Goal: Task Accomplishment & Management: Manage account settings

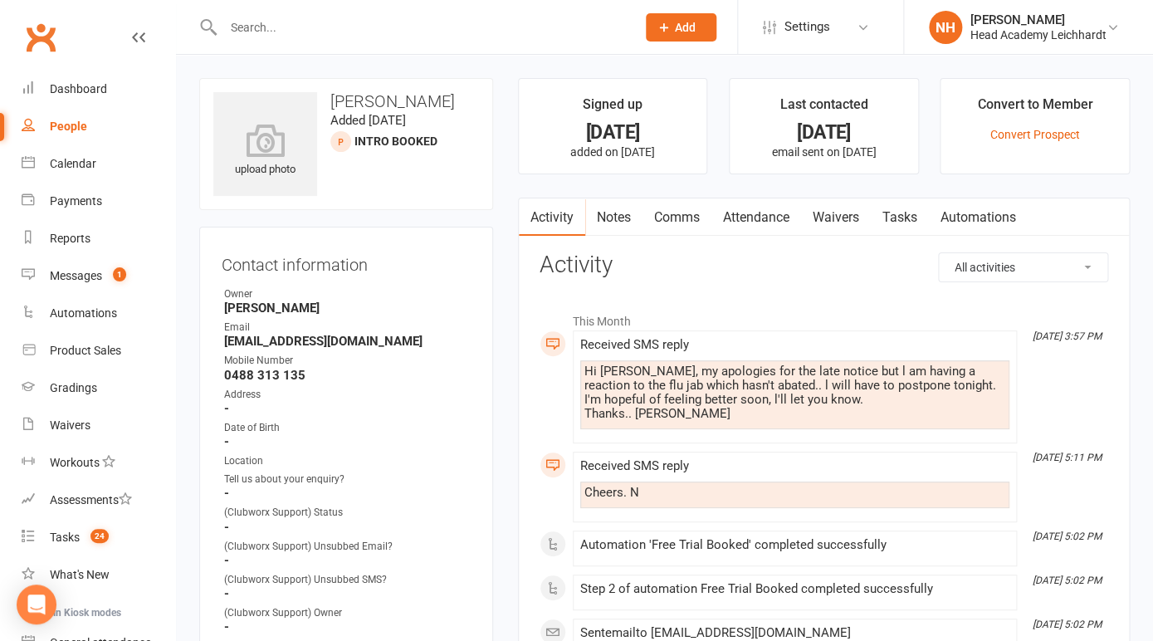
click at [382, 42] on div at bounding box center [411, 27] width 425 height 54
click at [365, 37] on input "text" at bounding box center [421, 27] width 406 height 23
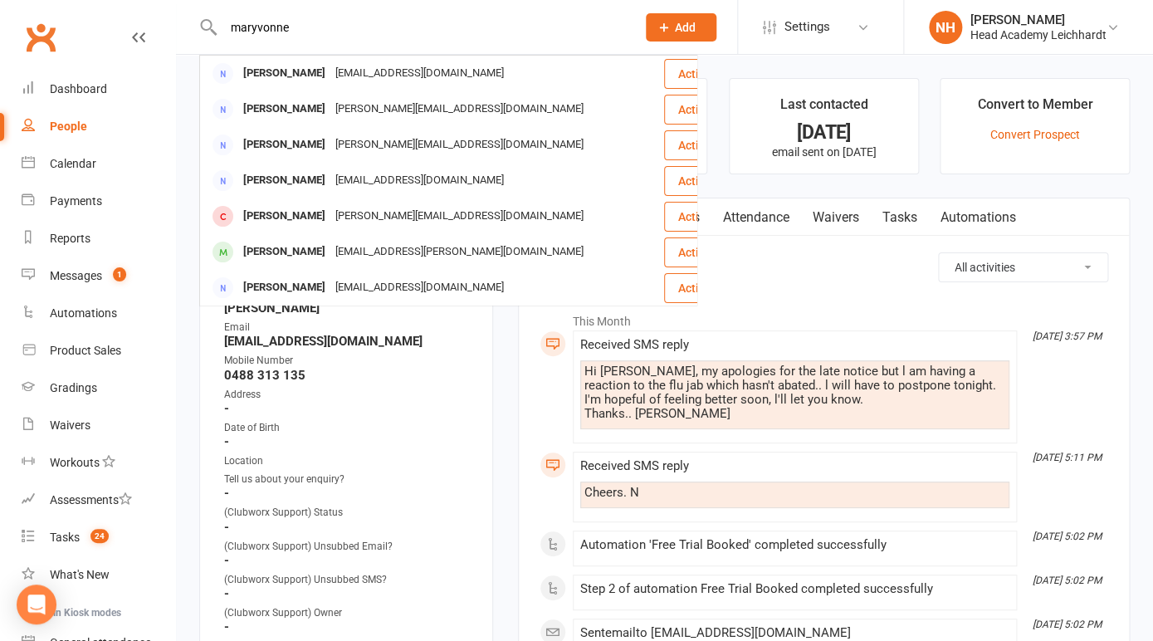
drag, startPoint x: 311, startPoint y: 36, endPoint x: 161, endPoint y: 21, distance: 151.0
click at [218, 21] on input "maryvonne" at bounding box center [421, 27] width 406 height 23
paste input ".gendron@yahoo.com.au"
type input "maryvonne.gendron@yahoo.com.au"
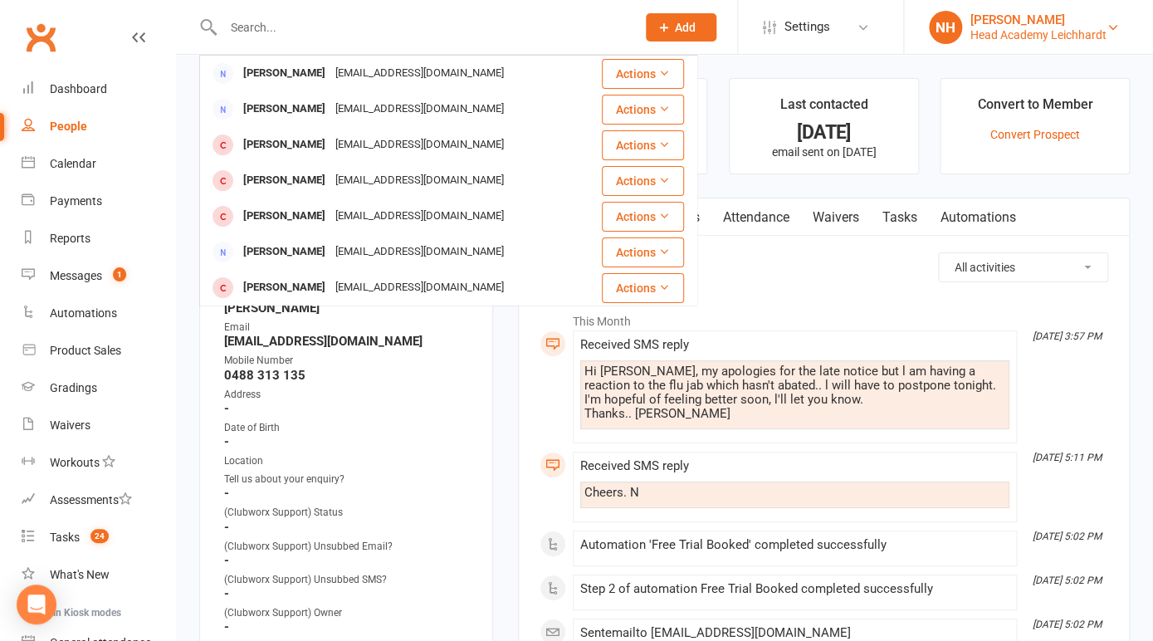
click at [993, 31] on div "Head Academy Leichhardt" at bounding box center [1039, 34] width 136 height 15
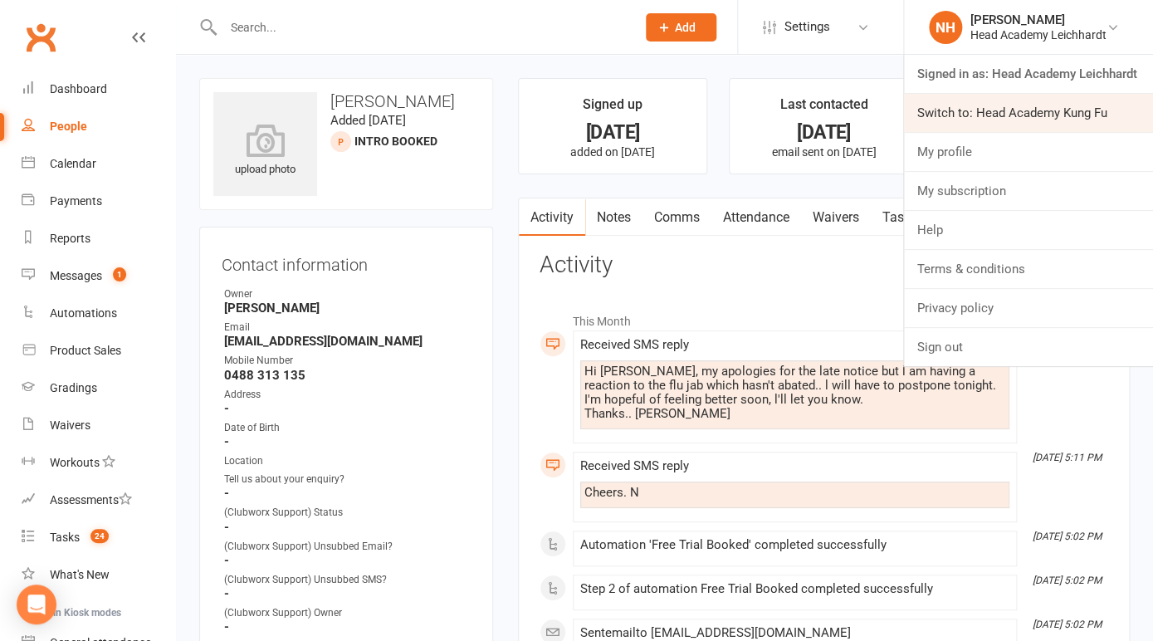
click at [995, 105] on link "Switch to: Head Academy Kung Fu" at bounding box center [1028, 113] width 249 height 38
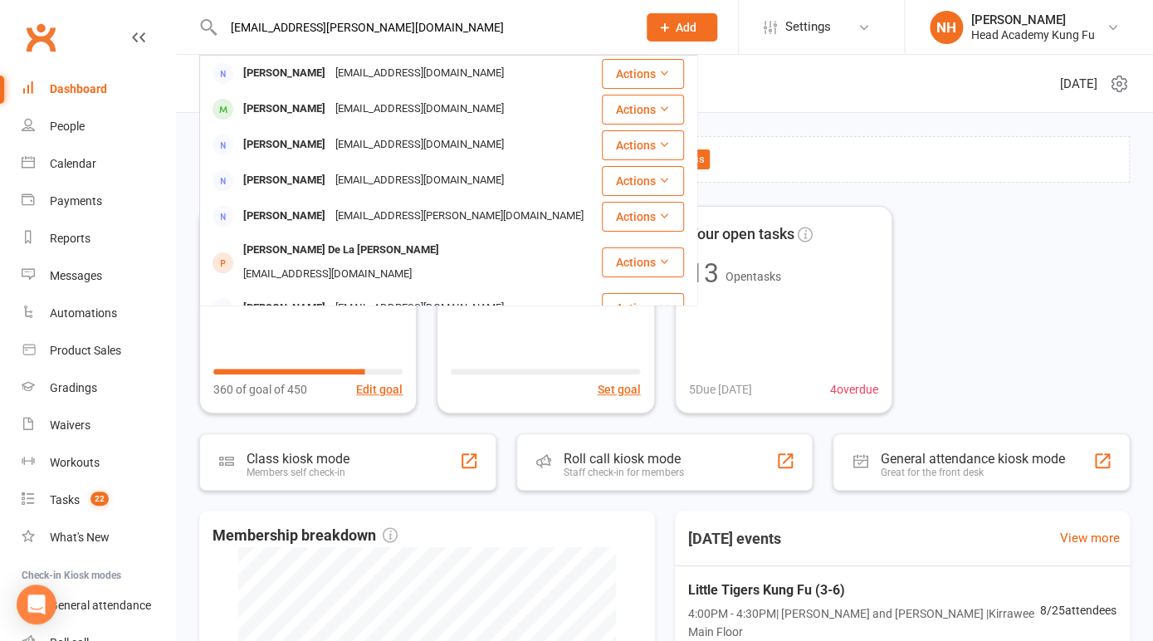
type input "[EMAIL_ADDRESS][PERSON_NAME][DOMAIN_NAME]"
click at [691, 32] on span "Add" at bounding box center [686, 27] width 21 height 13
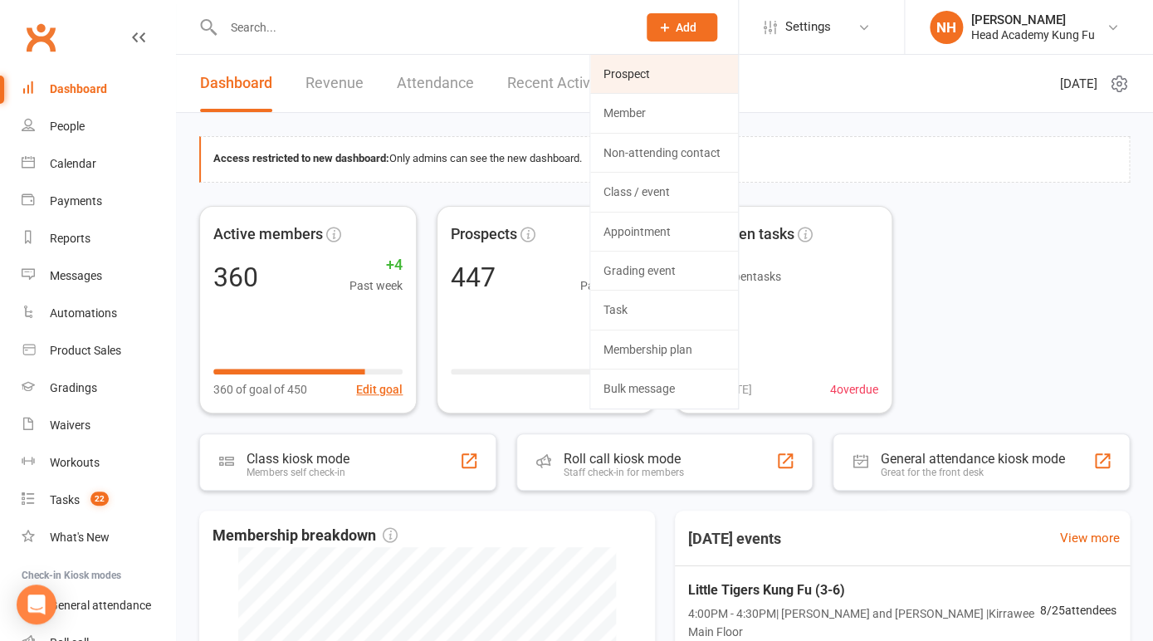
click at [663, 74] on link "Prospect" at bounding box center [664, 74] width 148 height 38
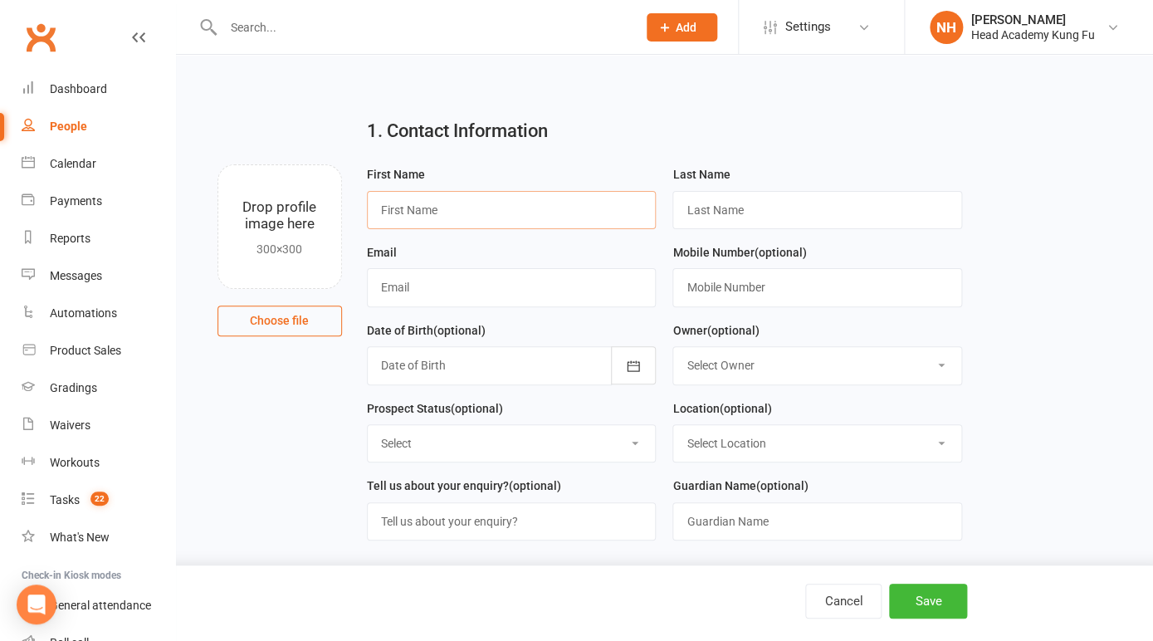
click at [406, 208] on input "text" at bounding box center [512, 210] width 290 height 38
type input "Angelo"
type input "Constantine"
click at [480, 286] on input "text" at bounding box center [512, 287] width 290 height 38
paste input "angelo2010@hotmail.com"
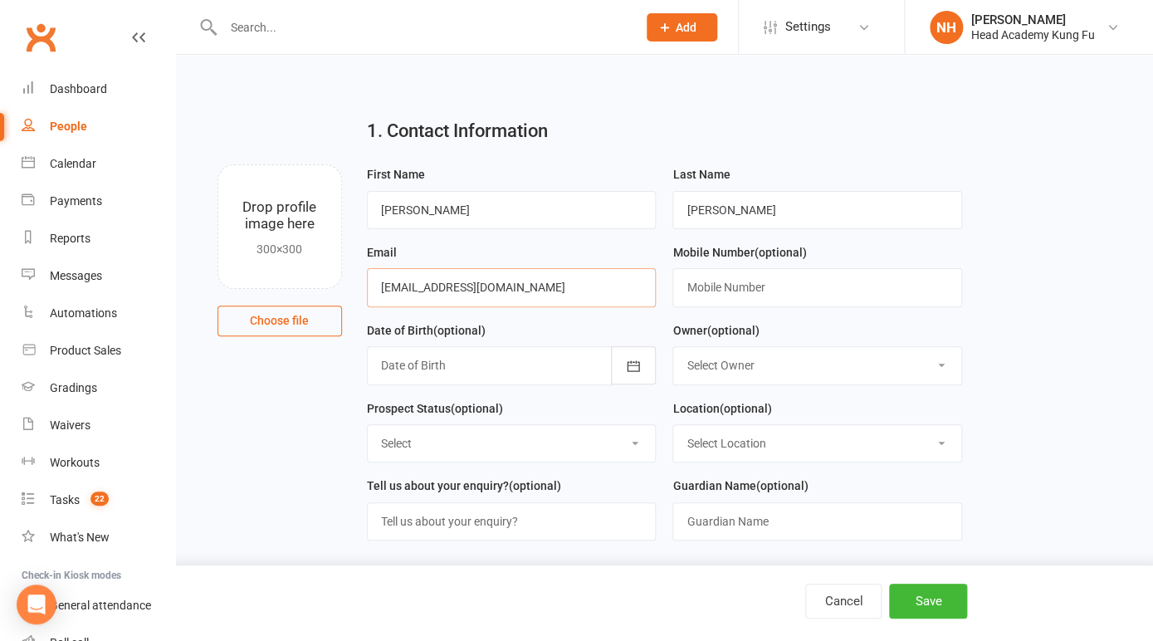
type input "angelo2010@hotmail.com"
click at [737, 282] on input "text" at bounding box center [817, 287] width 290 height 38
click at [738, 291] on input "text" at bounding box center [817, 287] width 290 height 38
click at [730, 291] on input "text" at bounding box center [817, 287] width 290 height 38
paste input "0413 131 519"
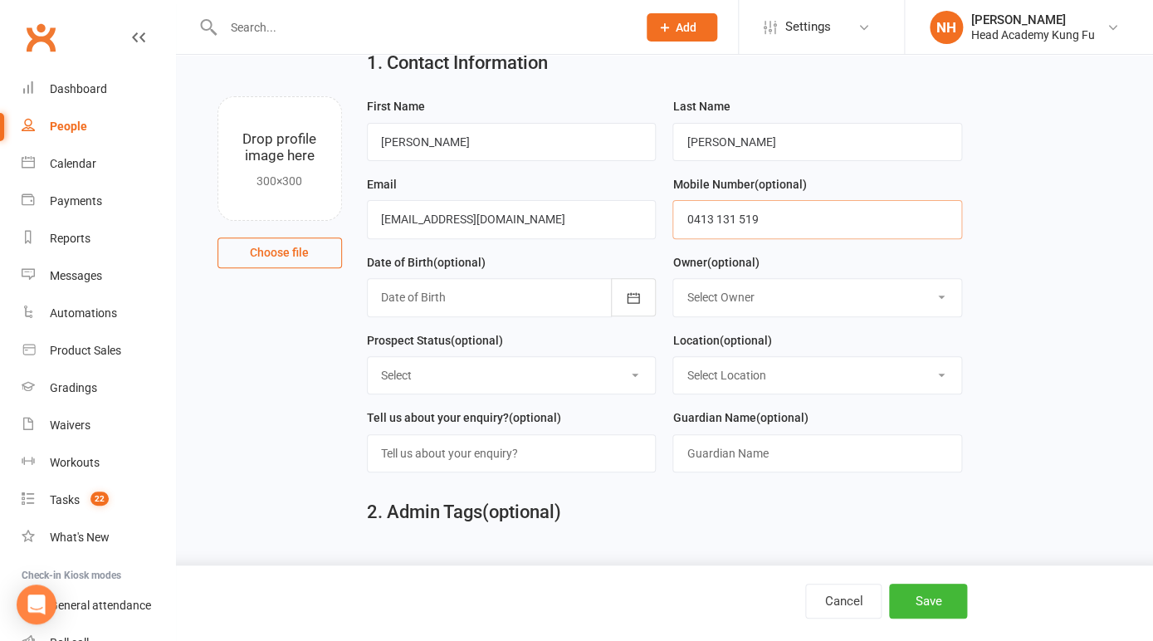
scroll to position [87, 0]
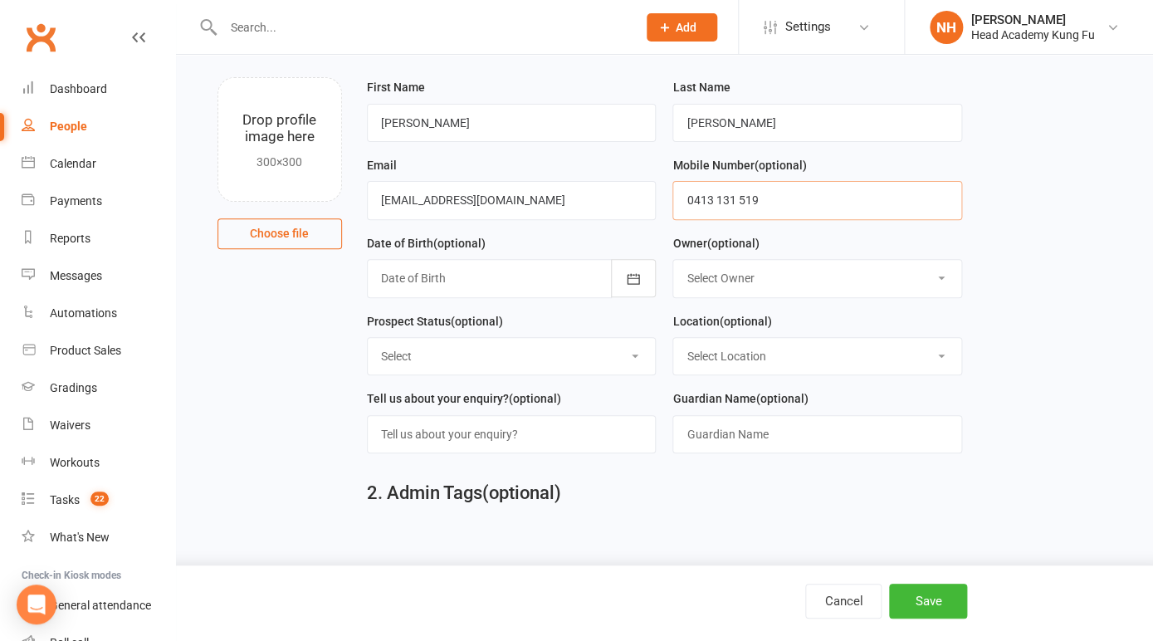
type input "0413 131 519"
select select "0"
click option "[PERSON_NAME]" at bounding box center [0, 0] width 0 height 0
select select "Initial Contact"
click option "Initial Contact" at bounding box center [0, 0] width 0 height 0
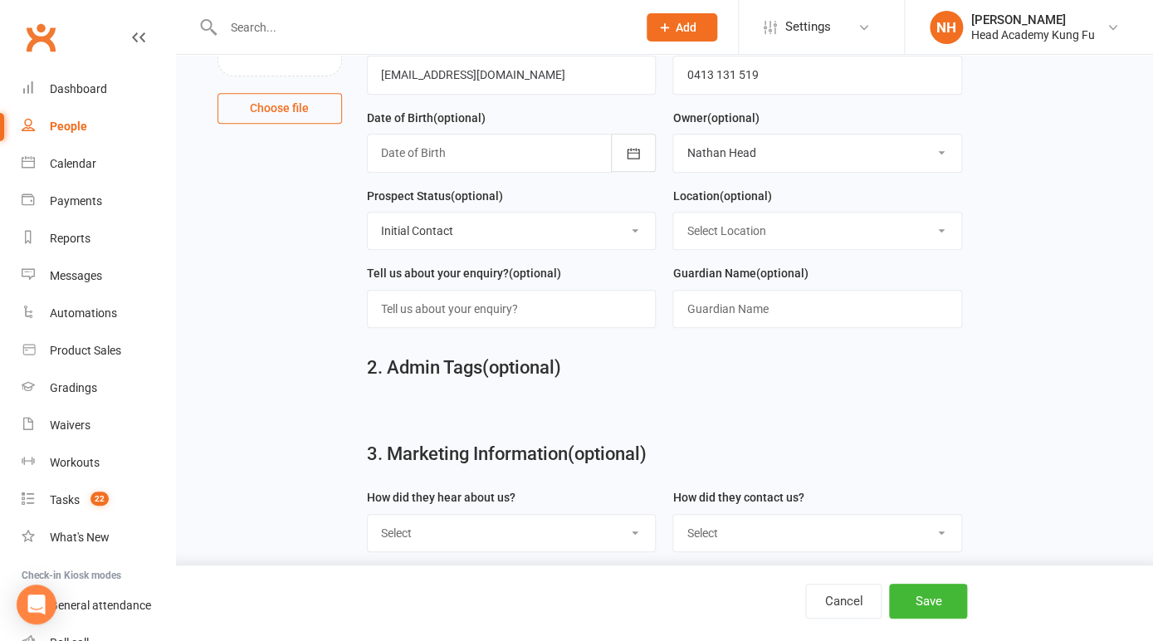
scroll to position [218, 0]
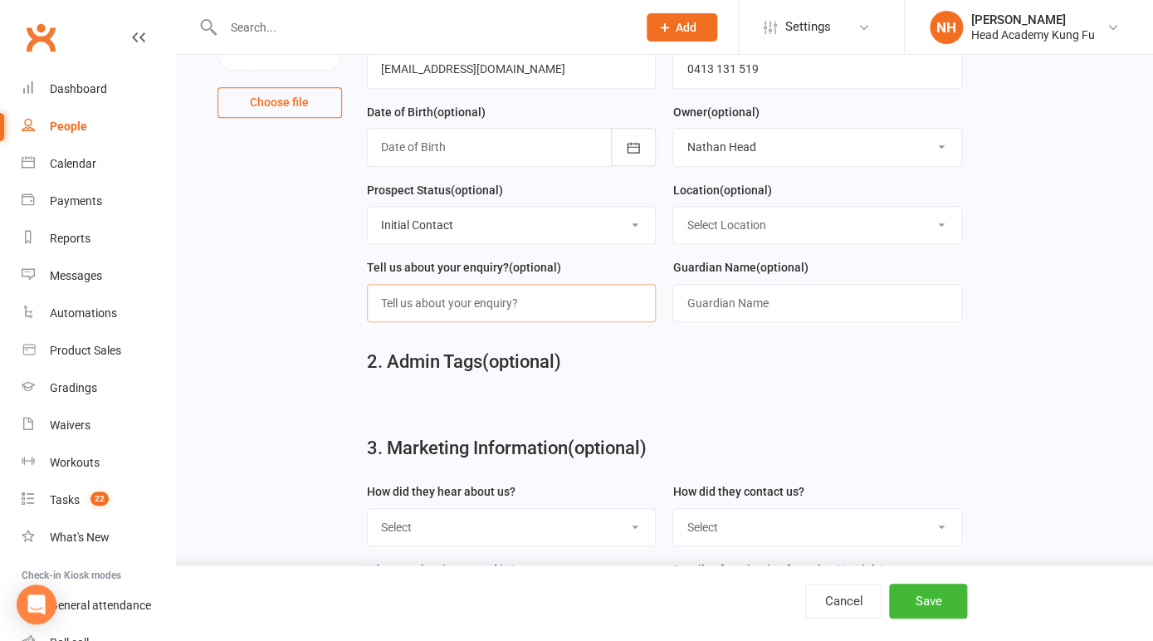
click at [560, 306] on input "text" at bounding box center [512, 303] width 290 height 38
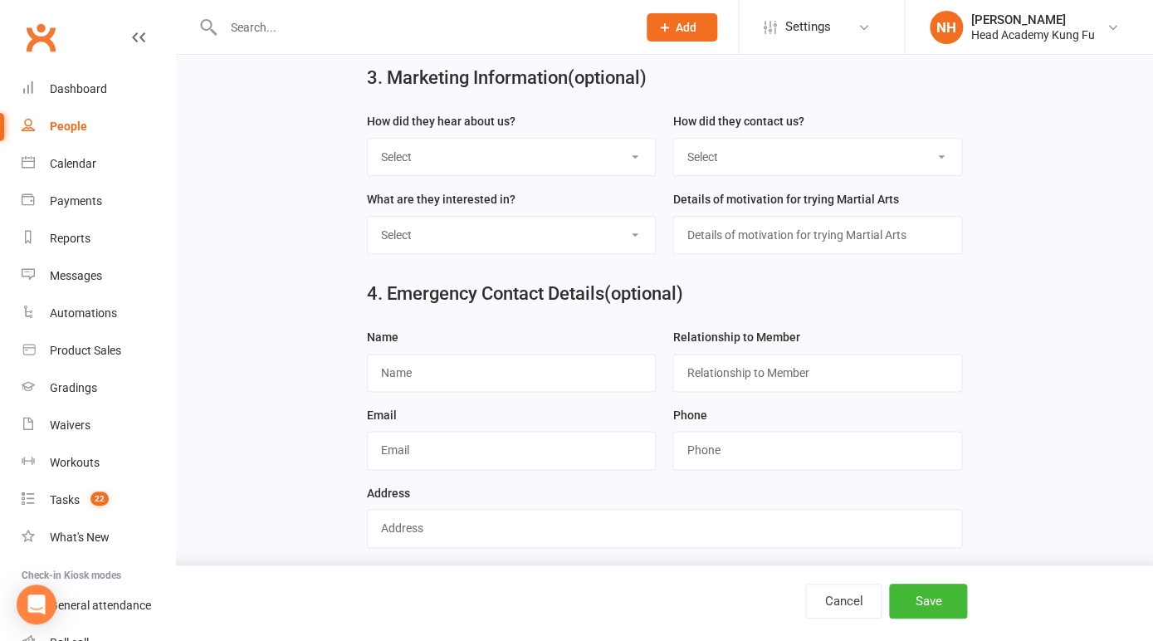
scroll to position [600, 0]
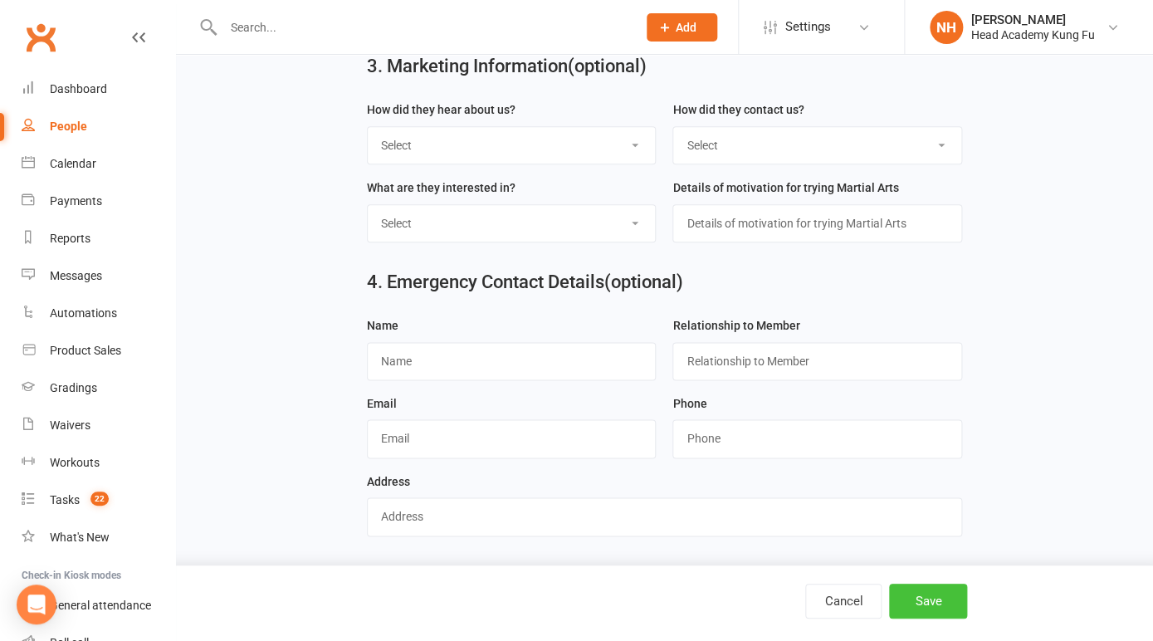
type input "Qigong Tai Chi"
click at [933, 603] on button "Save" at bounding box center [928, 601] width 78 height 35
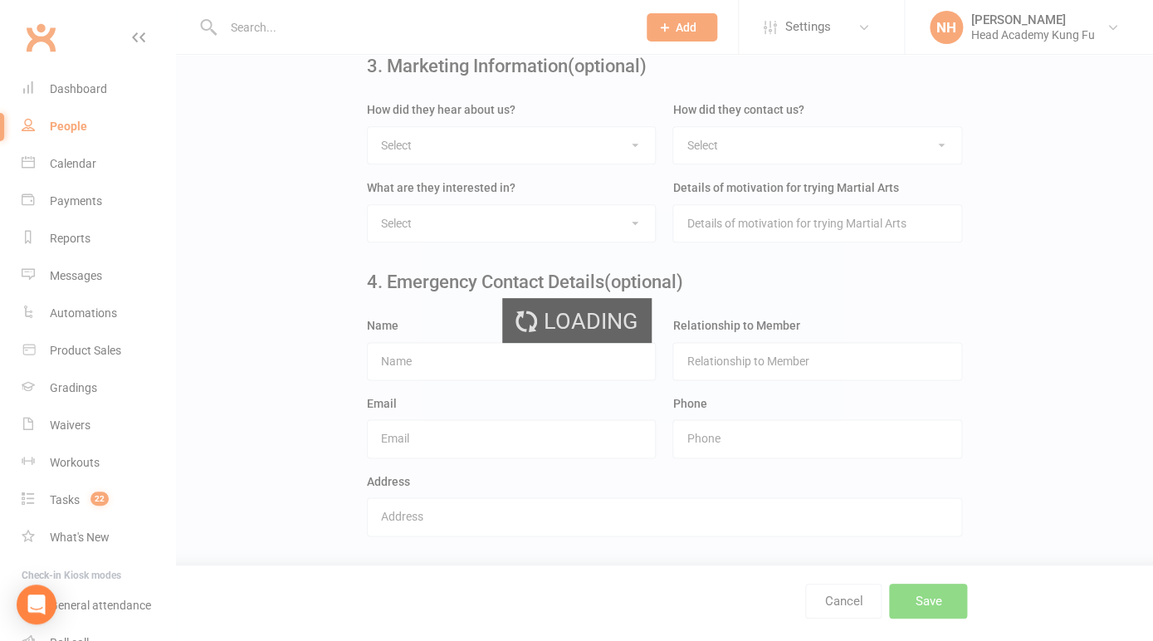
scroll to position [0, 0]
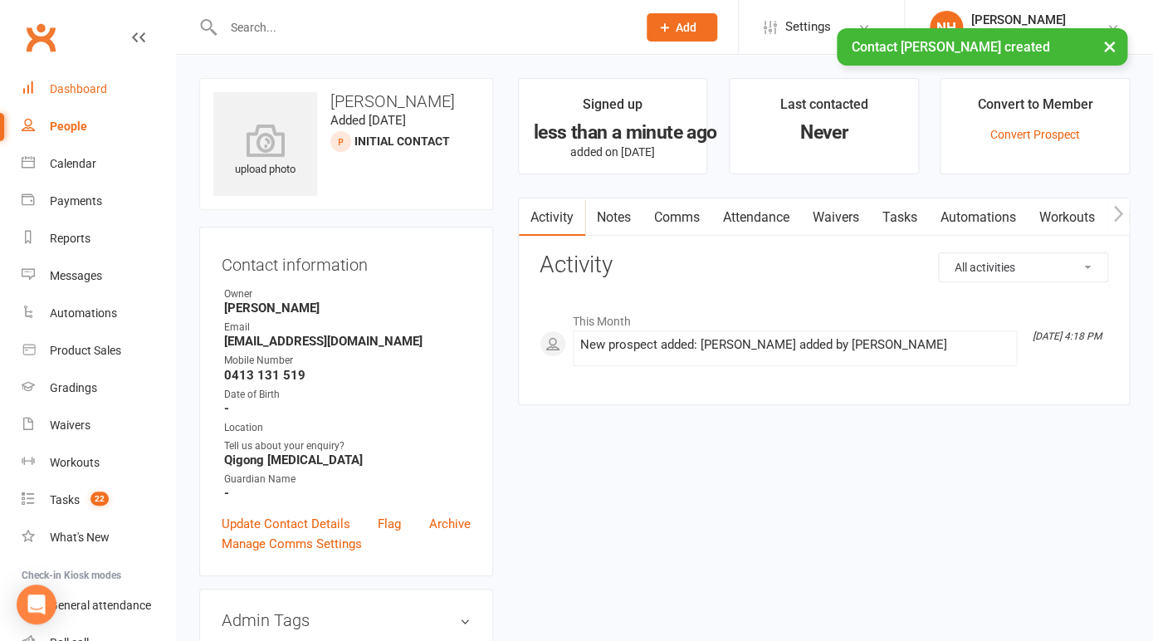
click at [89, 86] on div "Dashboard" at bounding box center [78, 88] width 57 height 13
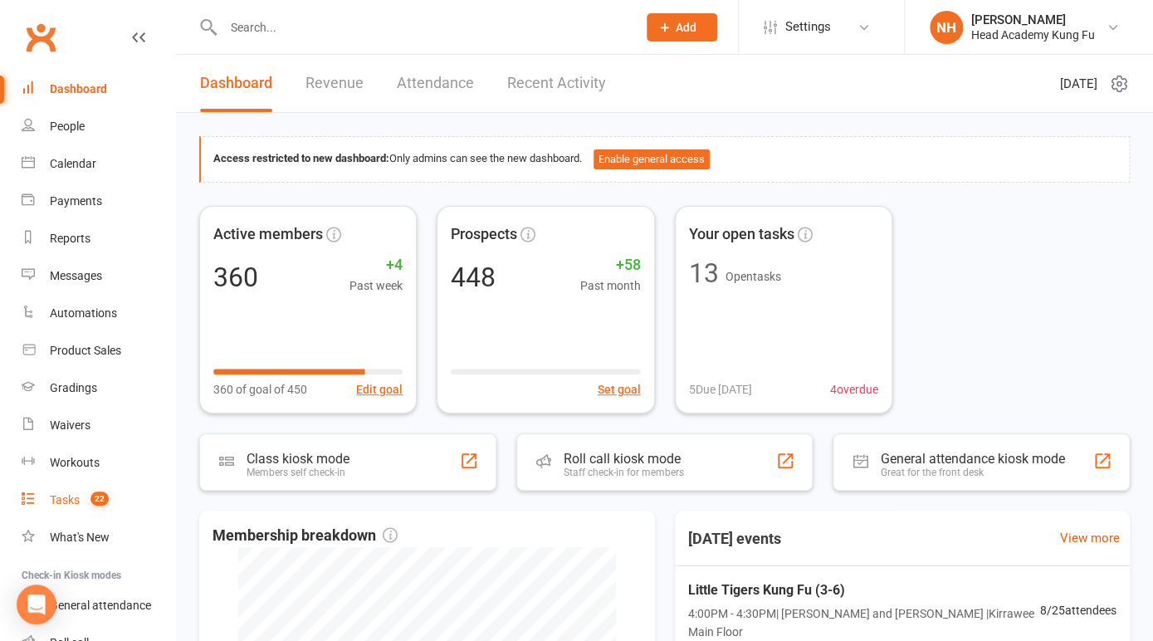
click at [69, 505] on div "Tasks" at bounding box center [65, 499] width 30 height 13
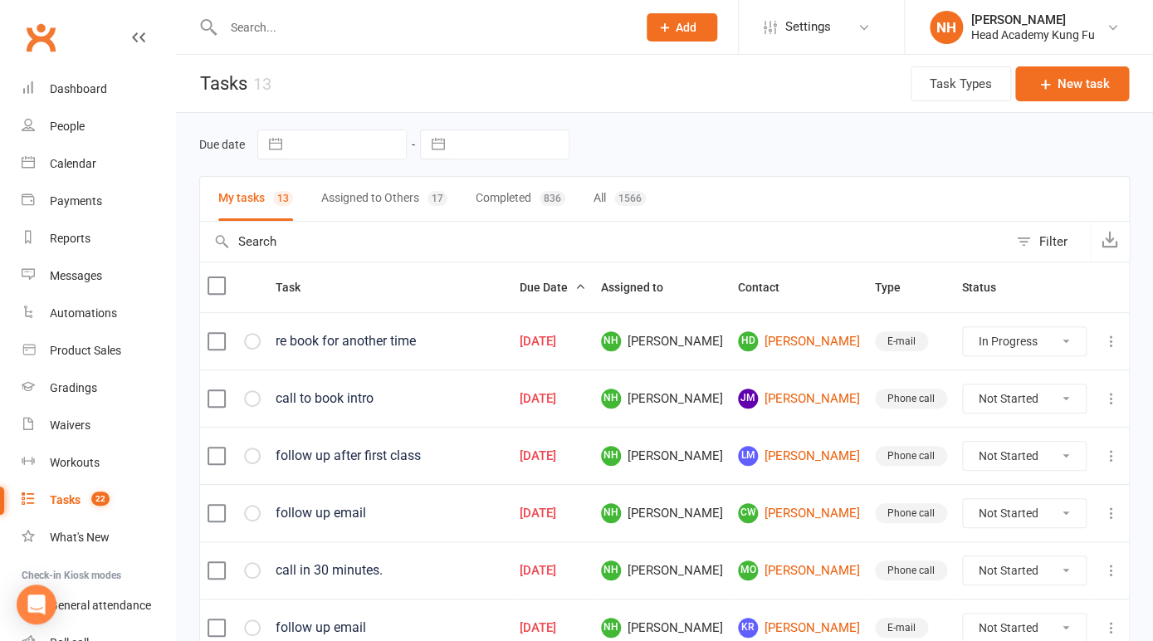
click option "In Progress" at bounding box center [0, 0] width 0 height 0
select select "unstarted"
select select "started"
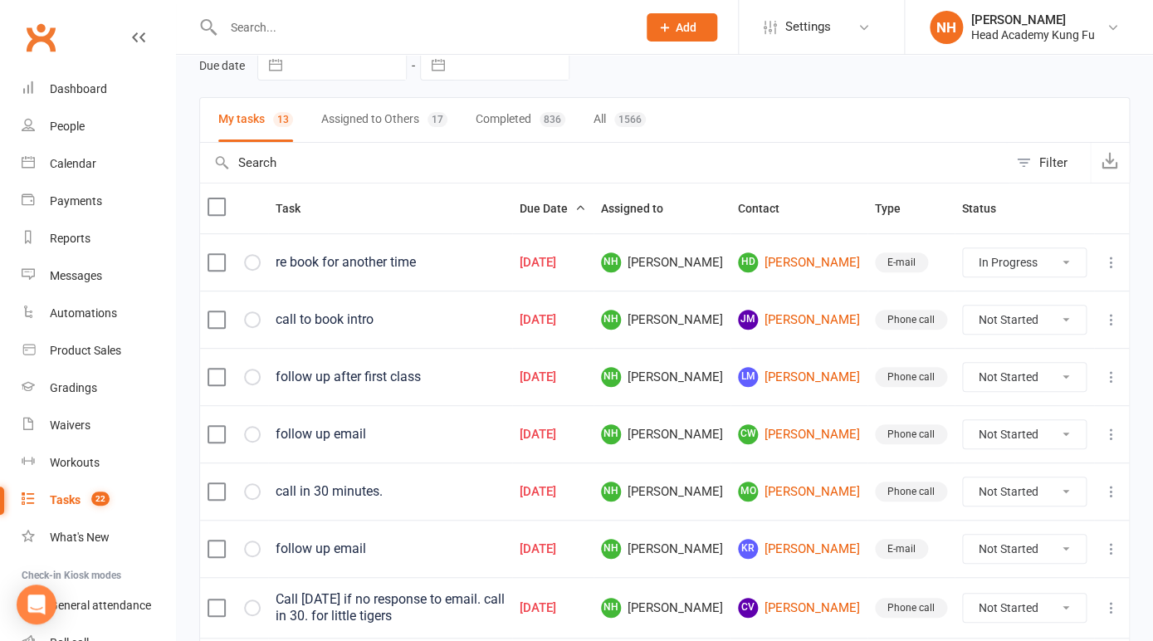
scroll to position [84, 0]
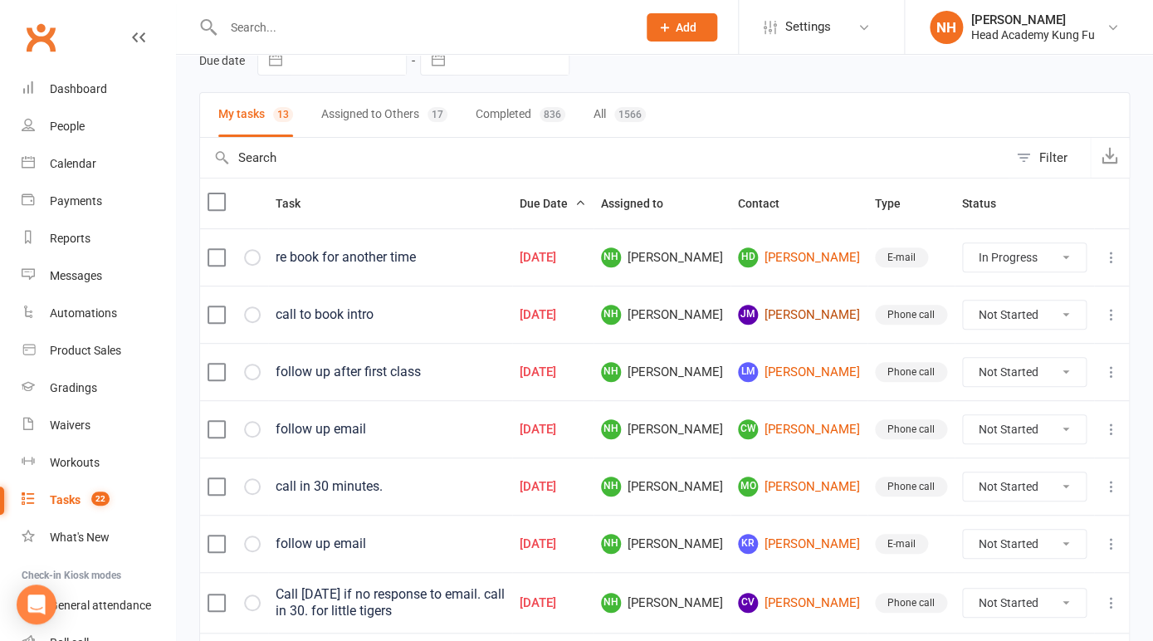
click at [817, 312] on link "JM Jamille Mcewan" at bounding box center [799, 315] width 122 height 20
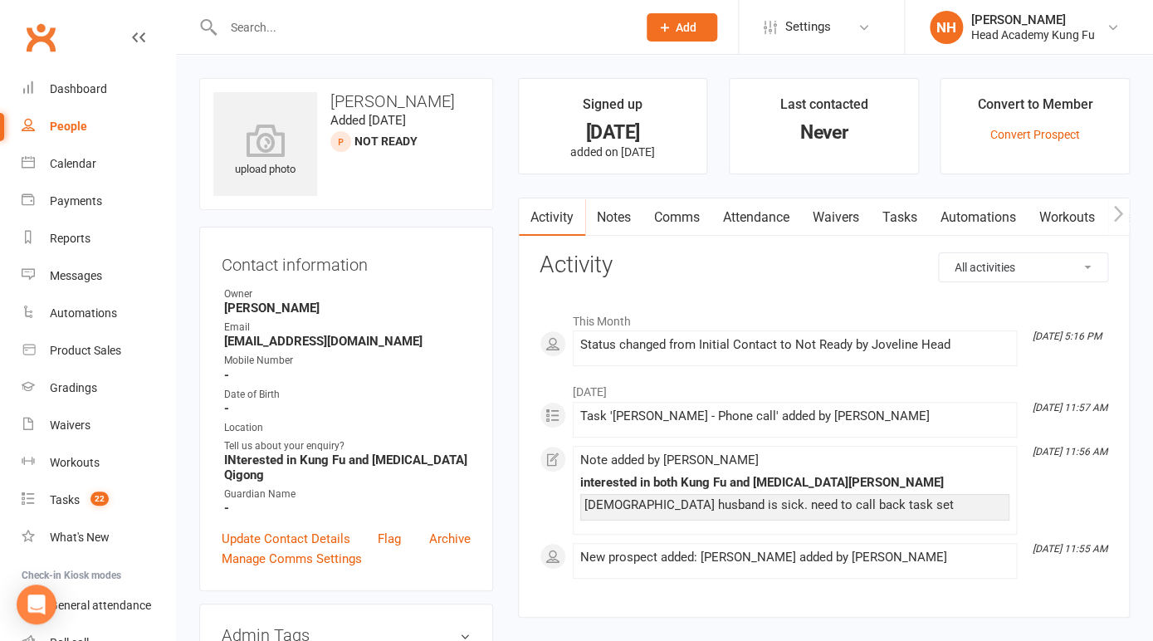
click at [962, 215] on link "Automations" at bounding box center [978, 217] width 99 height 38
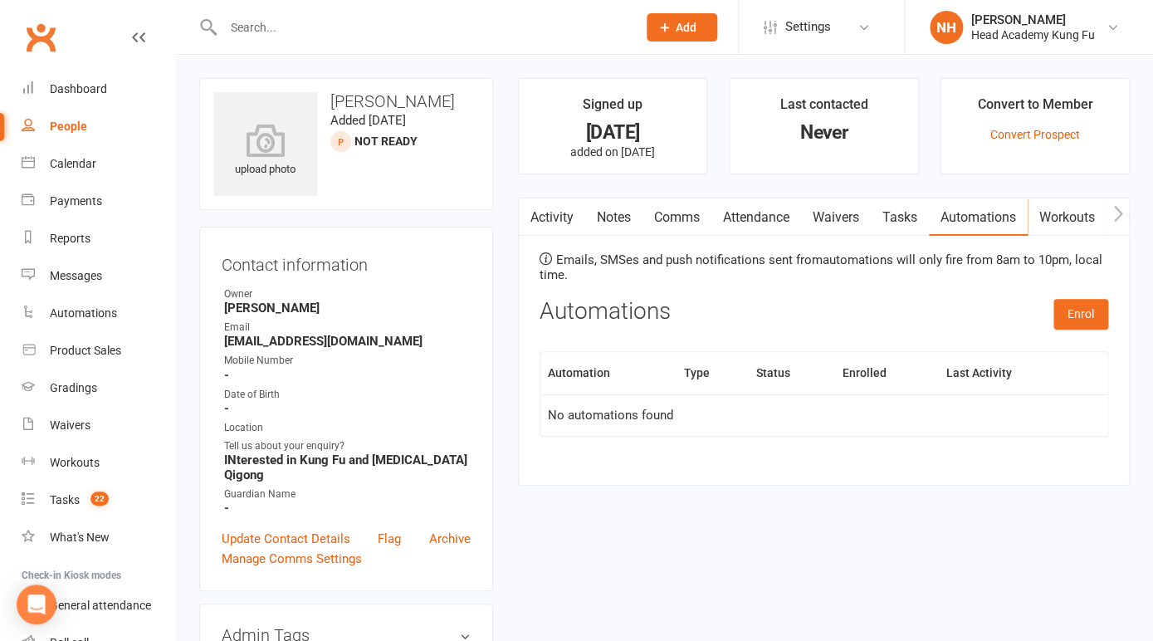
click at [899, 219] on link "Tasks" at bounding box center [900, 217] width 58 height 38
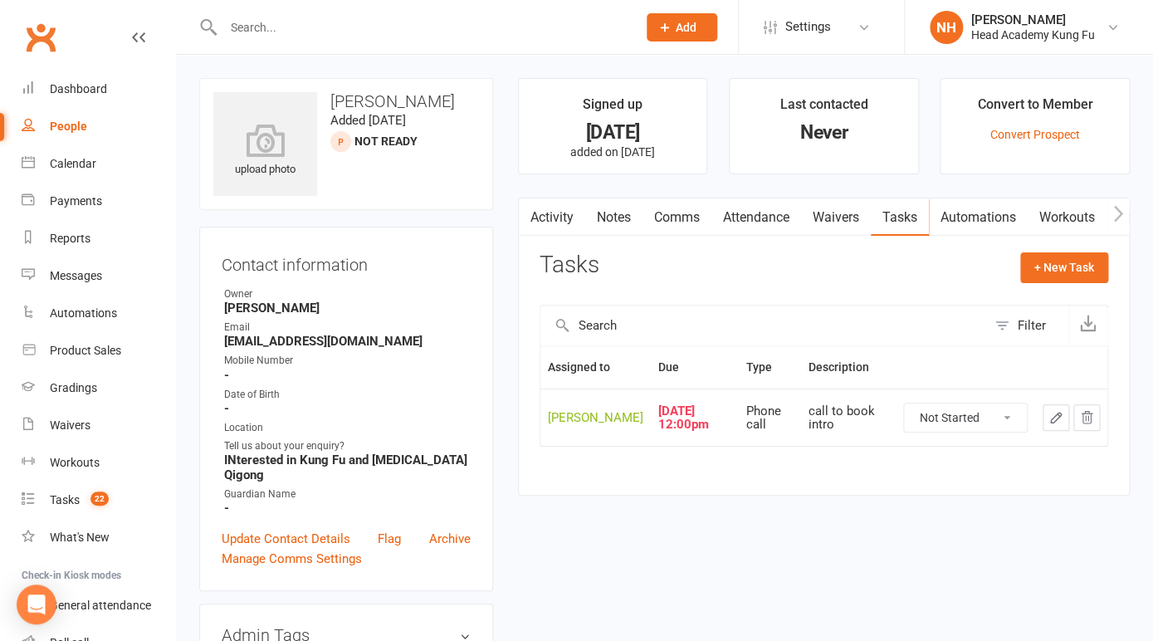
click at [609, 210] on link "Notes" at bounding box center [613, 217] width 57 height 38
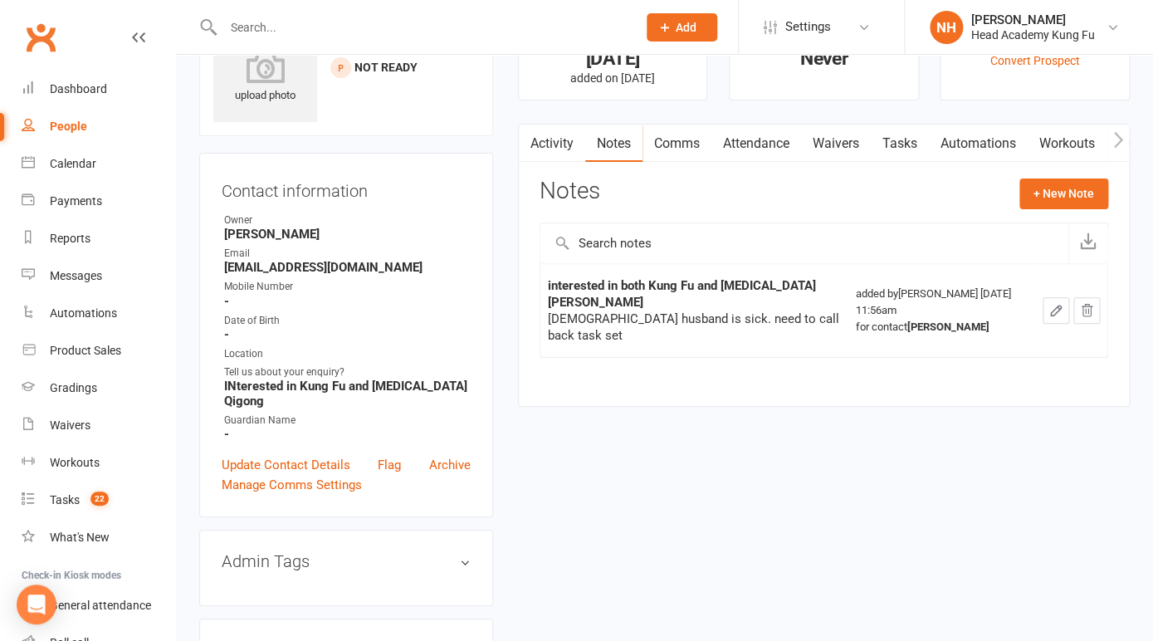
scroll to position [62, 0]
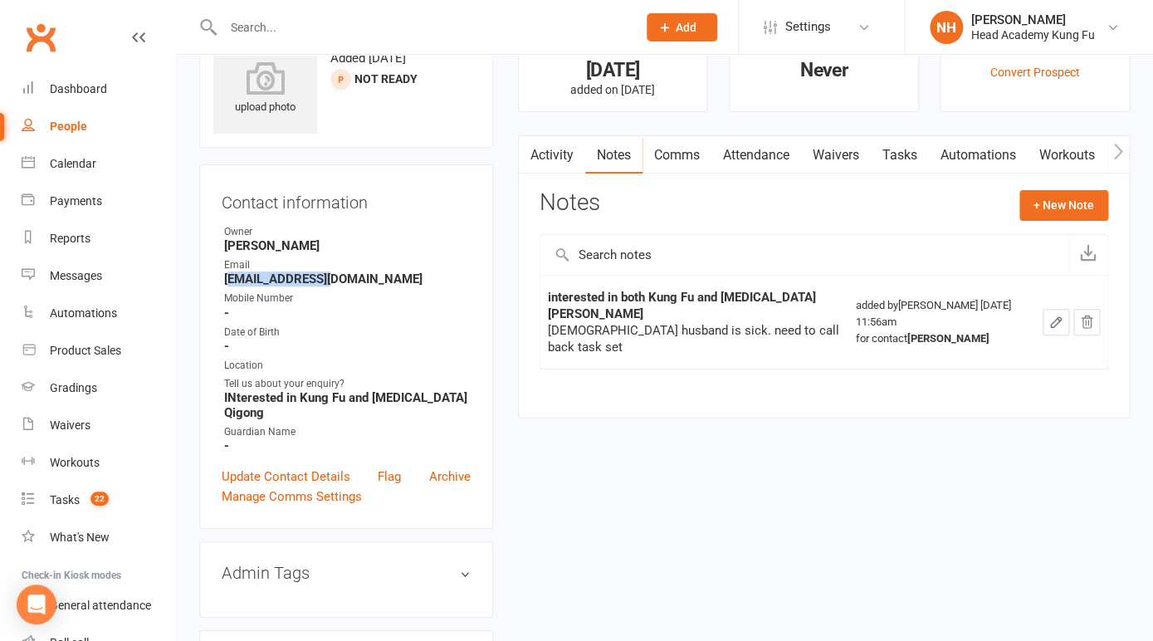
drag, startPoint x: 227, startPoint y: 280, endPoint x: 337, endPoint y: 281, distance: 110.4
click at [337, 281] on strong "jmcewan8@gmail.com" at bounding box center [347, 278] width 247 height 15
drag, startPoint x: 224, startPoint y: 281, endPoint x: 342, endPoint y: 288, distance: 118.1
click at [342, 288] on ul "Owner Nathan Head Email jmcewan8@gmail.com Mobile Number - Date of Birth - Loca…" at bounding box center [346, 338] width 249 height 229
copy strong "jmcewan8@gmail.com"
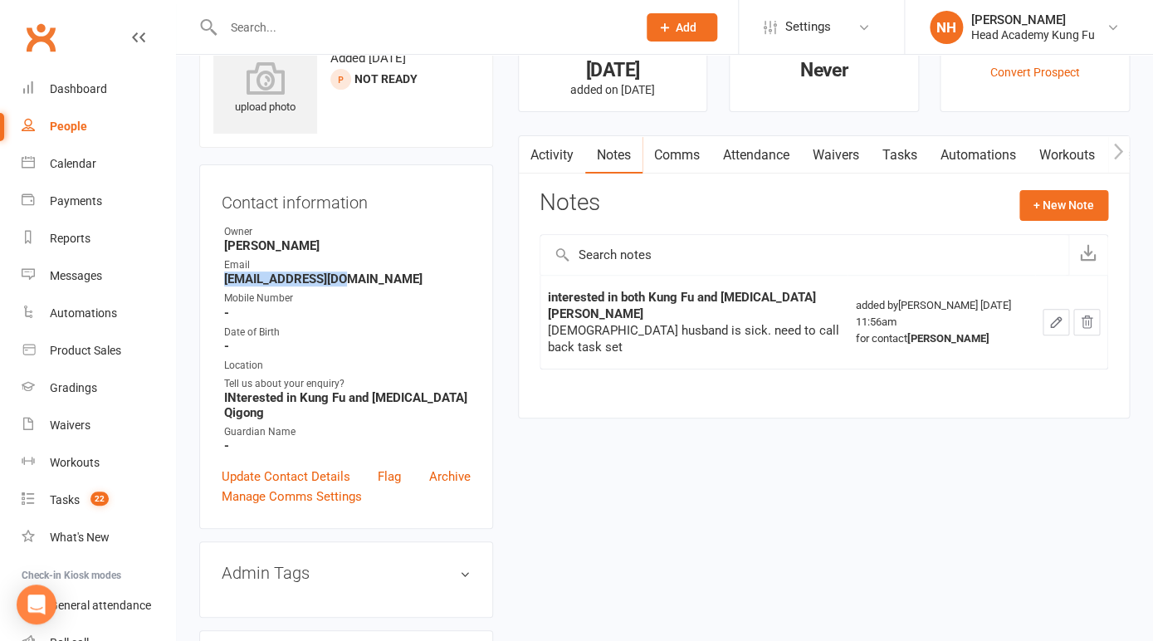
click at [761, 155] on link "Attendance" at bounding box center [757, 155] width 90 height 38
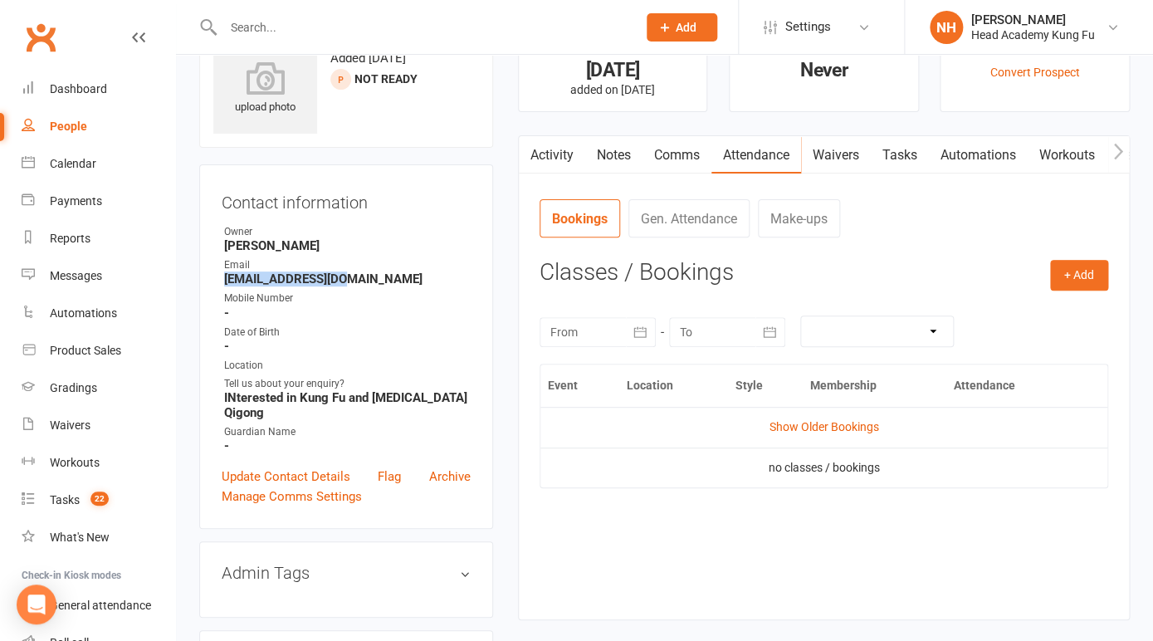
click at [921, 156] on link "Tasks" at bounding box center [900, 155] width 58 height 38
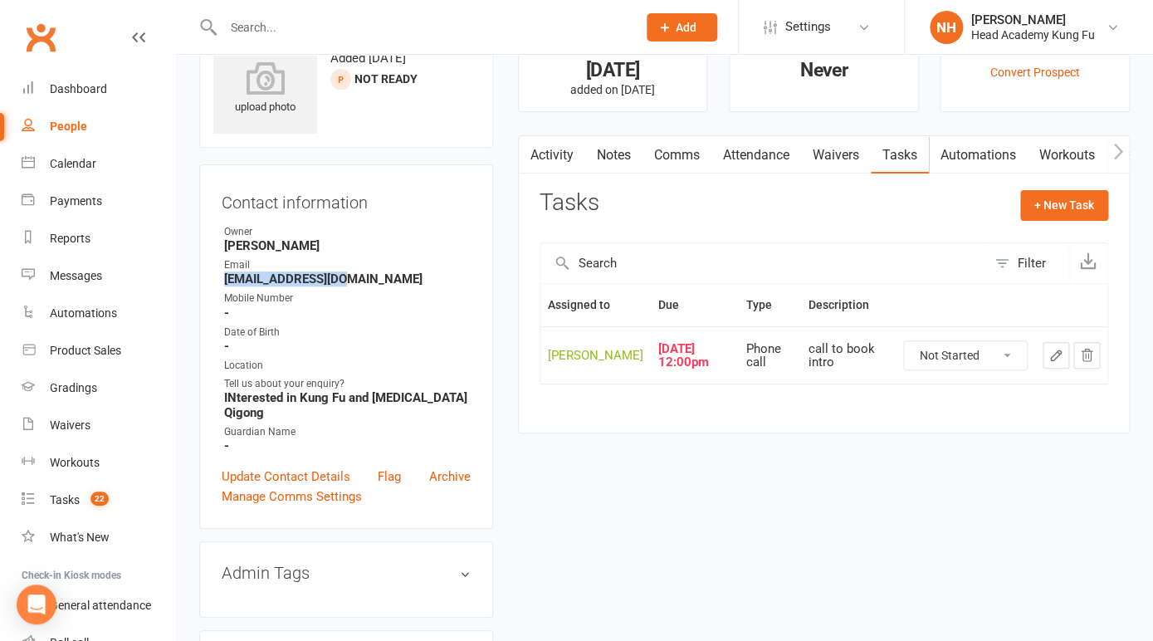
click at [1055, 352] on icon "button" at bounding box center [1056, 355] width 15 height 15
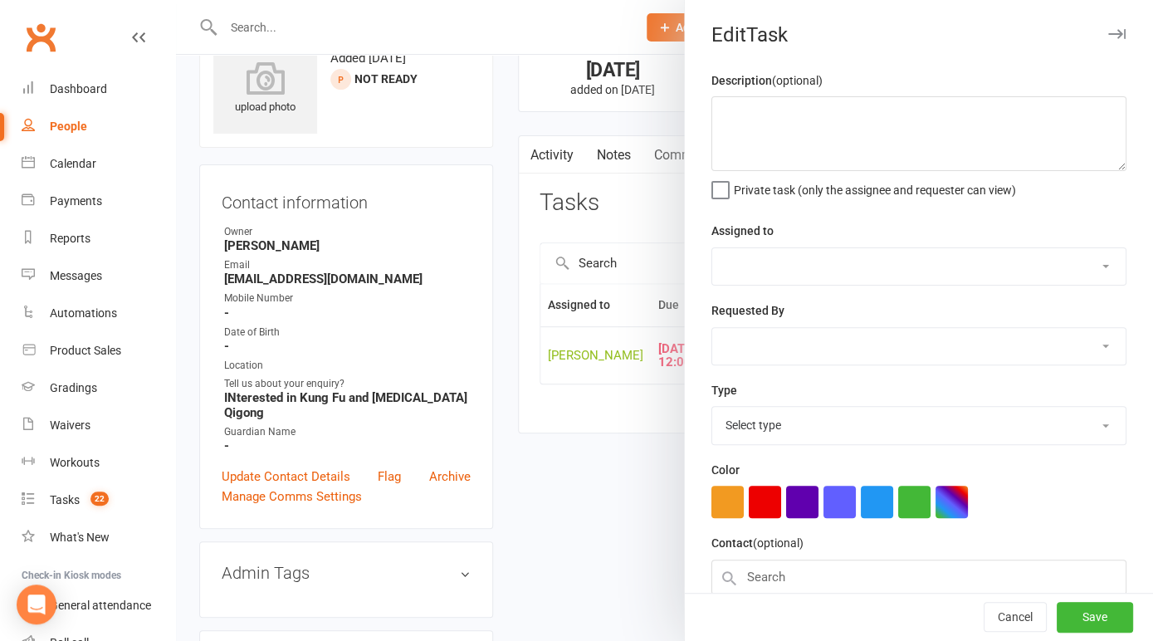
type textarea "call to book intro"
select select "31972"
type input "04 Aug 2025"
type input "12:00pm"
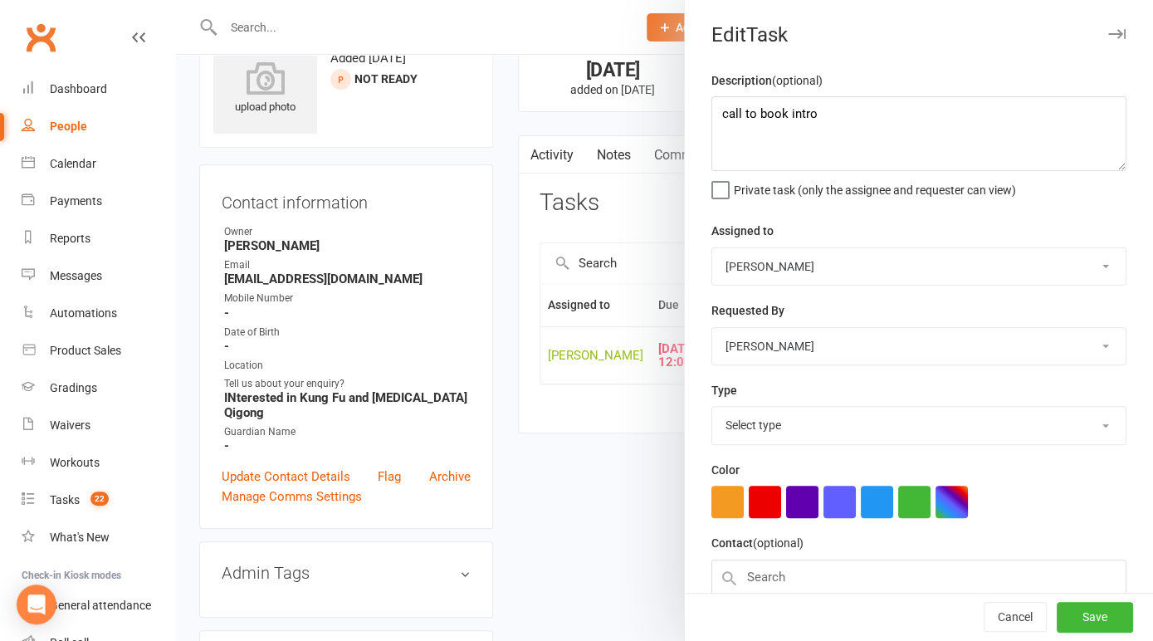
select select "14820"
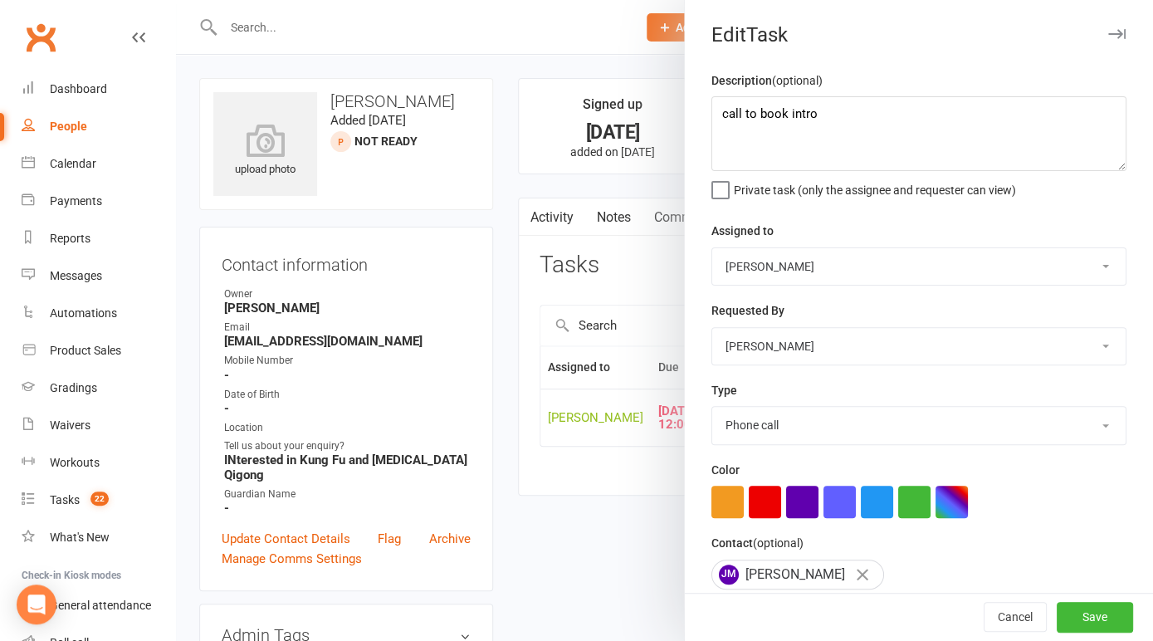
click at [574, 575] on div at bounding box center [664, 320] width 977 height 641
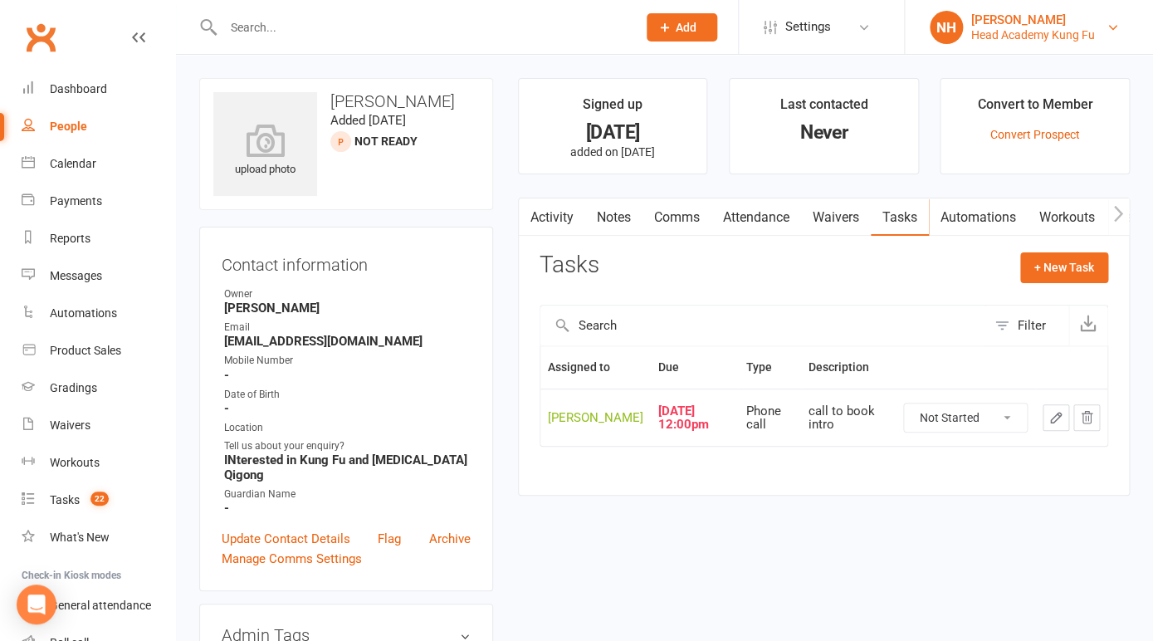
click at [1035, 37] on div "Head Academy Kung Fu" at bounding box center [1033, 34] width 124 height 15
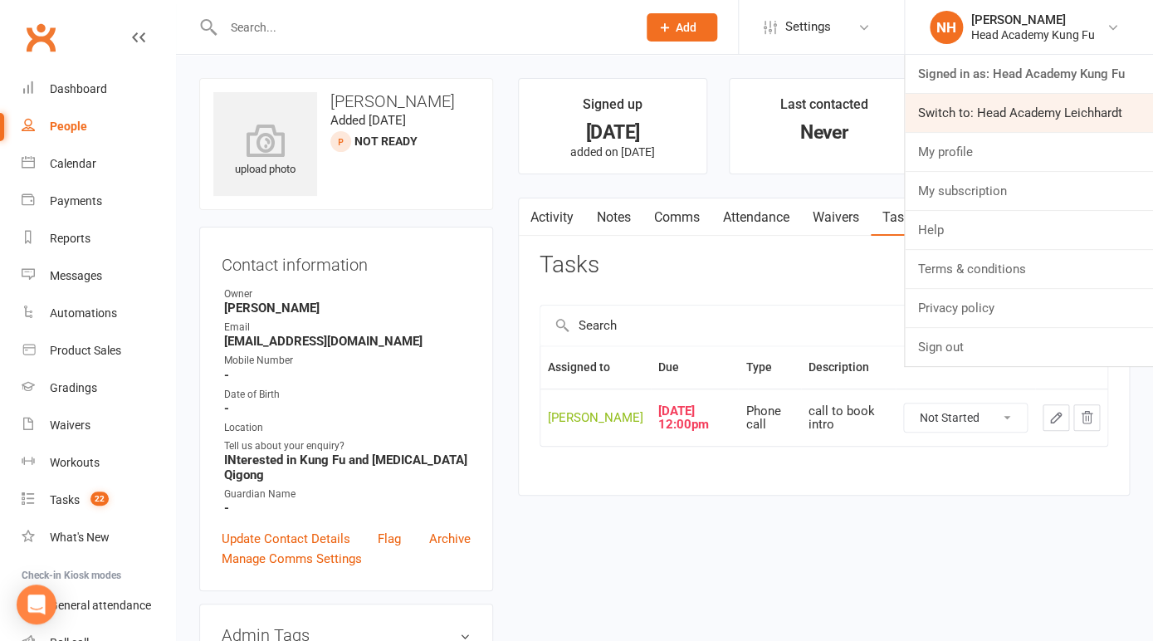
click at [1034, 102] on link "Switch to: Head Academy Leichhardt" at bounding box center [1029, 113] width 248 height 38
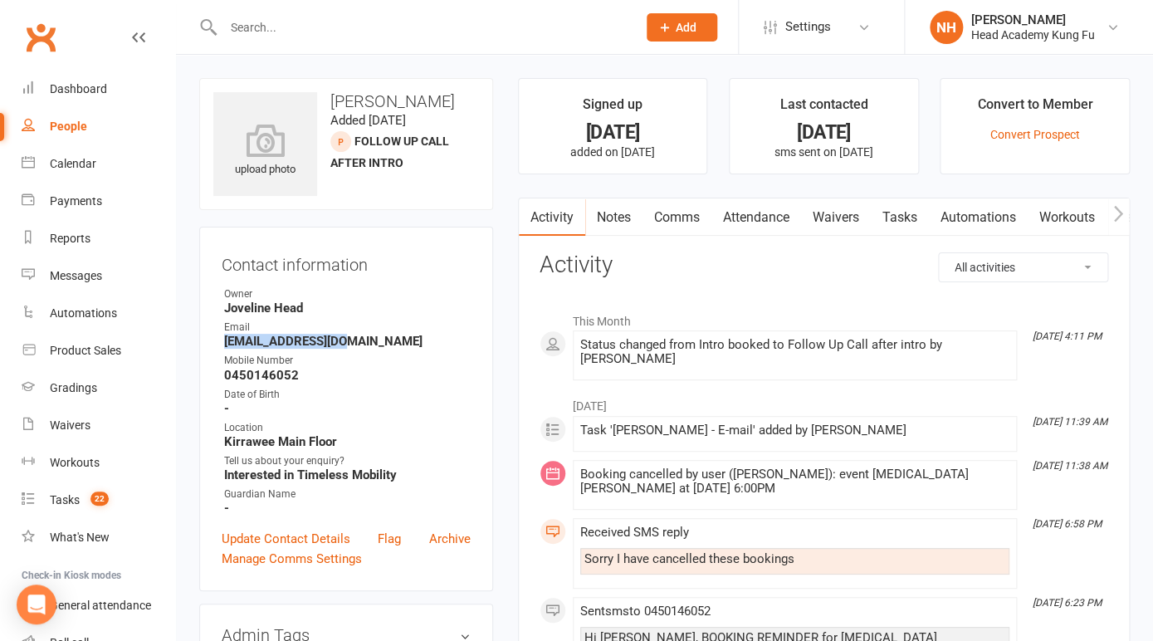
drag, startPoint x: 225, startPoint y: 337, endPoint x: 358, endPoint y: 340, distance: 132.9
click at [358, 340] on strong "helendoran@sky.com" at bounding box center [347, 341] width 247 height 15
copy strong "helendoran@sky.com"
click at [609, 214] on link "Notes" at bounding box center [613, 217] width 57 height 38
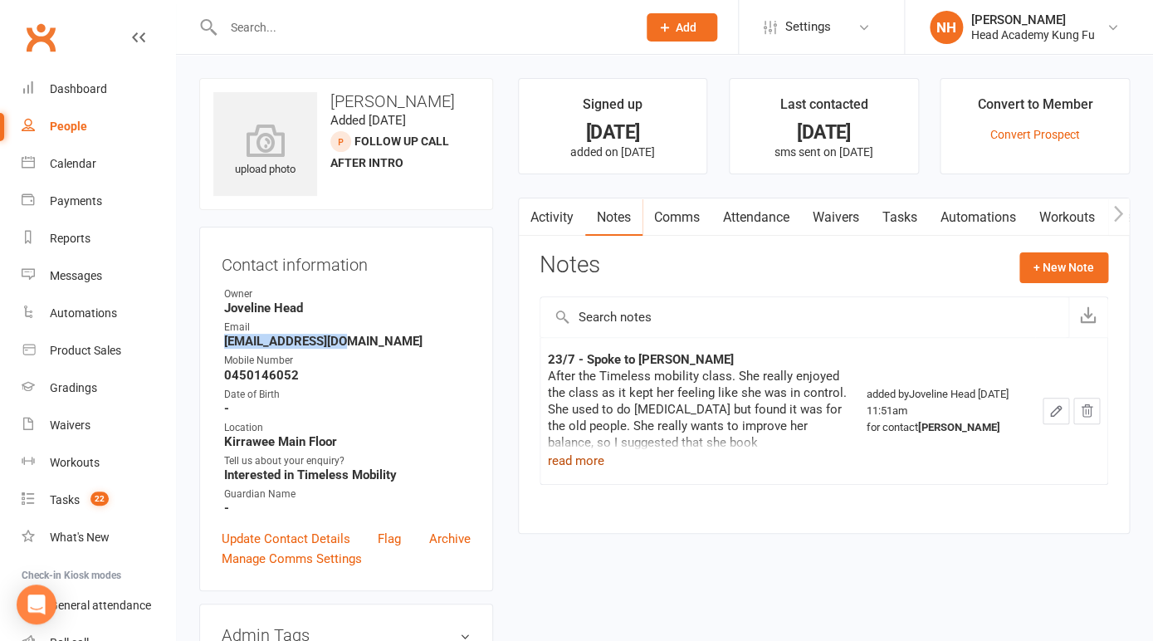
click at [583, 458] on button "read more" at bounding box center [576, 461] width 56 height 20
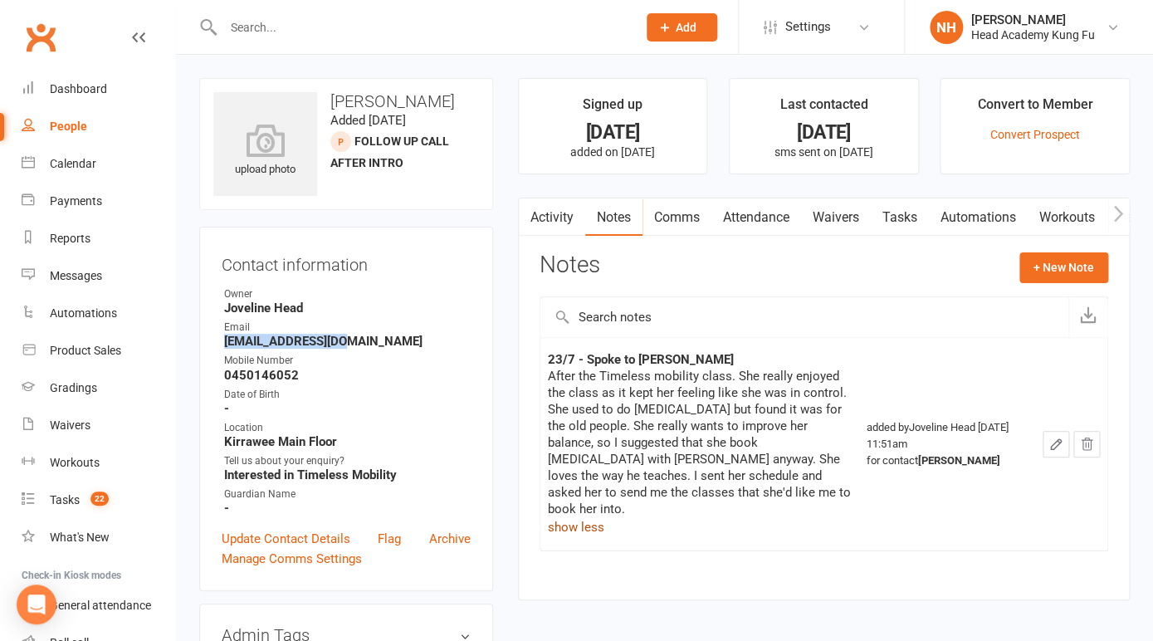
click at [899, 221] on link "Tasks" at bounding box center [900, 217] width 58 height 38
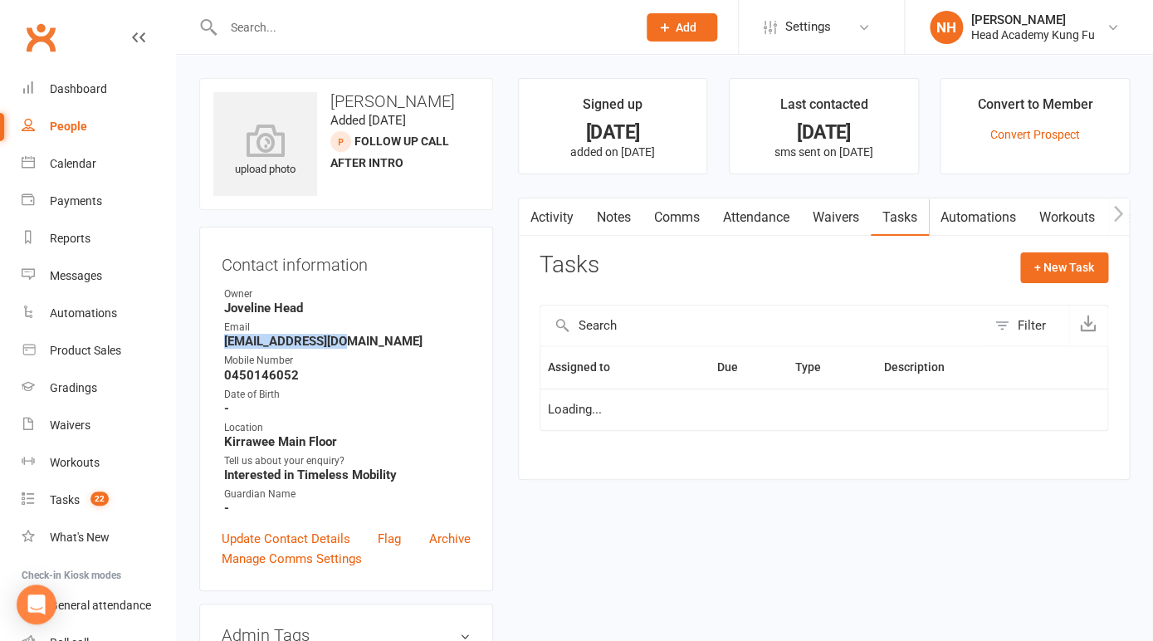
select select "started"
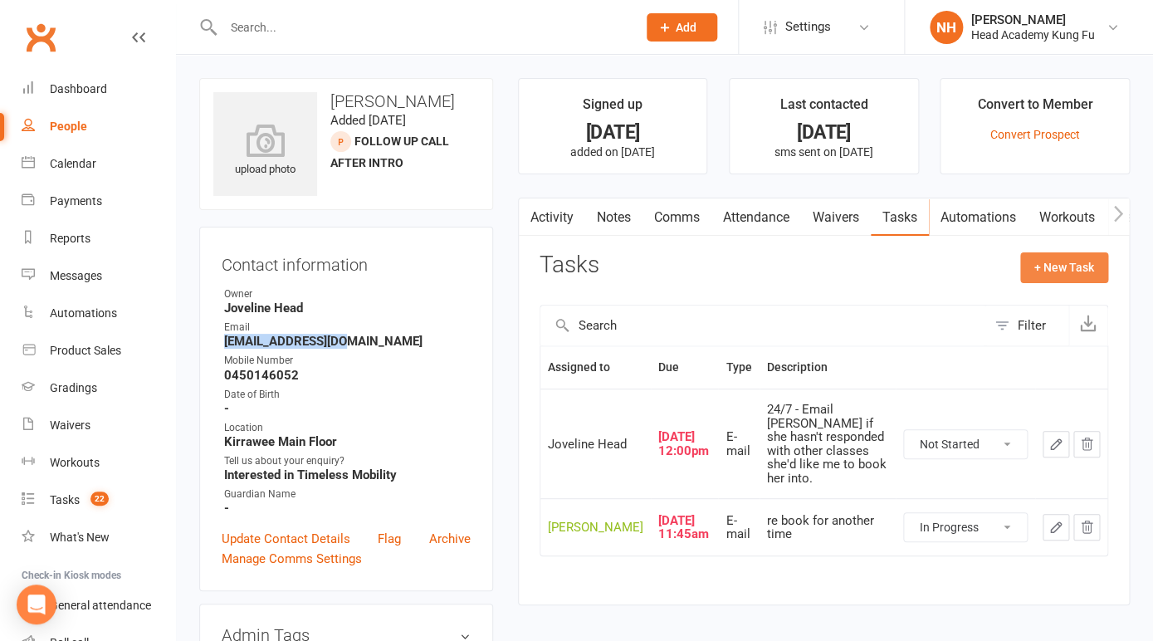
click at [1060, 276] on button "+ New Task" at bounding box center [1064, 267] width 88 height 30
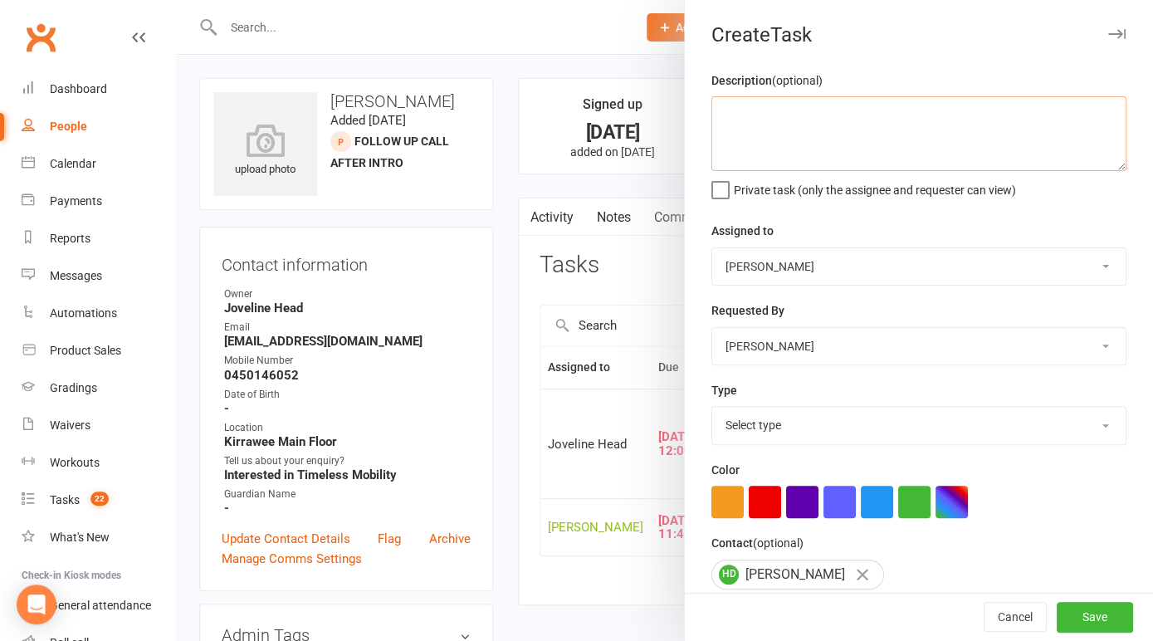
click at [801, 119] on textarea at bounding box center [919, 133] width 415 height 75
type textarea "close if no response to email"
select select "14819"
click option "E-mail" at bounding box center [0, 0] width 0 height 0
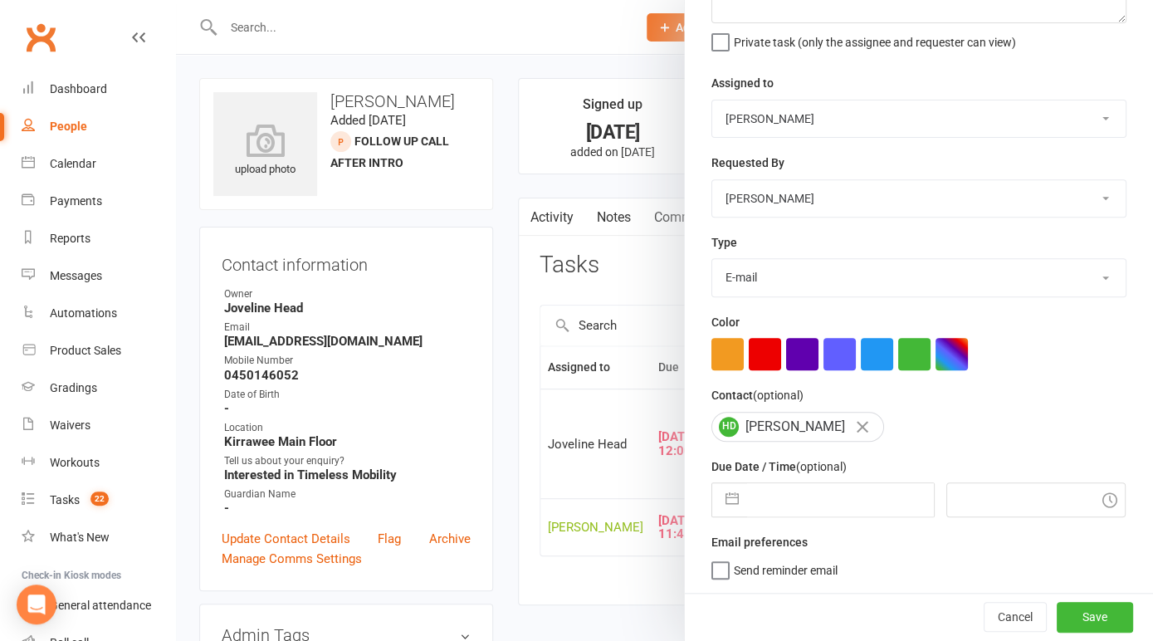
select select "6"
select select "2025"
select select "7"
select select "2025"
select select "8"
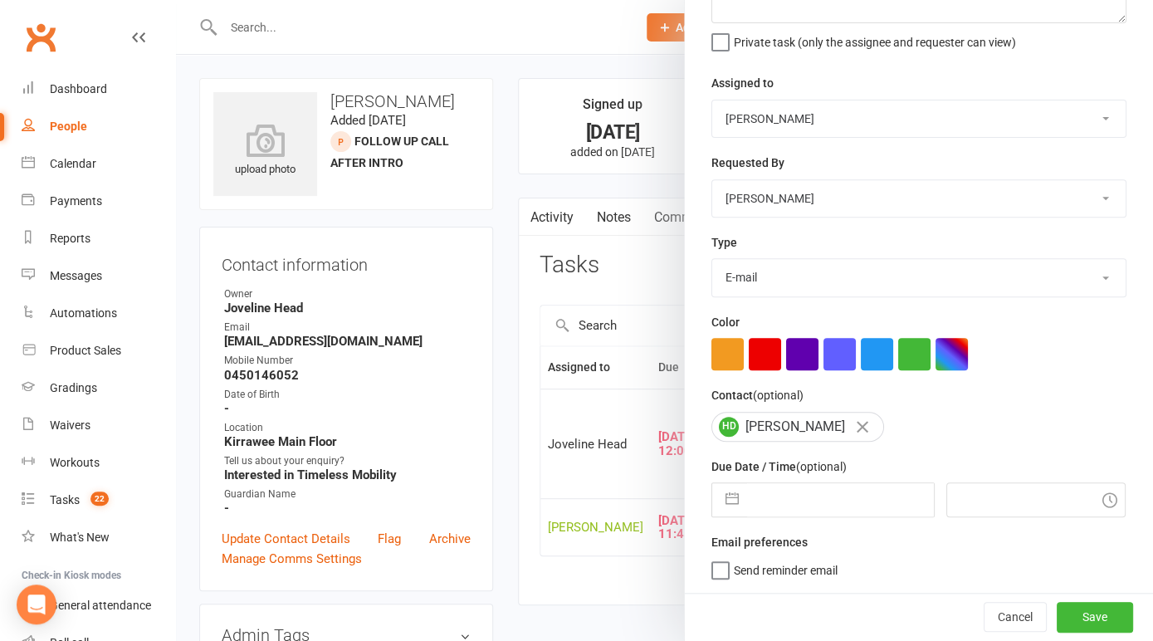
select select "2025"
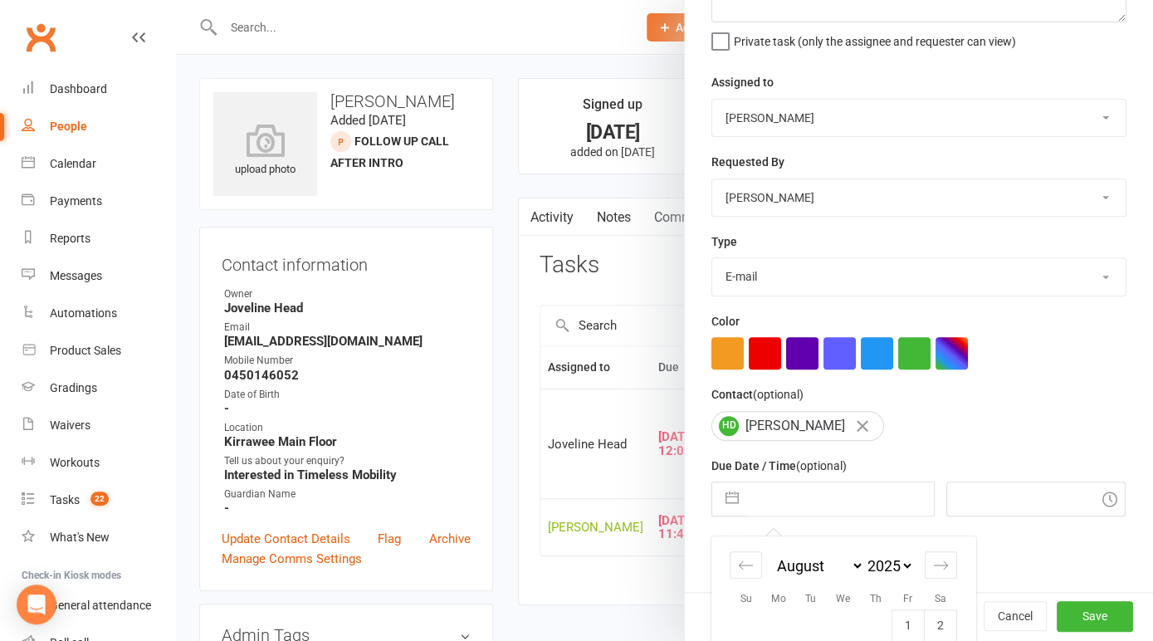
click at [761, 492] on input "text" at bounding box center [840, 498] width 187 height 33
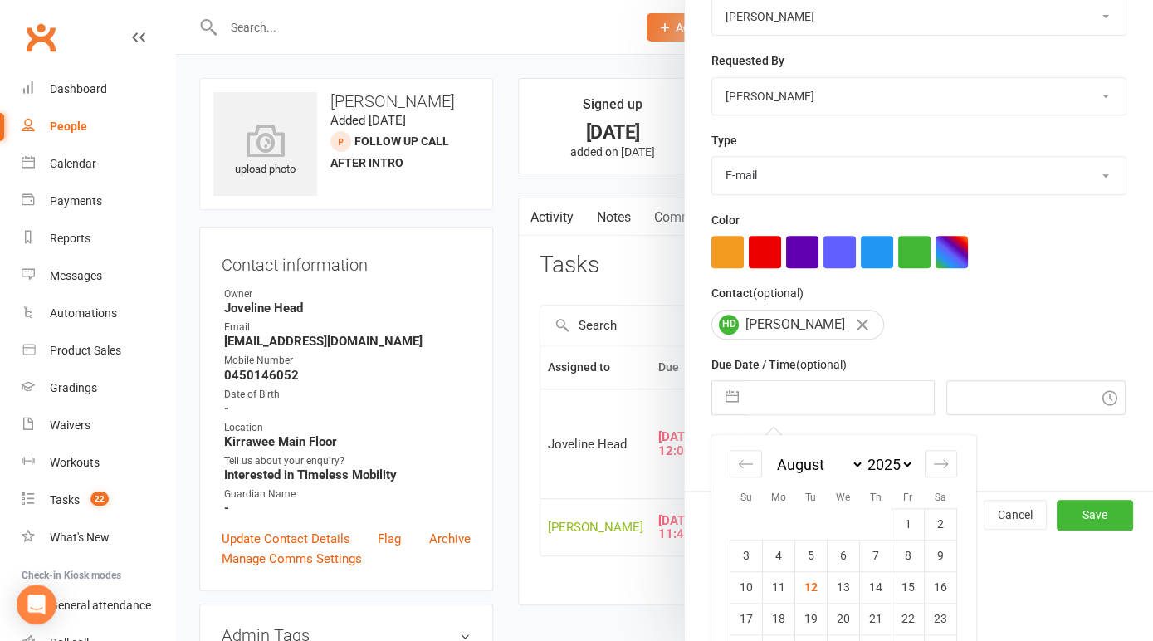
scroll to position [328, 0]
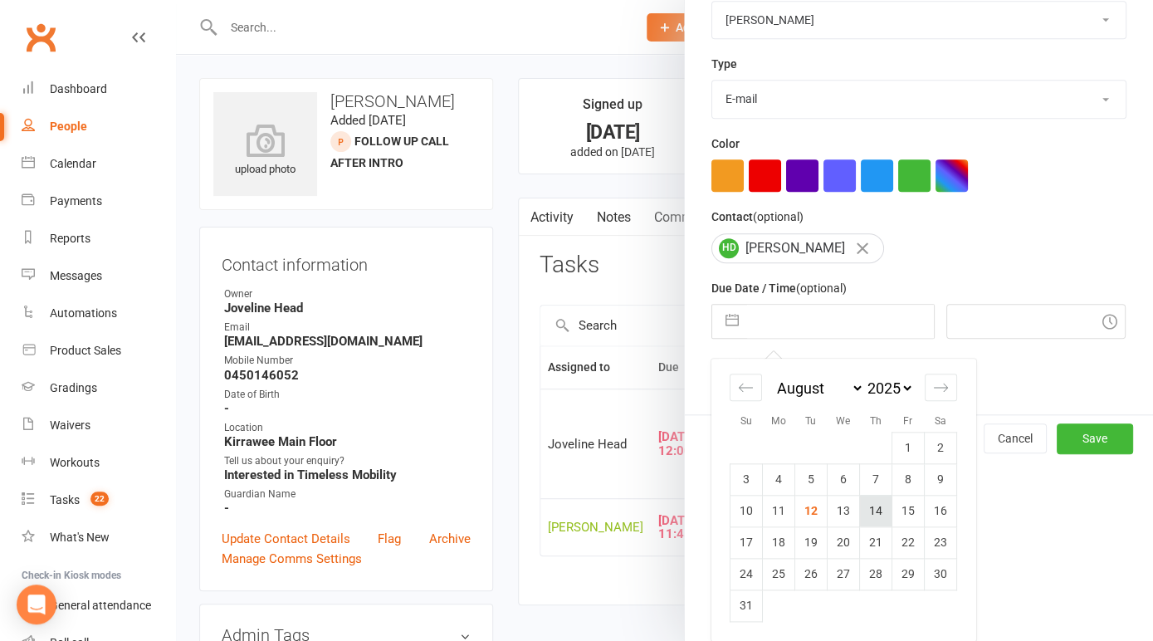
click at [880, 512] on td "14" at bounding box center [876, 511] width 32 height 32
type input "14 Aug 2025"
type input "4:30pm"
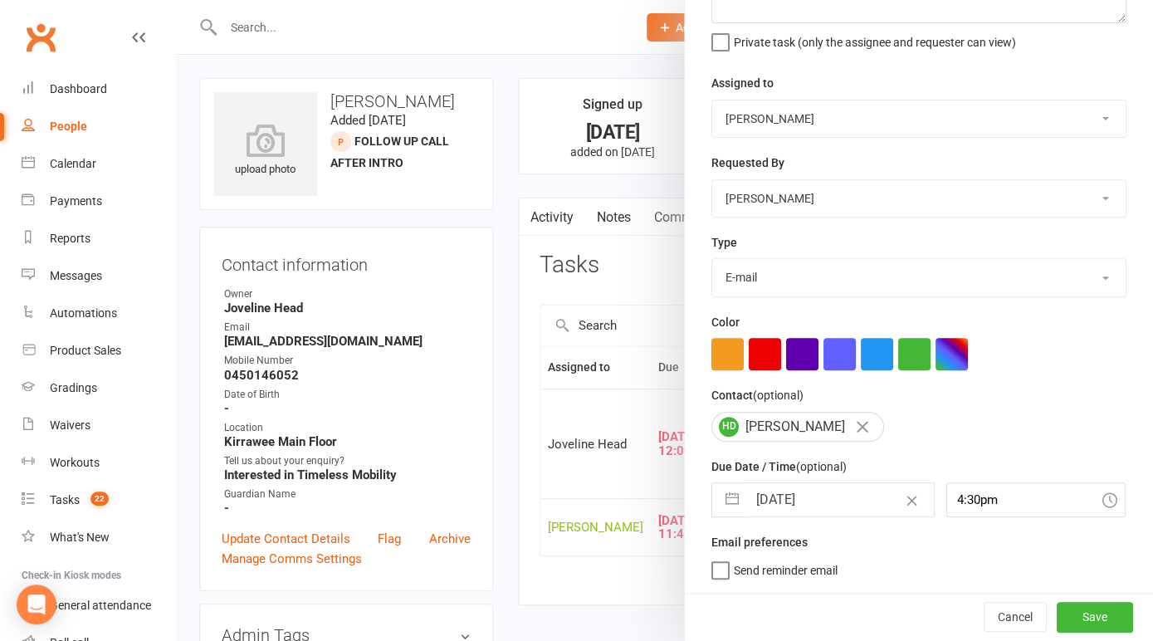
scroll to position [149, 0]
click at [1097, 609] on button "Save" at bounding box center [1095, 617] width 76 height 30
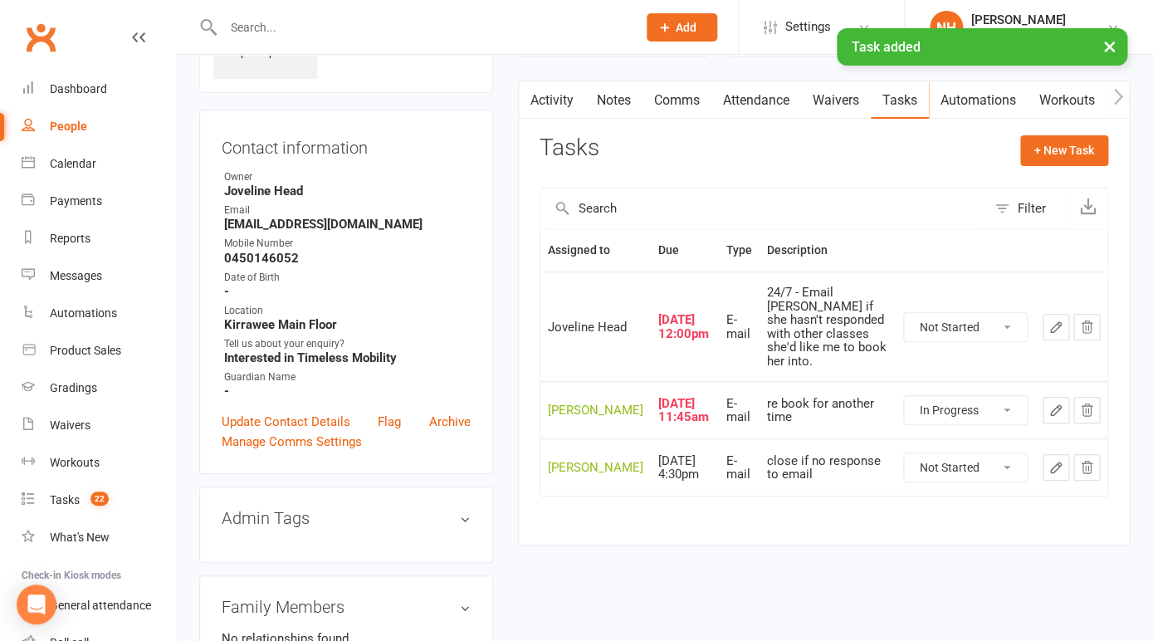
scroll to position [118, 0]
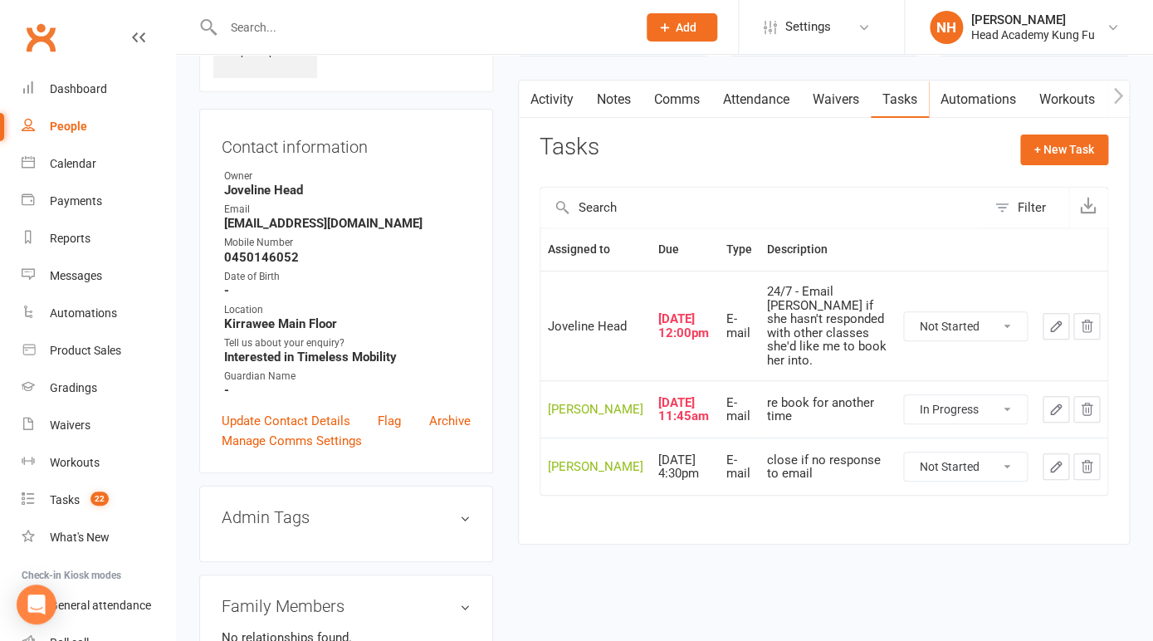
click at [1056, 325] on icon "button" at bounding box center [1056, 326] width 15 height 15
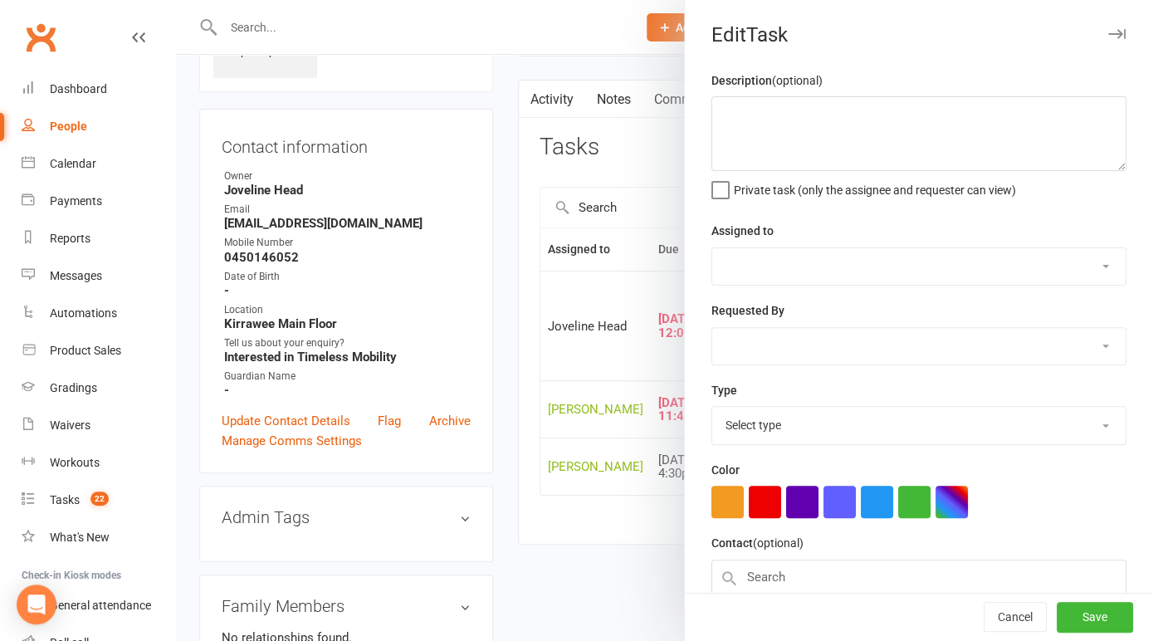
type textarea "24/7 - Email Helen if she hasn't responded with other classes she'd like me to …"
select select "53092"
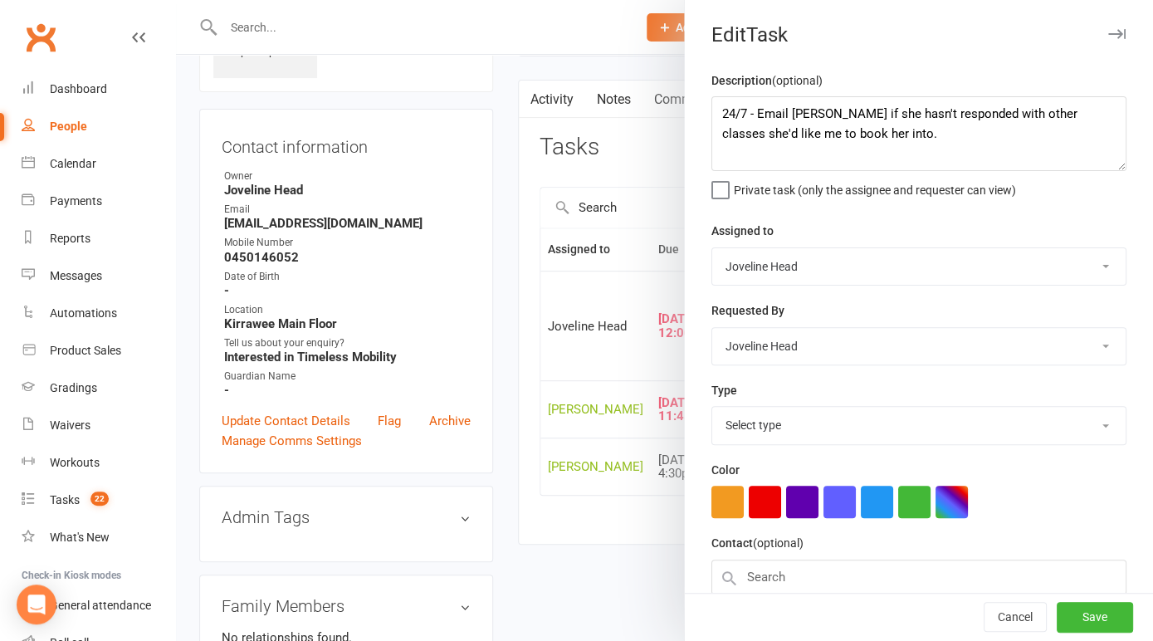
type input "24 Jul 2025"
type input "12:00pm"
select select "14819"
click at [1004, 605] on button "Cancel" at bounding box center [1015, 618] width 63 height 30
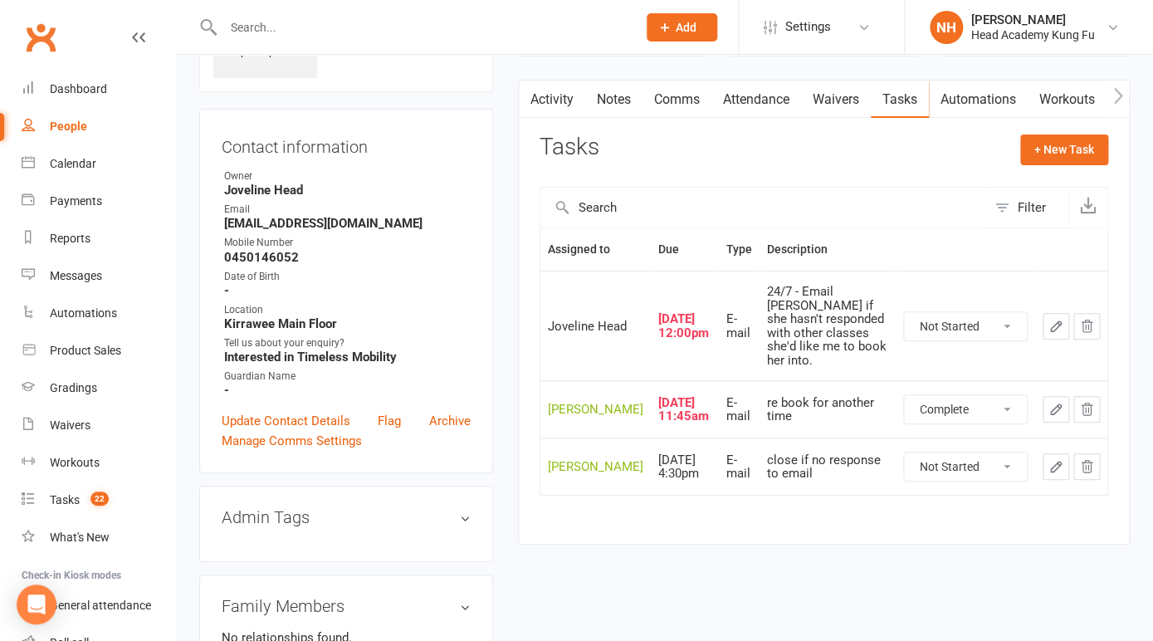
click option "Complete" at bounding box center [0, 0] width 0 height 0
select select "started"
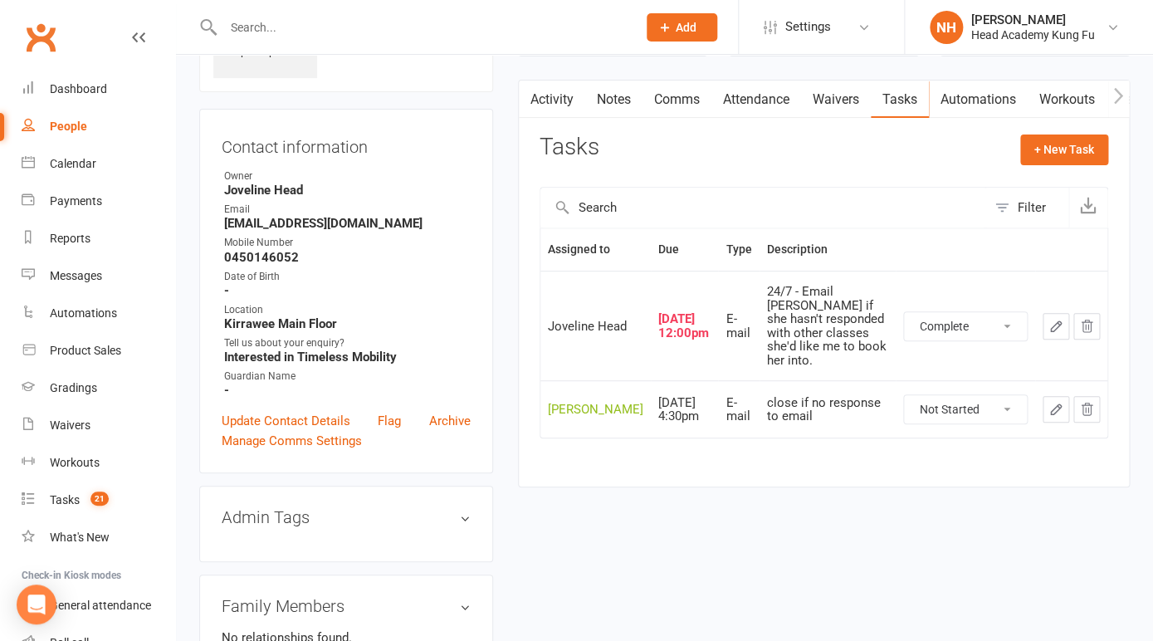
click option "Complete" at bounding box center [0, 0] width 0 height 0
select select "unstarted"
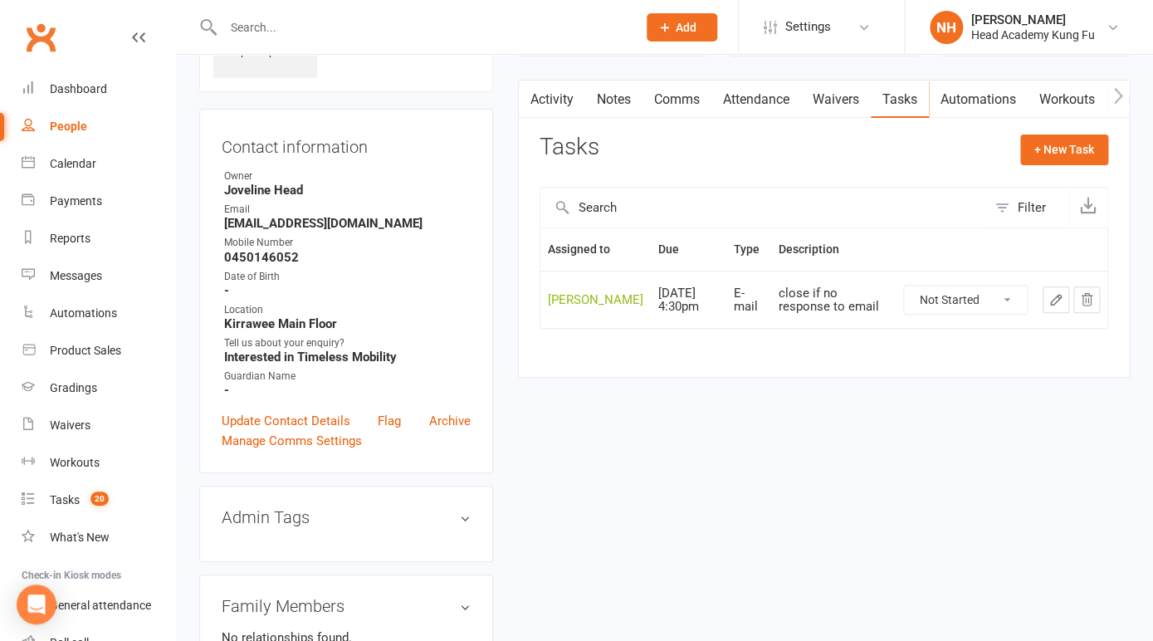
scroll to position [0, 0]
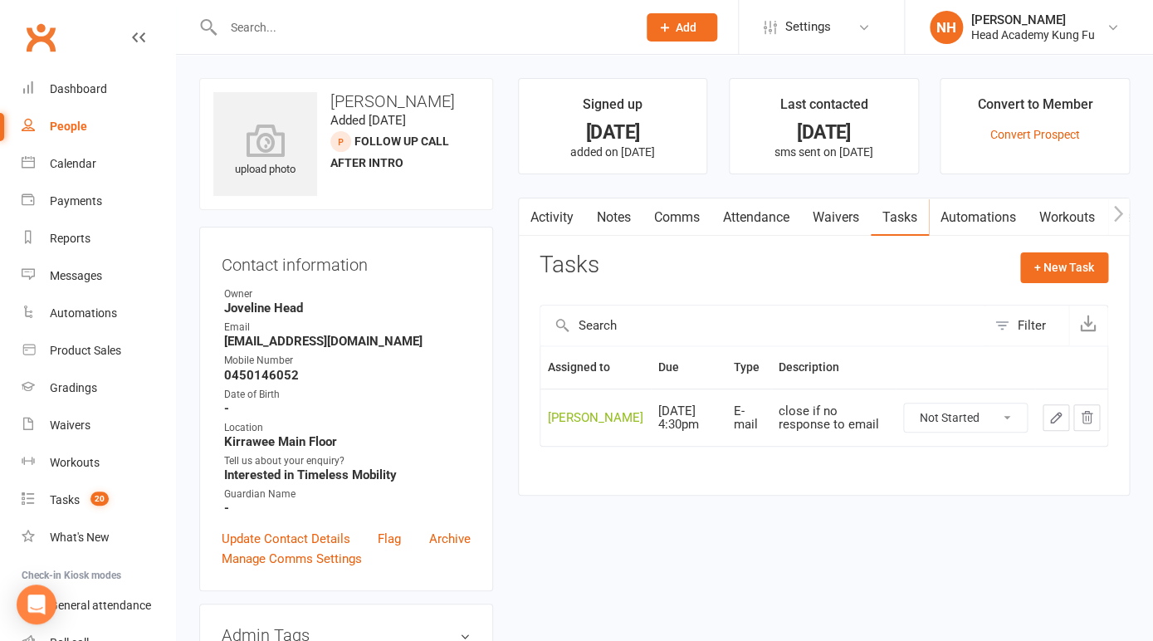
click at [295, 20] on input "text" at bounding box center [421, 27] width 407 height 23
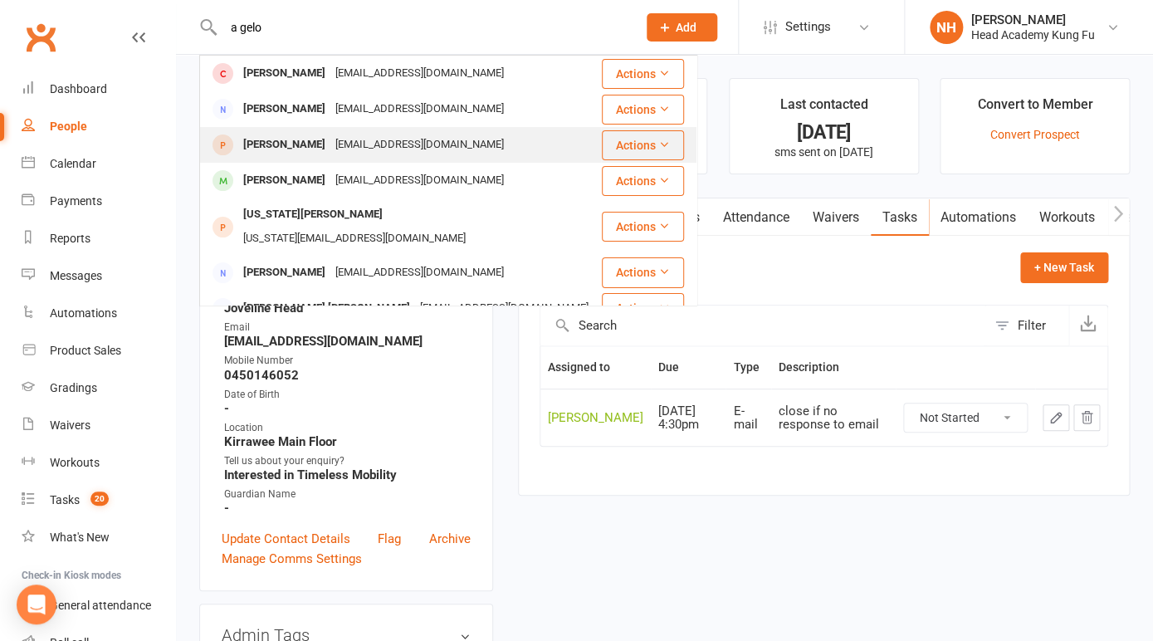
type input "a gelo"
click at [290, 142] on div "Angelo Constantine" at bounding box center [284, 145] width 92 height 24
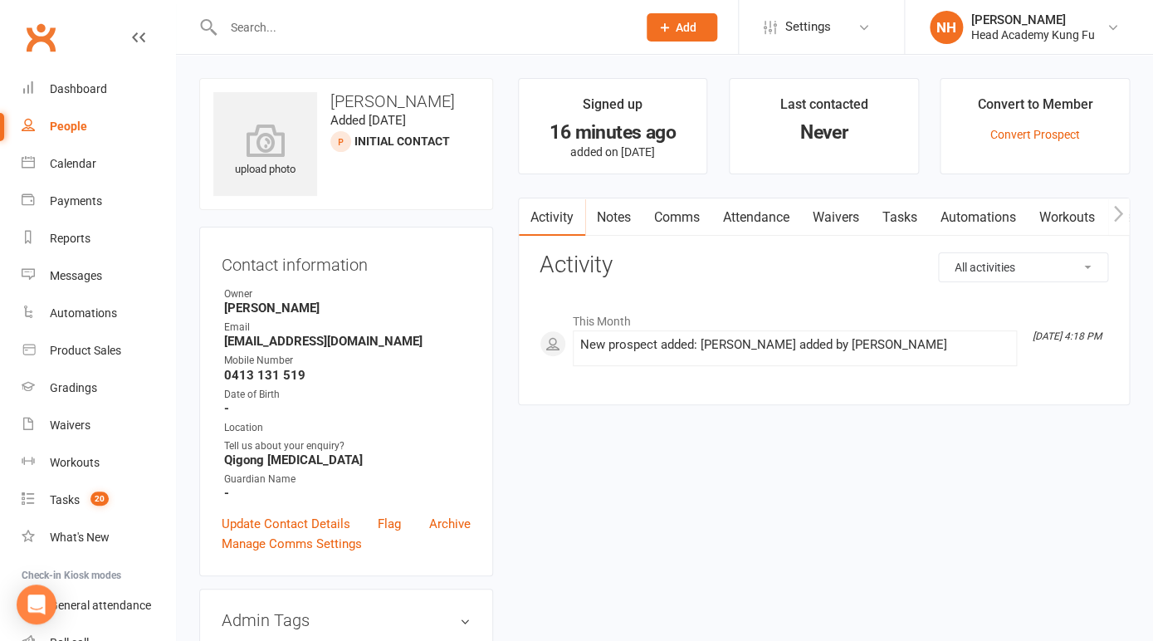
click at [900, 212] on link "Tasks" at bounding box center [900, 217] width 58 height 38
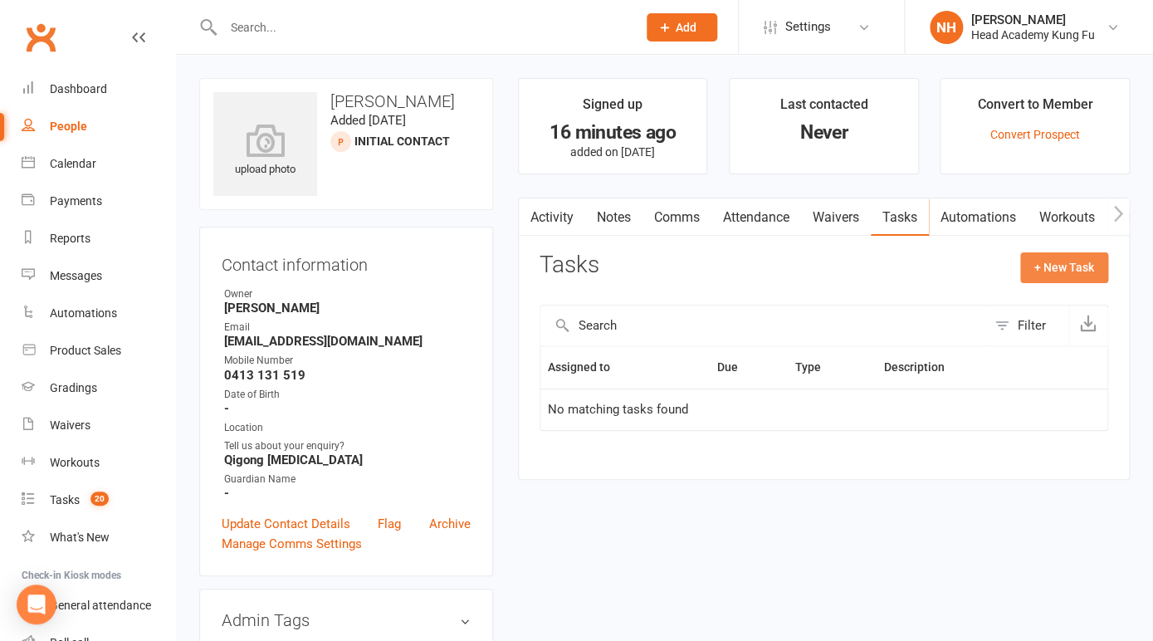
click at [1067, 261] on button "+ New Task" at bounding box center [1064, 267] width 88 height 30
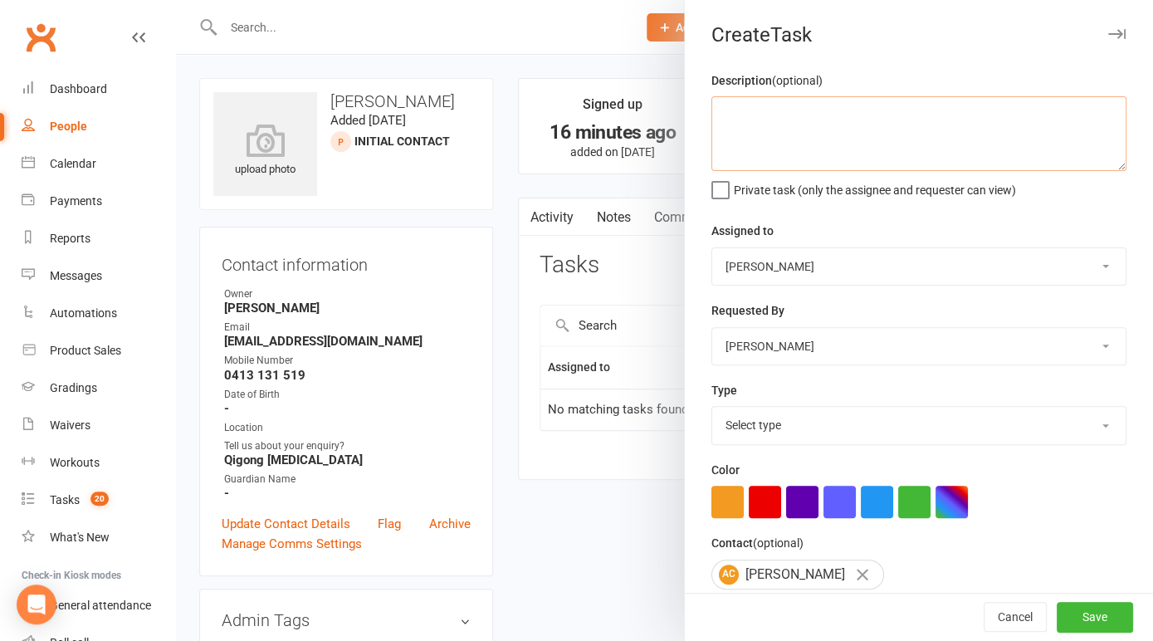
click at [743, 114] on textarea at bounding box center [919, 133] width 415 height 75
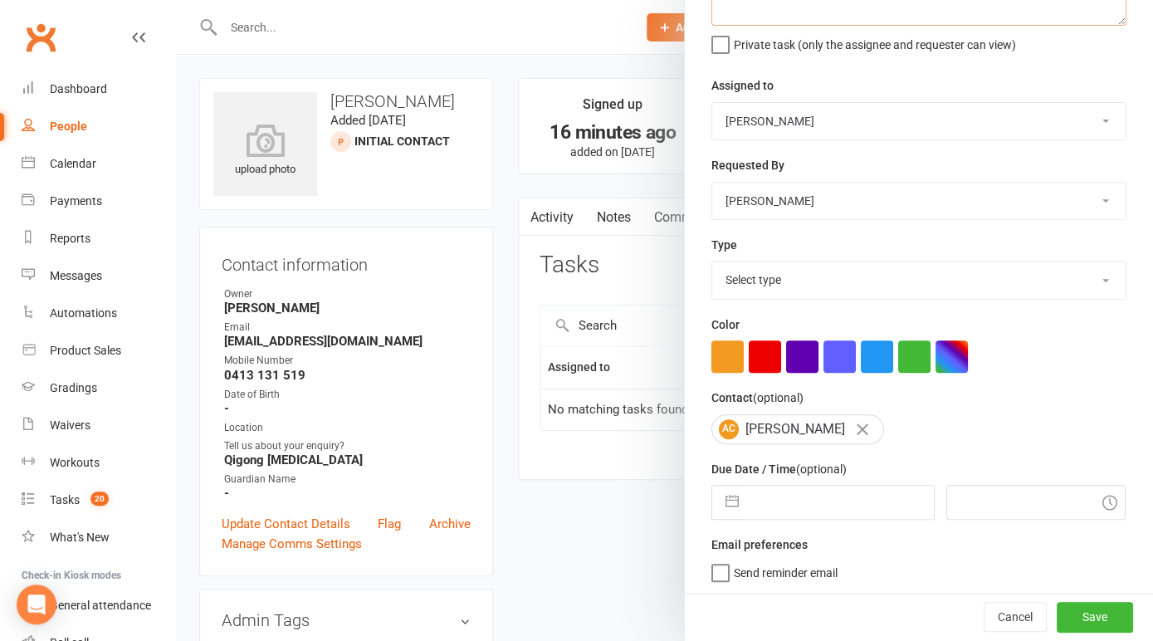
scroll to position [149, 0]
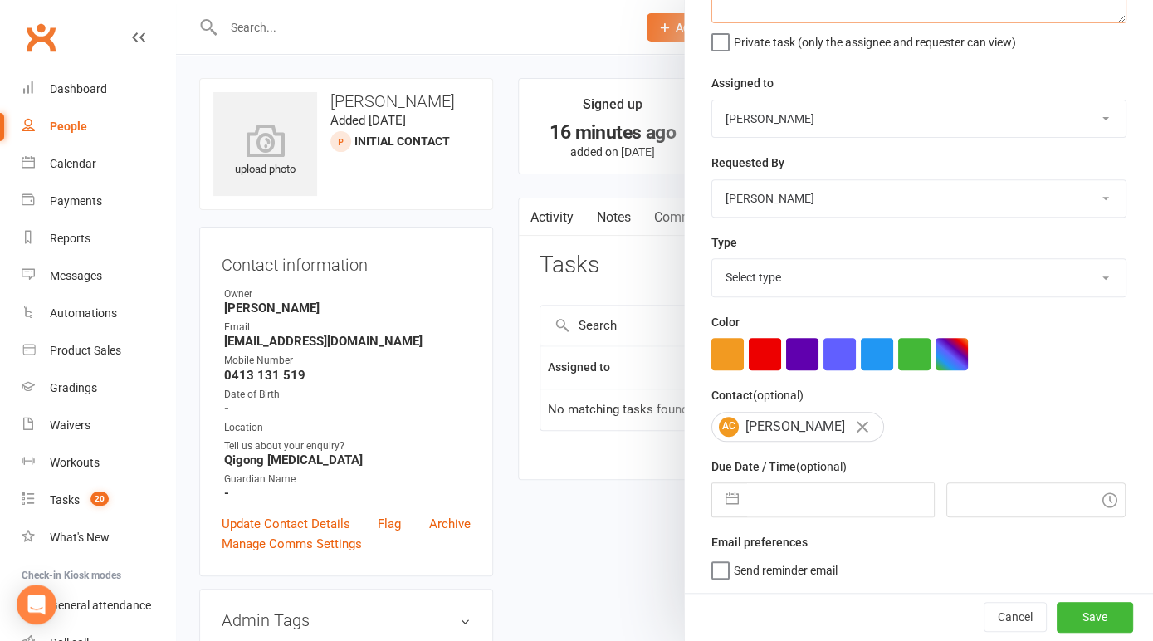
type textarea "called sending email for no contact. sent text. follow up."
select select "6"
select select "2025"
select select "7"
select select "2025"
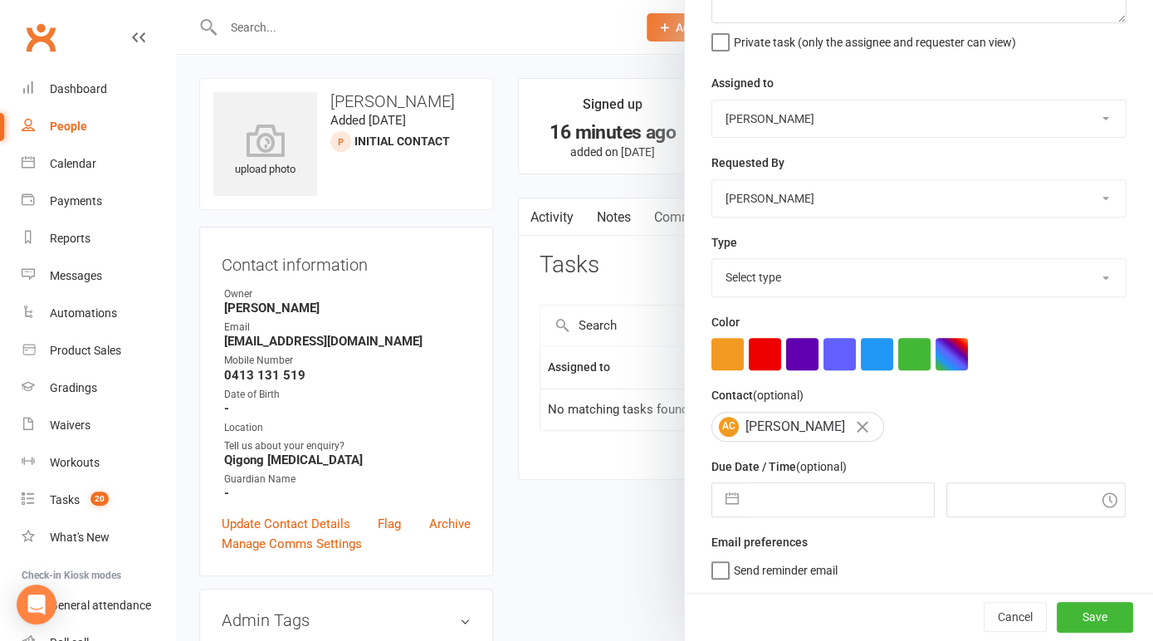
select select "8"
select select "2025"
click at [801, 498] on input "text" at bounding box center [840, 499] width 187 height 33
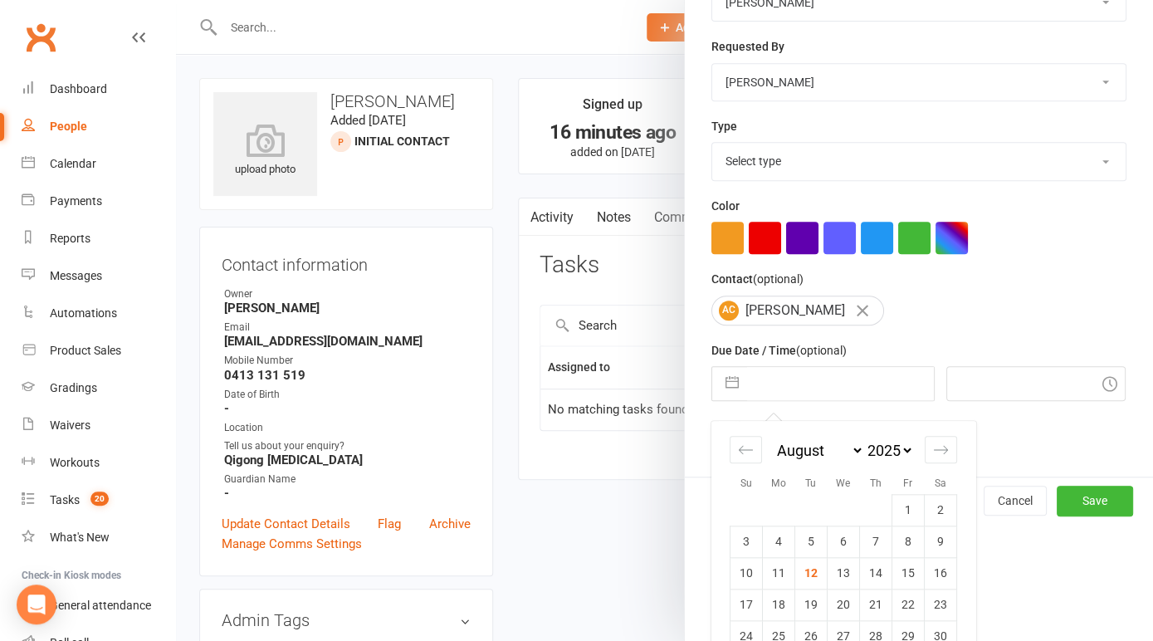
scroll to position [328, 0]
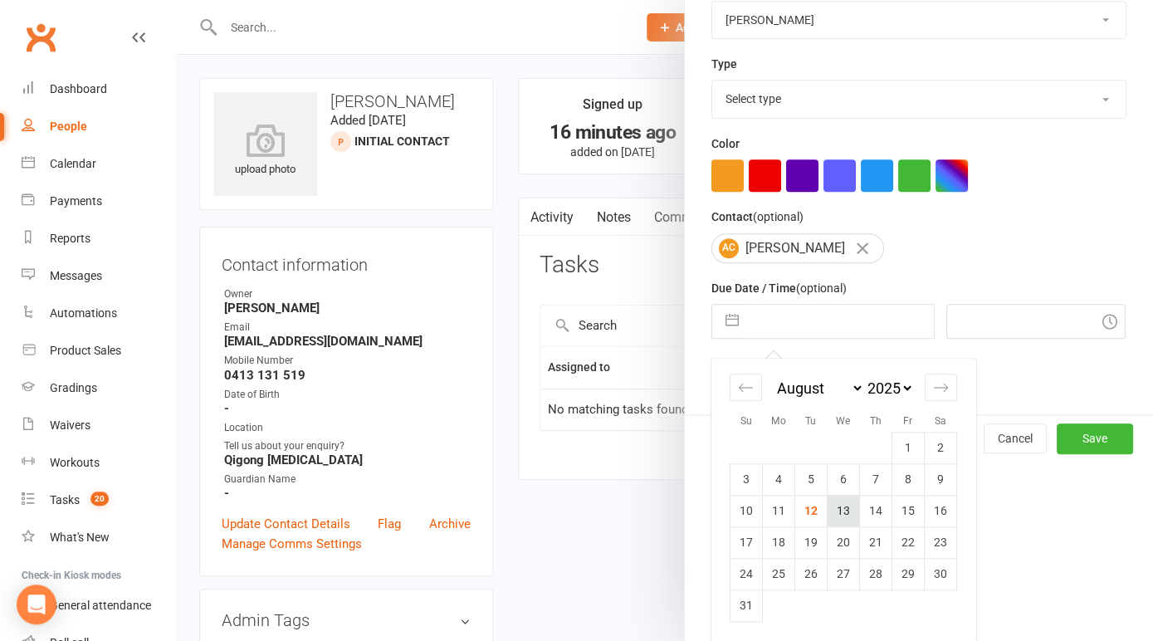
click at [846, 514] on td "13" at bounding box center [844, 511] width 32 height 32
type input "13 Aug 2025"
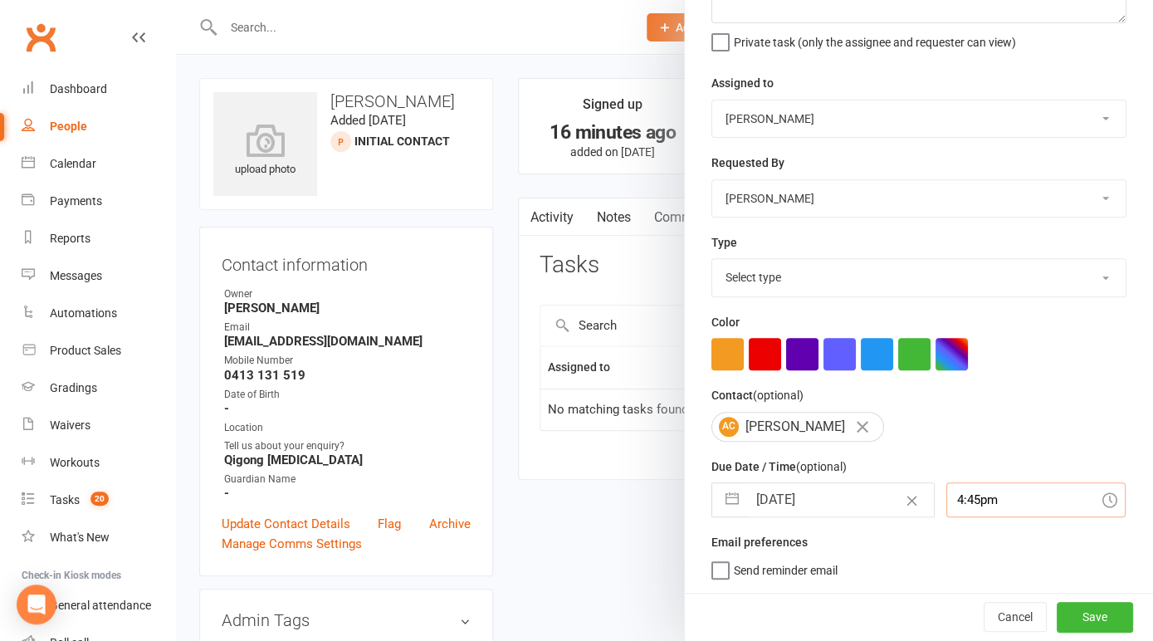
click at [1023, 497] on input "4:45pm" at bounding box center [1035, 499] width 179 height 35
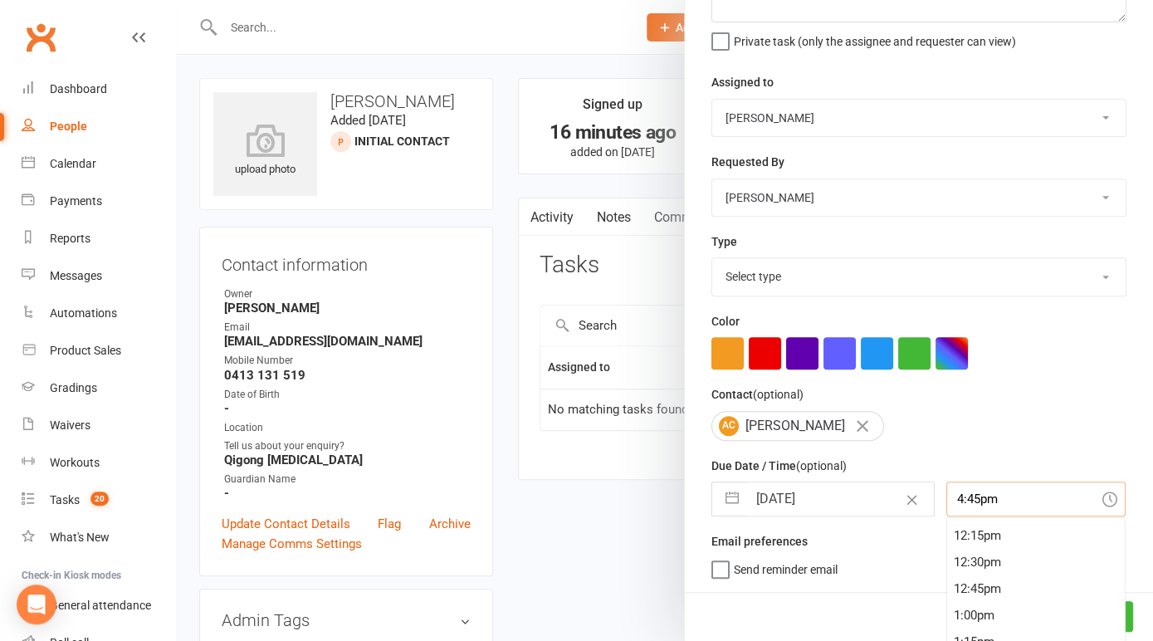
scroll to position [1295, 0]
click at [990, 561] on div "12:30pm" at bounding box center [1036, 564] width 178 height 27
type input "12:30pm"
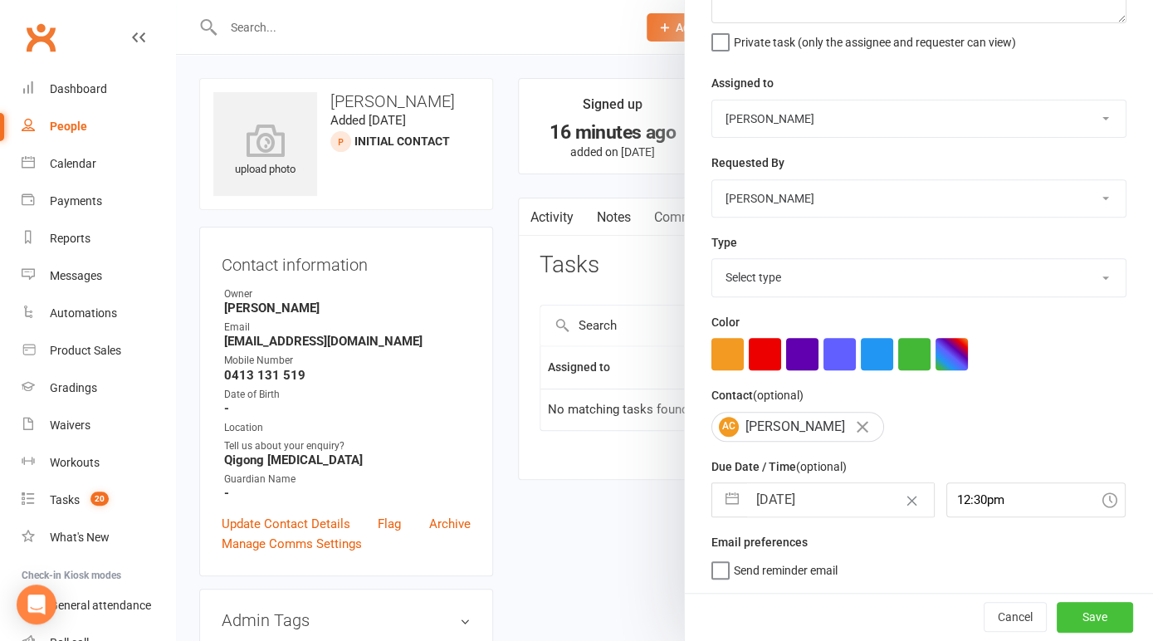
click at [1109, 614] on button "Save" at bounding box center [1095, 617] width 76 height 30
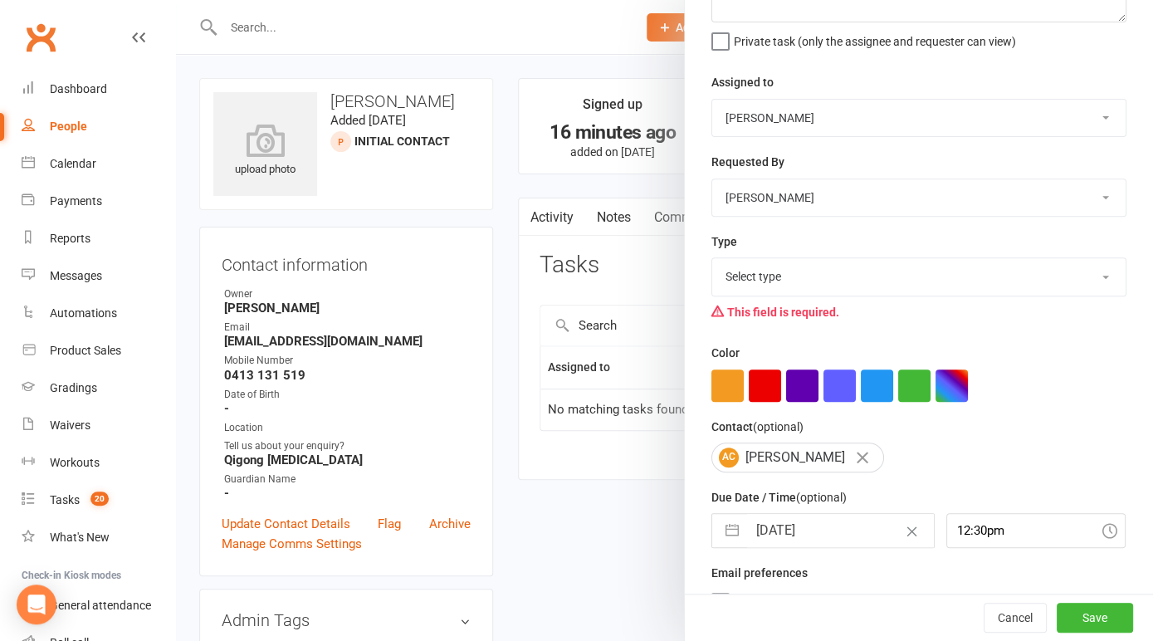
select select "14820"
click option "Phone call" at bounding box center [0, 0] width 0 height 0
click at [1093, 622] on button "Save" at bounding box center [1095, 618] width 76 height 30
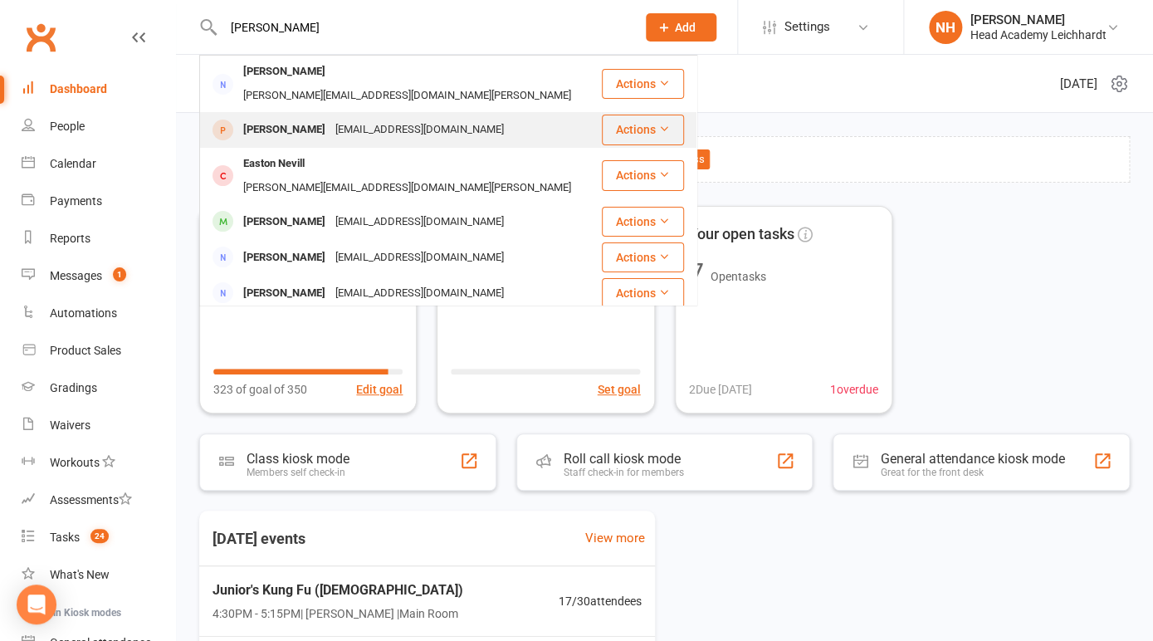
type input "[PERSON_NAME]"
click at [296, 118] on div "[PERSON_NAME]" at bounding box center [284, 130] width 92 height 24
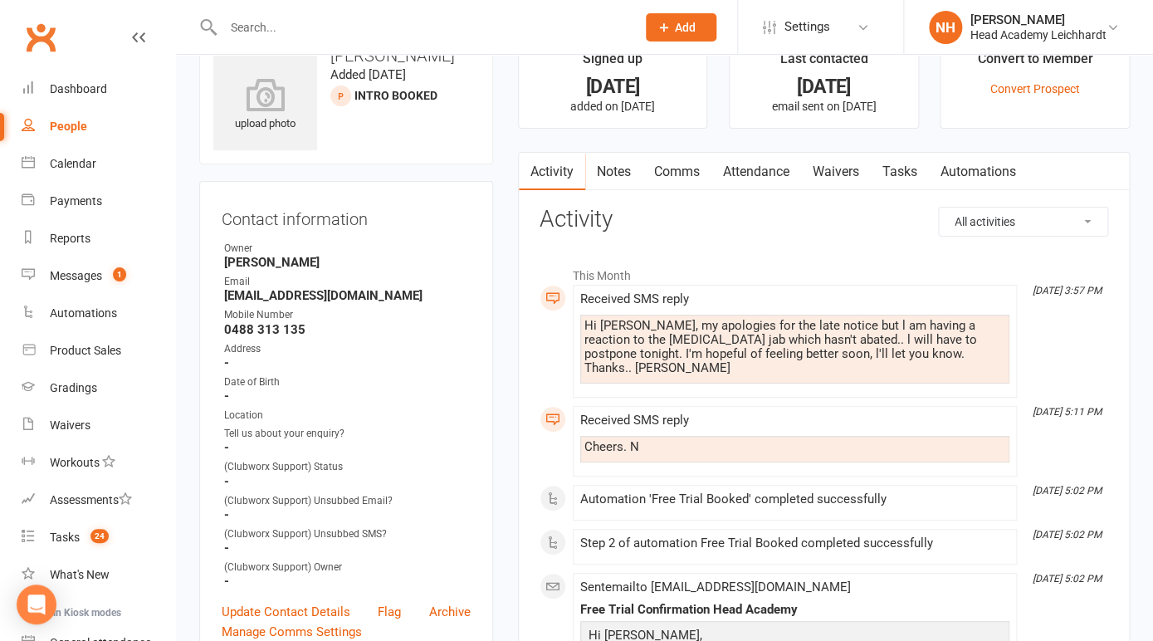
scroll to position [47, 0]
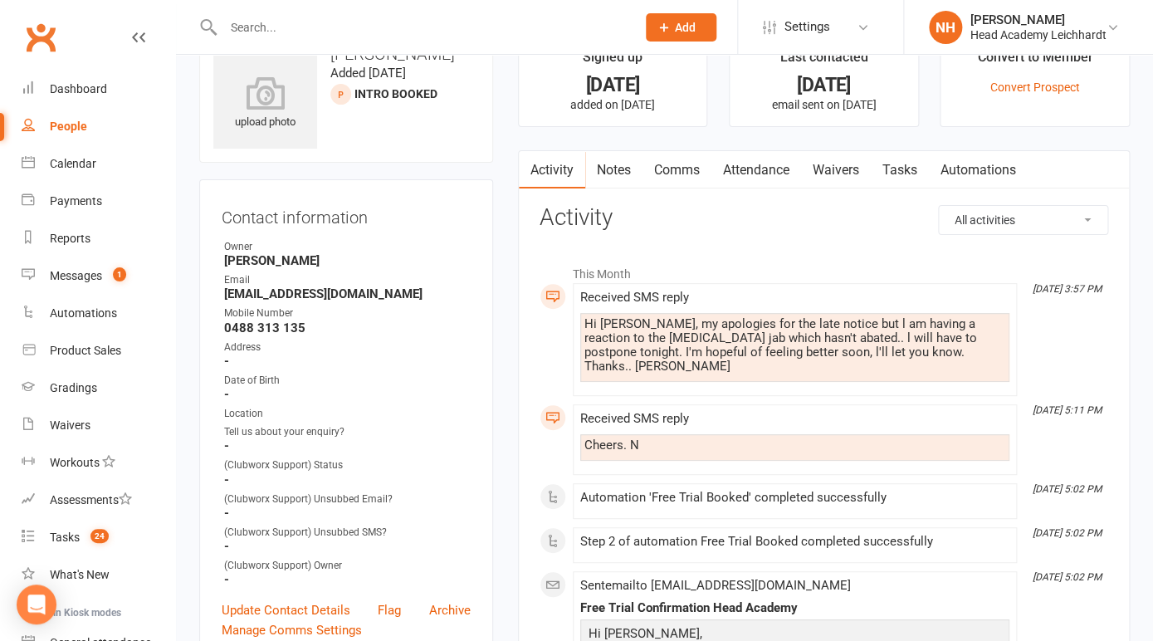
click at [551, 169] on link "Activity" at bounding box center [552, 170] width 66 height 38
click at [751, 174] on link "Attendance" at bounding box center [757, 170] width 90 height 38
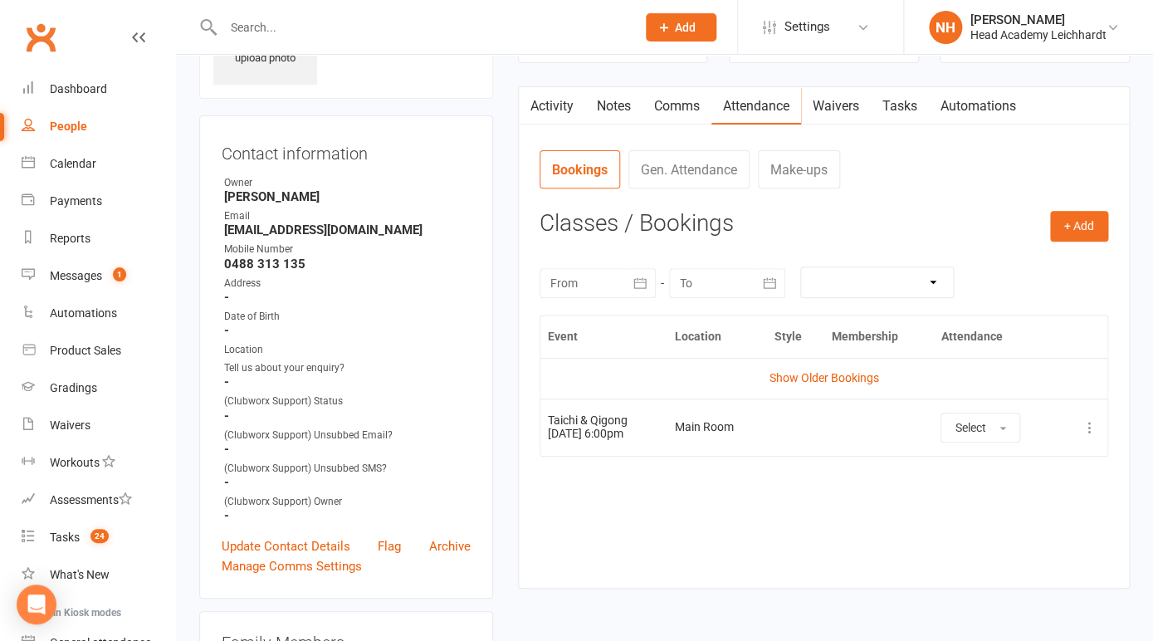
scroll to position [117, 0]
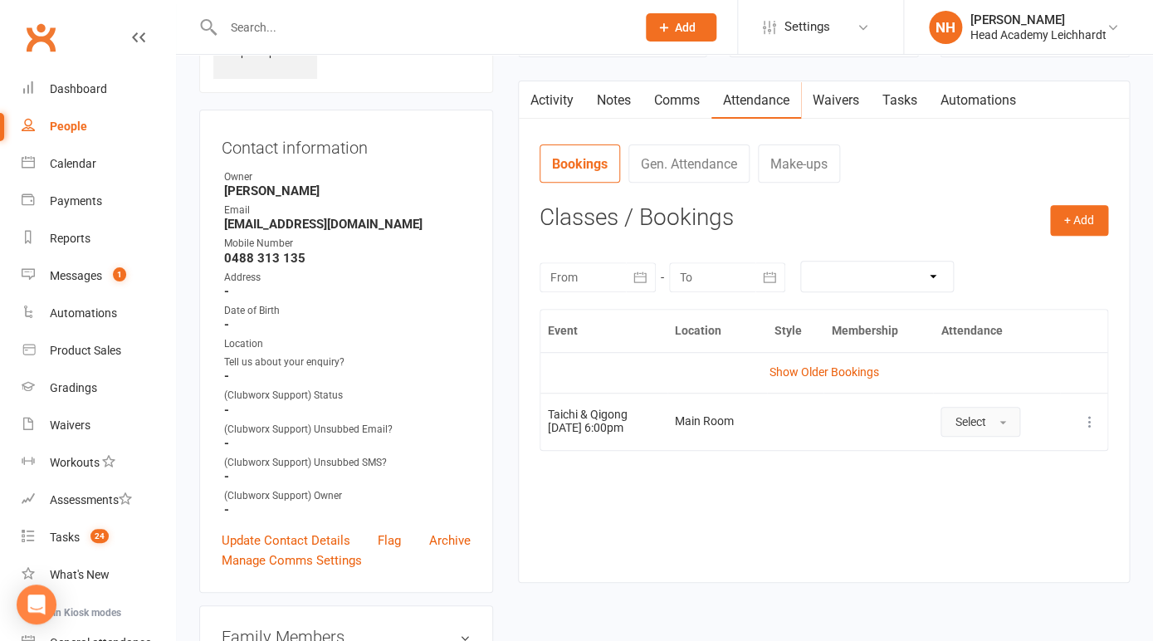
click at [1010, 420] on button "Select" at bounding box center [981, 422] width 80 height 30
click at [1085, 425] on icon at bounding box center [1090, 421] width 17 height 17
click at [988, 507] on link "Remove booking" at bounding box center [1017, 520] width 164 height 33
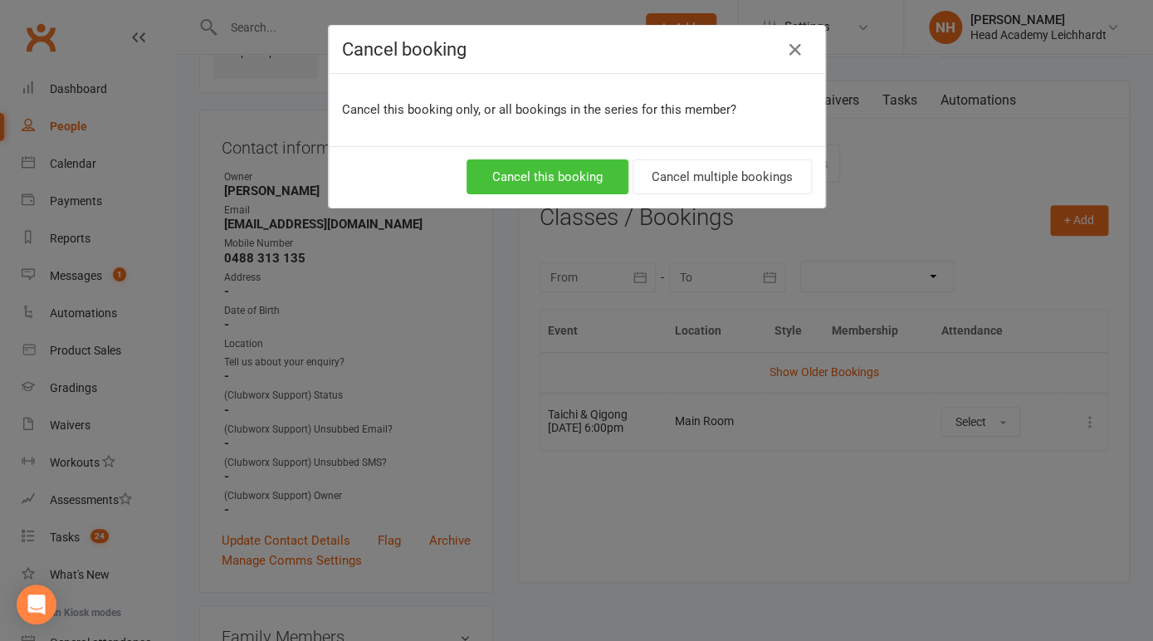
click at [569, 182] on button "Cancel this booking" at bounding box center [548, 176] width 162 height 35
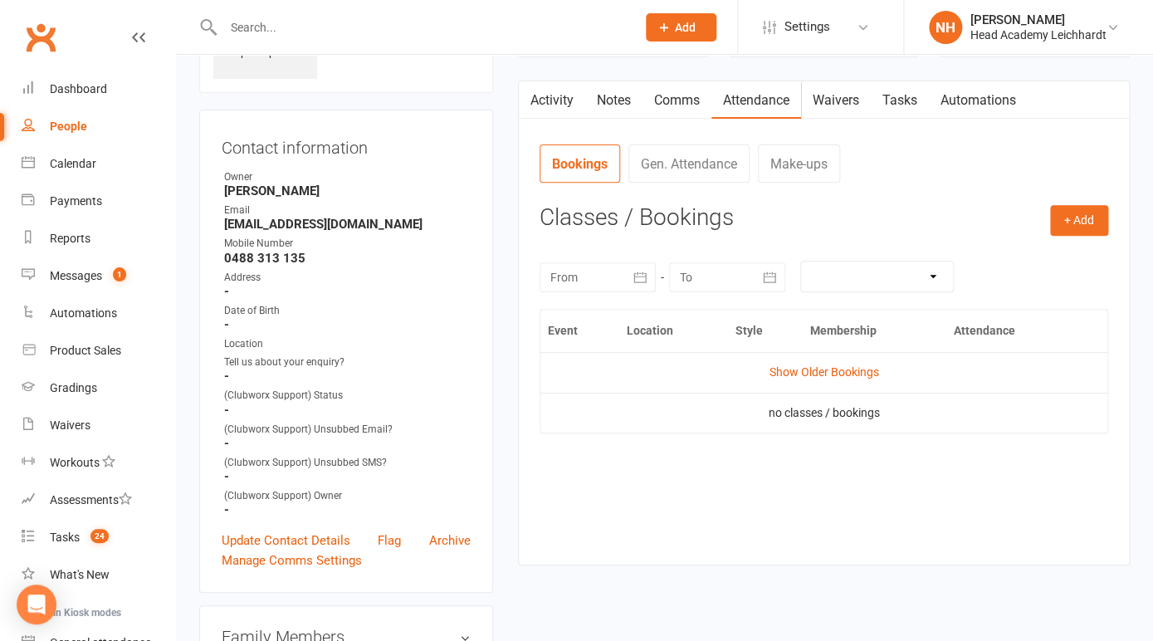
click at [671, 90] on link "Comms" at bounding box center [677, 100] width 69 height 38
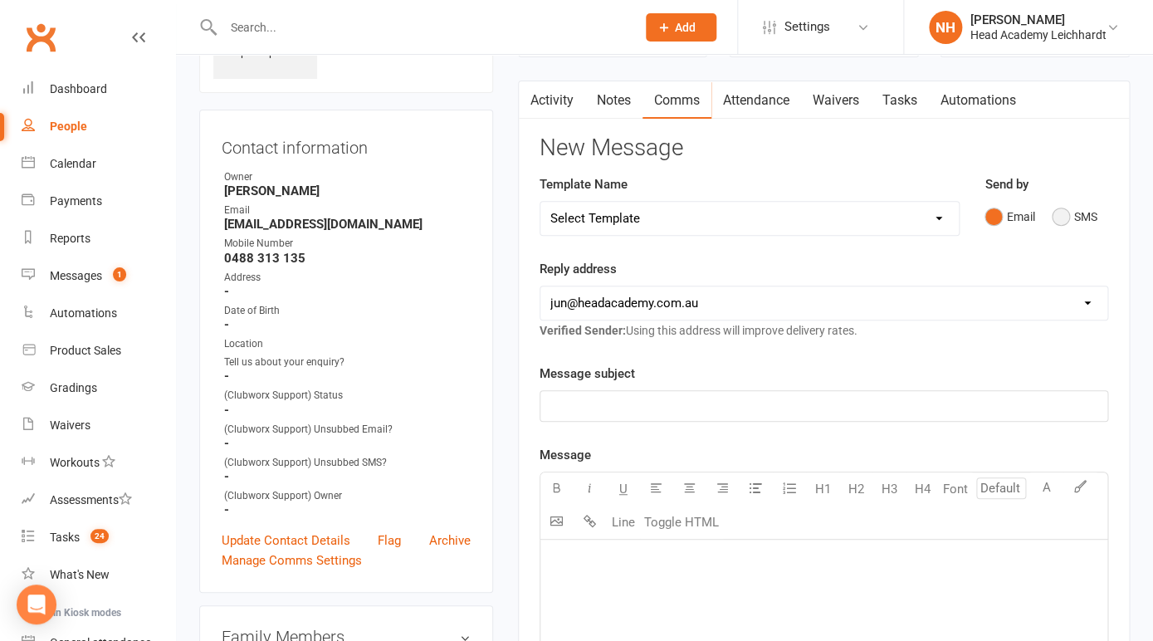
click at [1062, 218] on button "SMS" at bounding box center [1074, 217] width 45 height 32
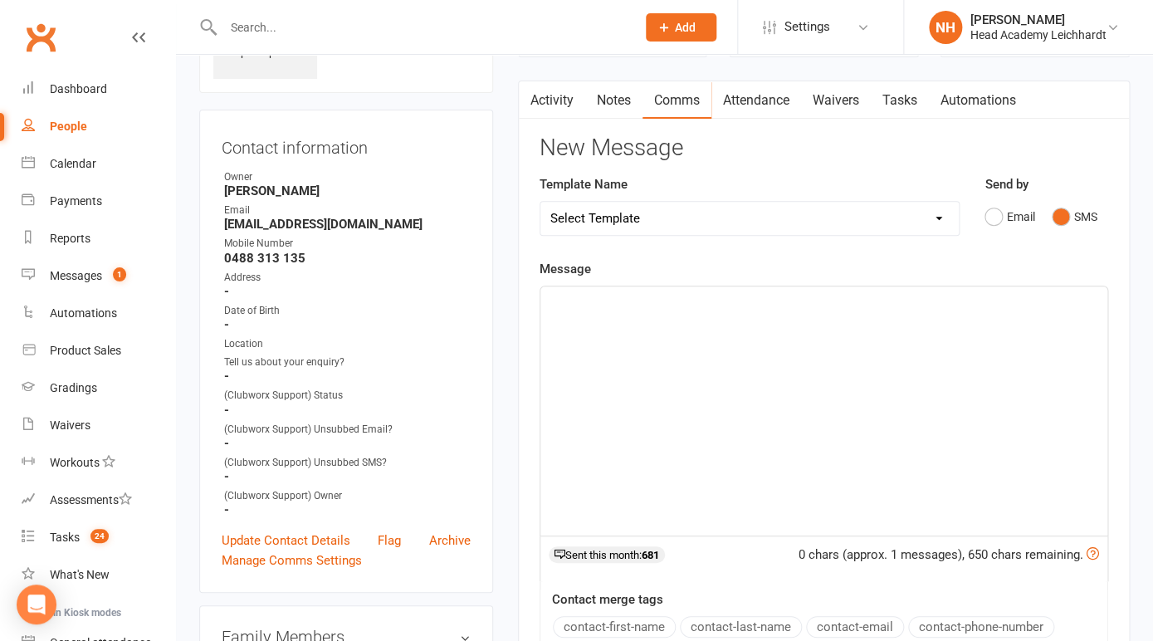
click at [637, 315] on div "﻿" at bounding box center [823, 410] width 567 height 249
click at [595, 301] on p "﻿" at bounding box center [823, 301] width 547 height 20
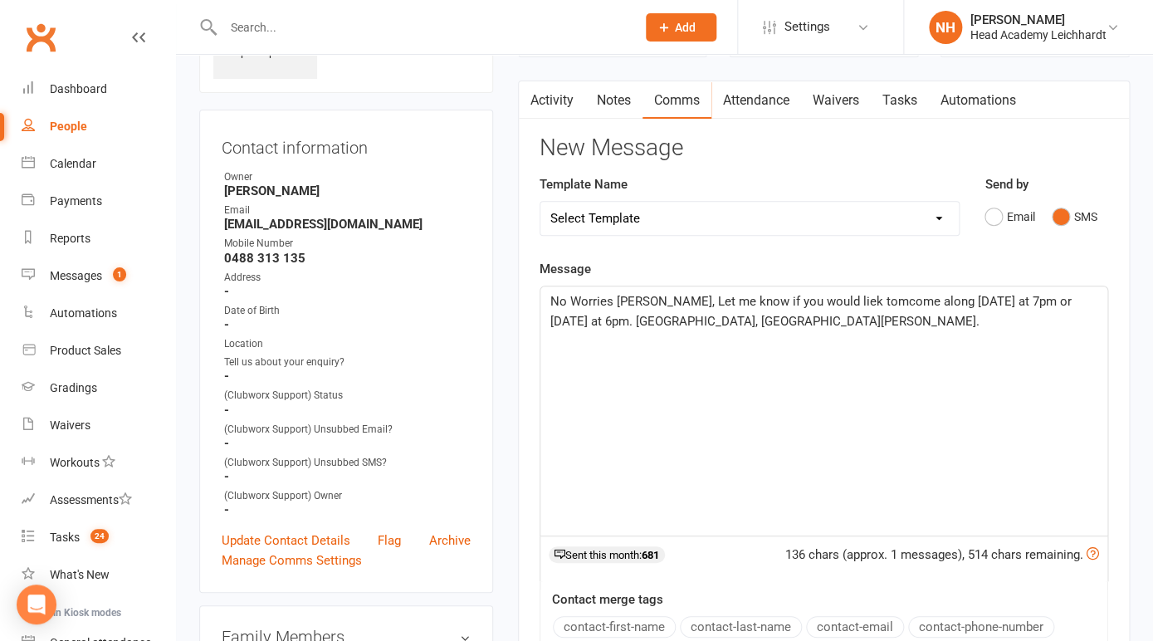
click at [578, 299] on span "No Worries Neville, Let me know if you would liek tomcome along Friday at 7pm o…" at bounding box center [812, 311] width 525 height 35
click at [811, 302] on span "No worries Neville, Let me know if you would liek tomcome along Friday at 7pm o…" at bounding box center [811, 311] width 523 height 35
click at [912, 306] on span "No worries Neville, Let me know if you would like tomcome along Friday at 7pm o…" at bounding box center [811, 311] width 523 height 35
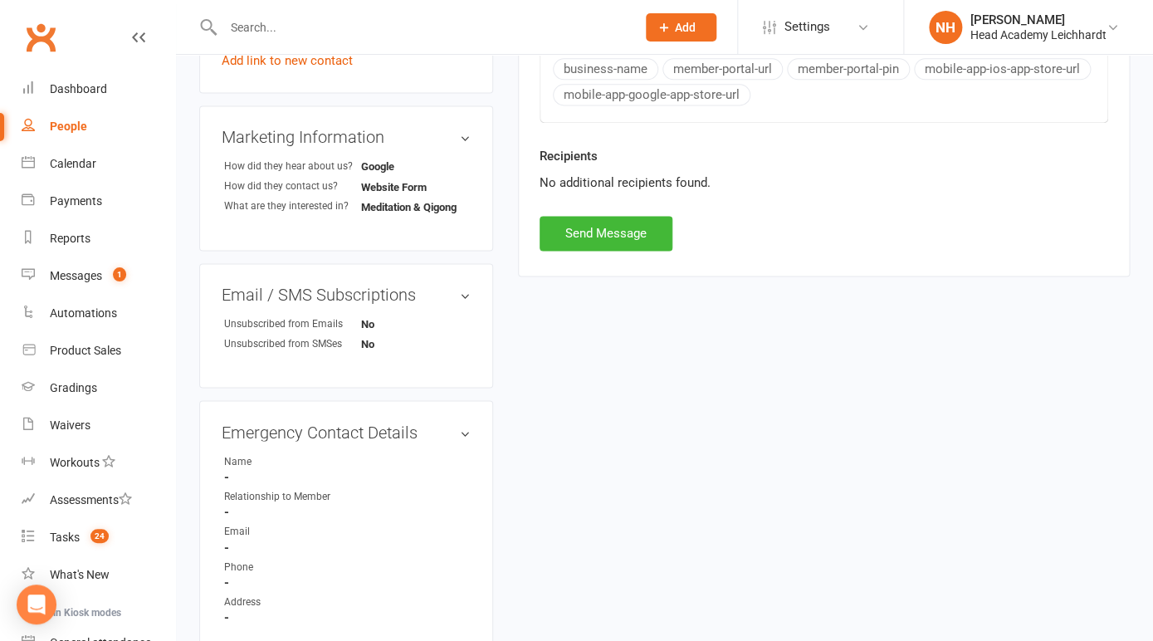
scroll to position [535, 0]
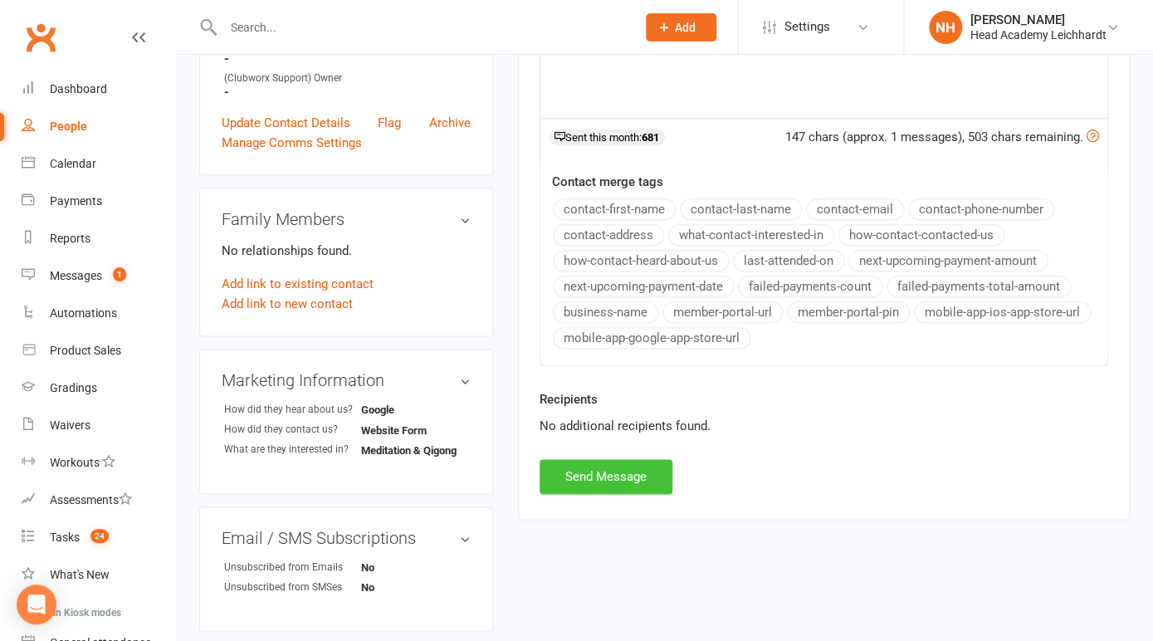
click at [600, 481] on button "Send Message" at bounding box center [606, 476] width 133 height 35
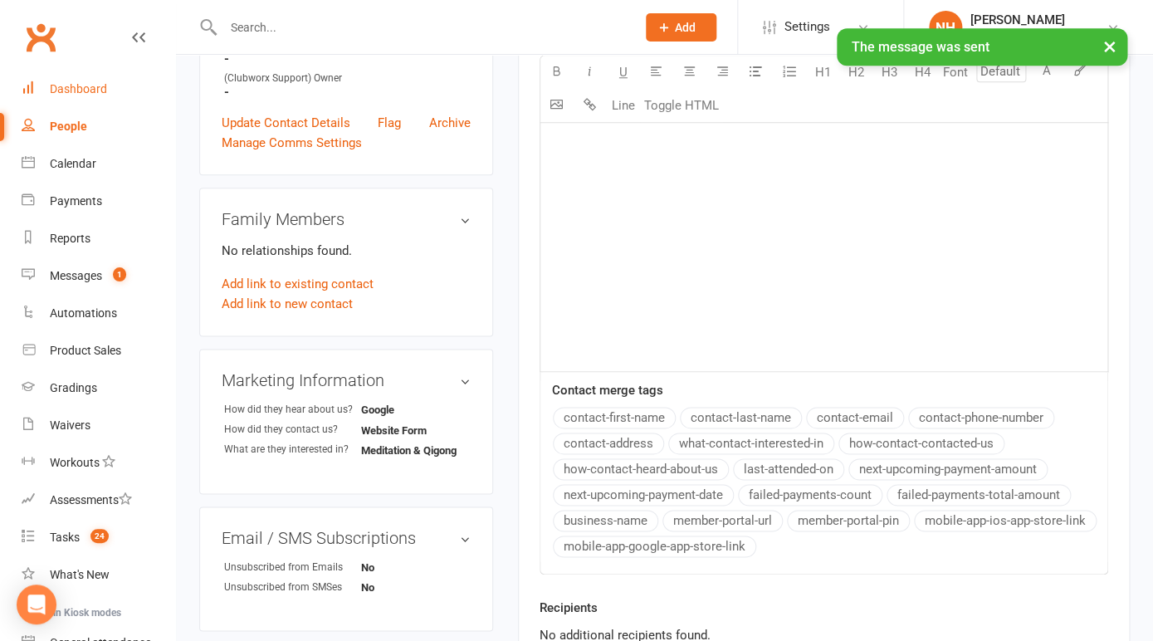
click at [58, 95] on div "Dashboard" at bounding box center [78, 88] width 57 height 13
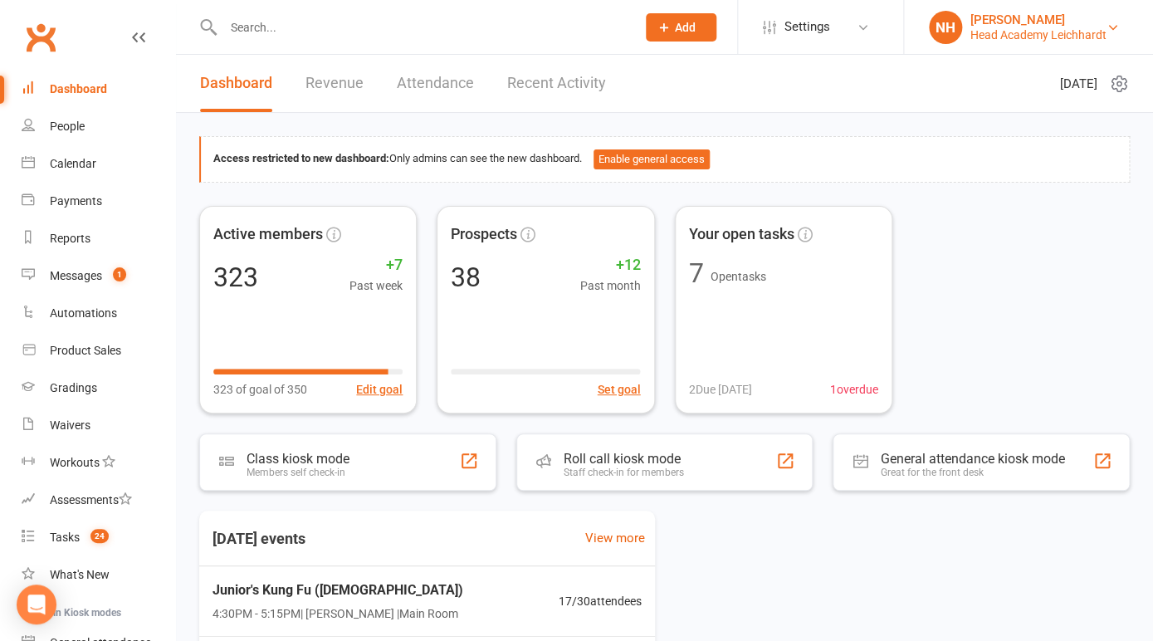
click at [1077, 23] on div "[PERSON_NAME]" at bounding box center [1039, 19] width 136 height 15
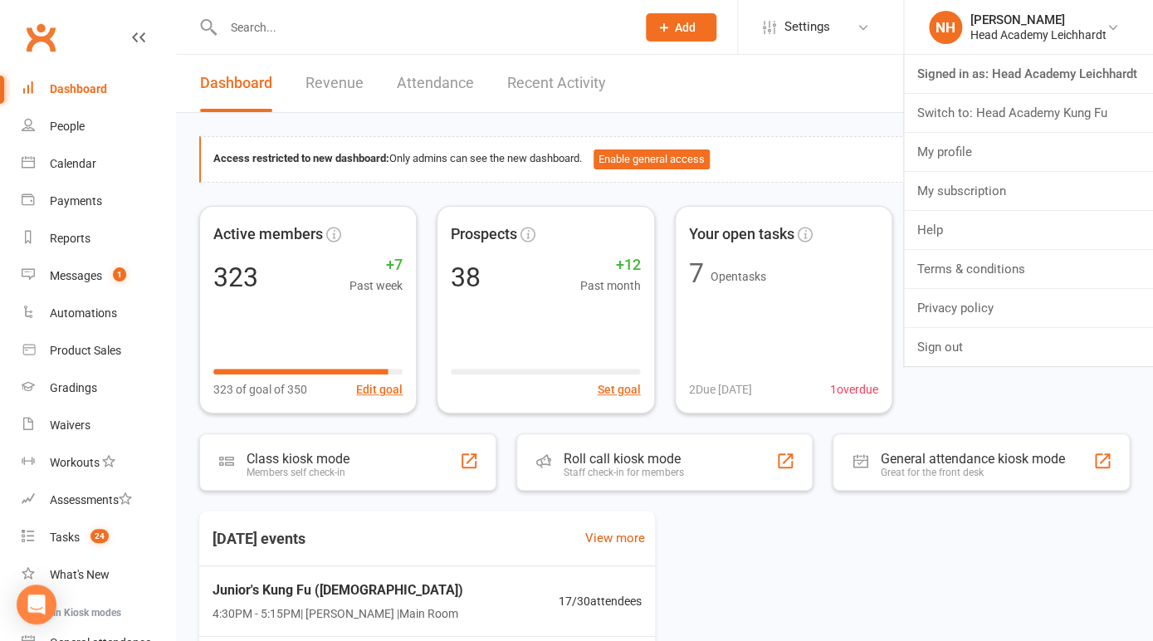
click at [819, 120] on div "Includes all open tasks in Clubworx, that are currently assigned to you. Access…" at bounding box center [664, 535] width 977 height 845
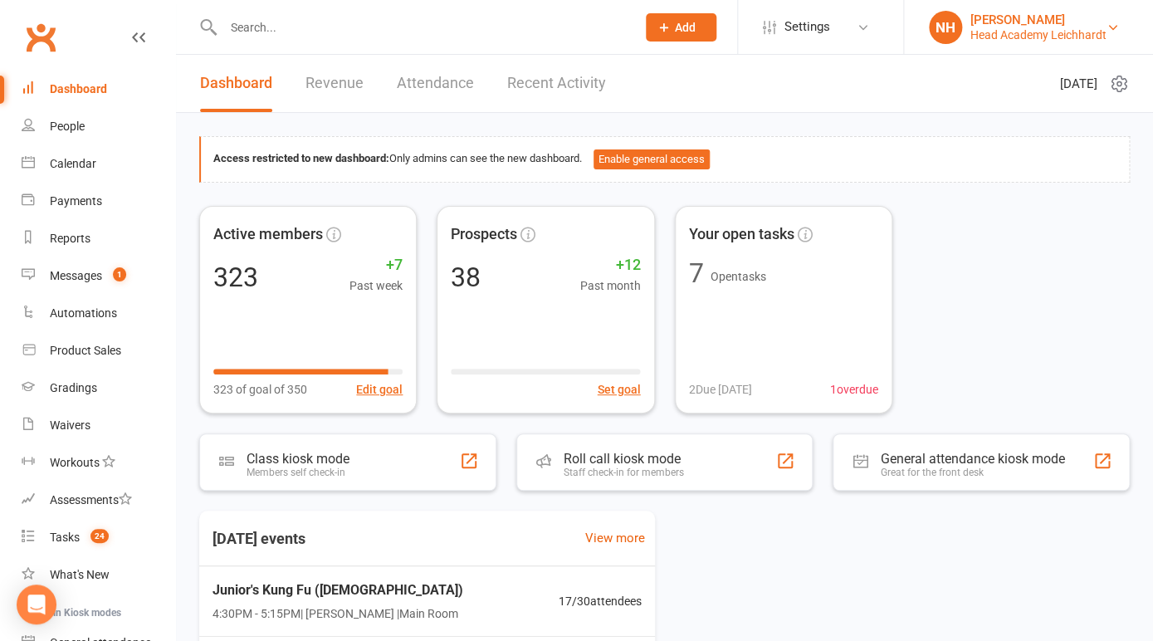
click at [997, 11] on li "NH Nathan Head Head Academy Leichhardt Signed in as: Head Academy Leichhardt Sw…" at bounding box center [1028, 27] width 250 height 54
click at [1000, 22] on div "[PERSON_NAME]" at bounding box center [1039, 19] width 136 height 15
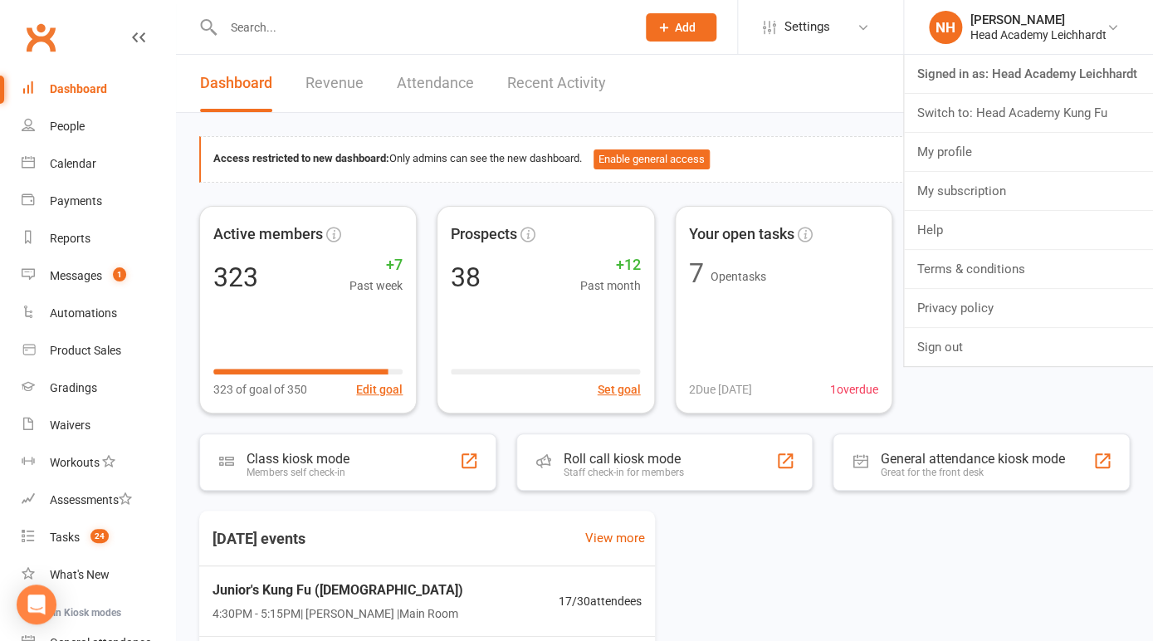
click at [813, 73] on header "Dashboard Revenue Attendance Recent Activity Tuesday 12th, August 2025" at bounding box center [664, 84] width 977 height 58
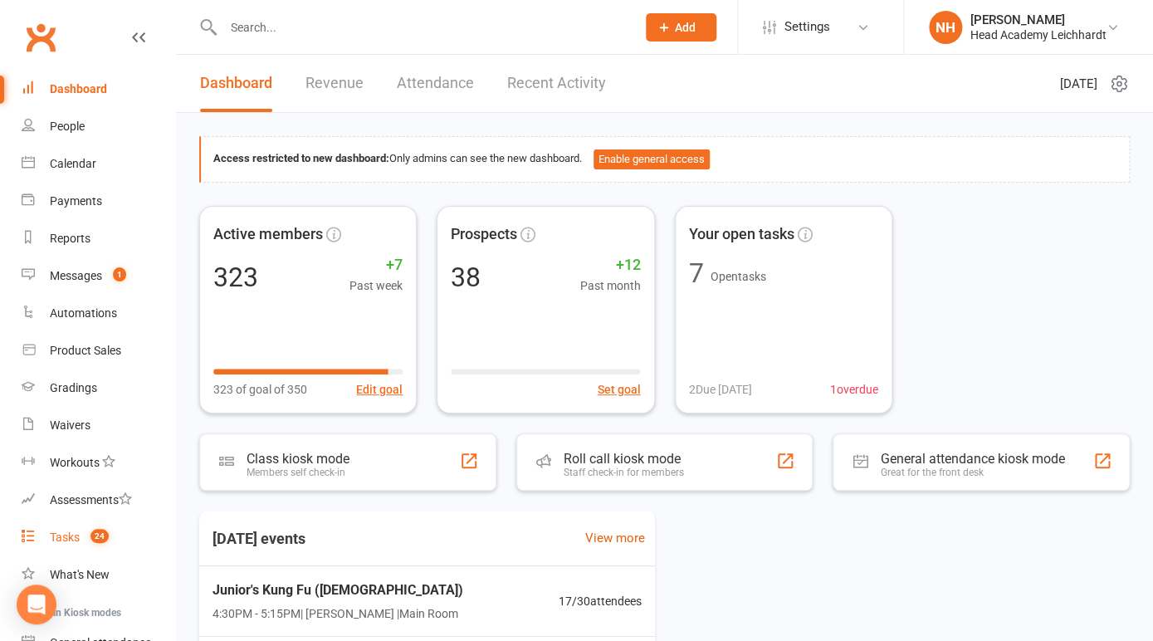
click at [80, 537] on div "Tasks" at bounding box center [65, 537] width 30 height 13
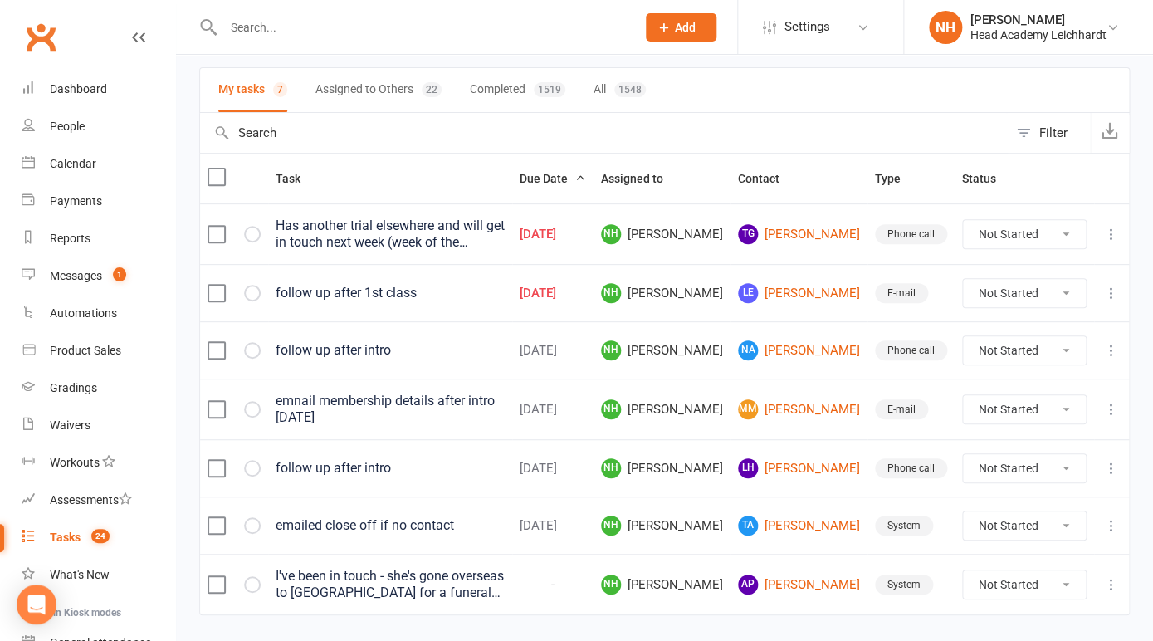
scroll to position [149, 0]
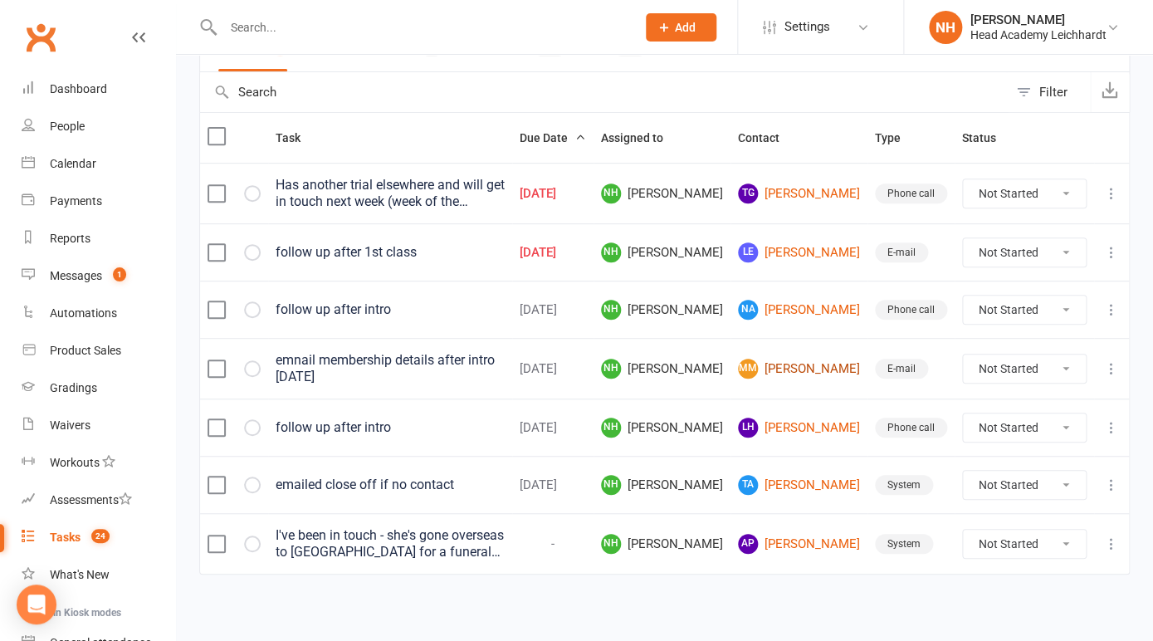
click at [817, 372] on link "MM Maria Moccia" at bounding box center [799, 369] width 122 height 20
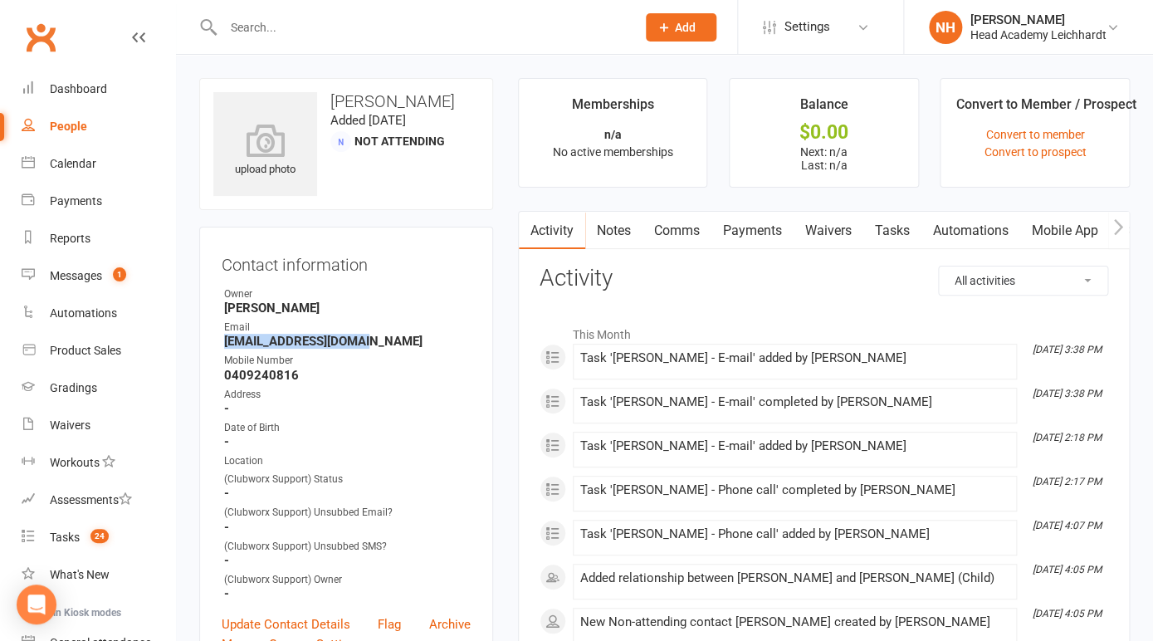
drag, startPoint x: 227, startPoint y: 340, endPoint x: 374, endPoint y: 350, distance: 147.3
click at [374, 350] on ul "Owner Jun Liew Email mocciamaria@gmail.com Mobile Number 0409240816 Address - D…" at bounding box center [346, 443] width 249 height 315
copy strong "mocciamaria@gmail.com"
click at [73, 424] on div "Waivers" at bounding box center [70, 424] width 41 height 13
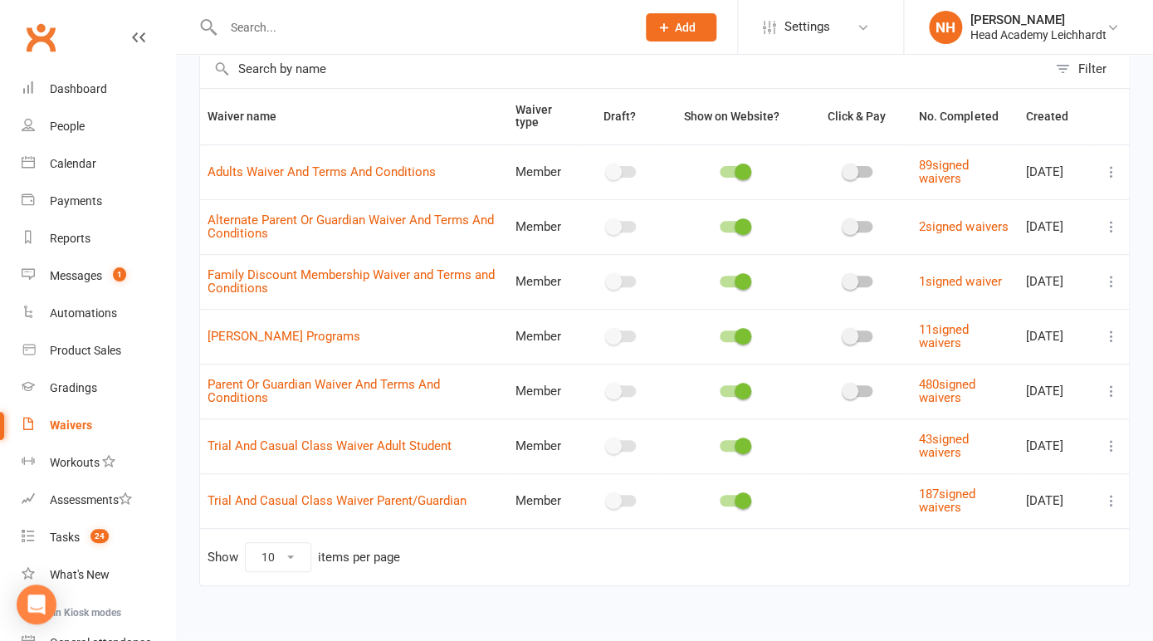
scroll to position [102, 0]
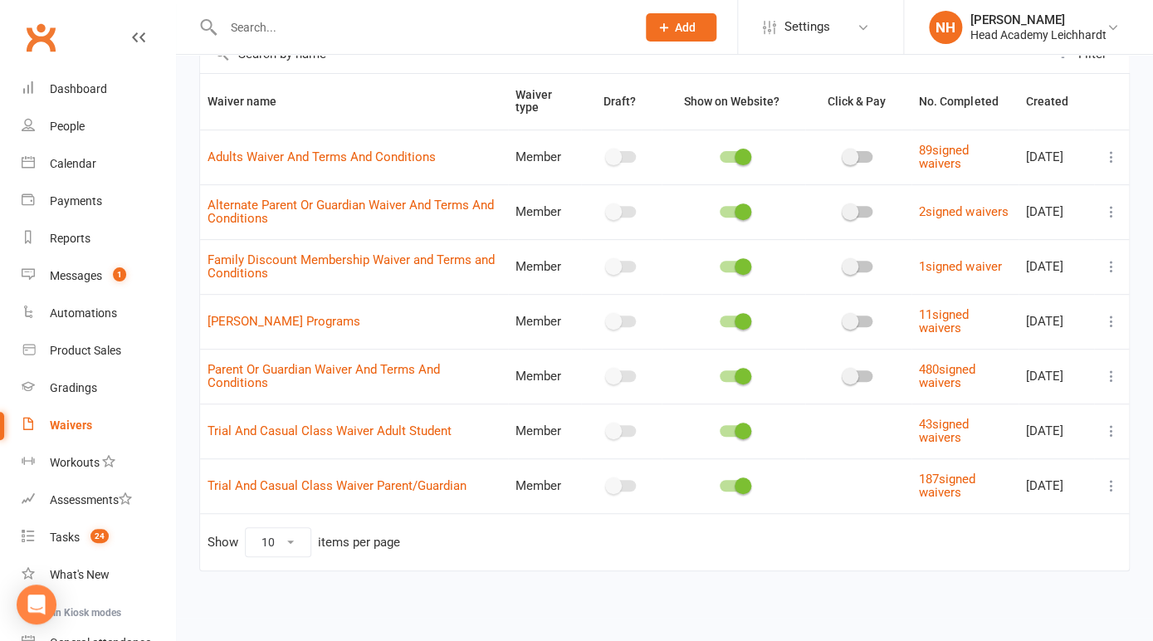
click at [1106, 381] on icon at bounding box center [1111, 376] width 17 height 17
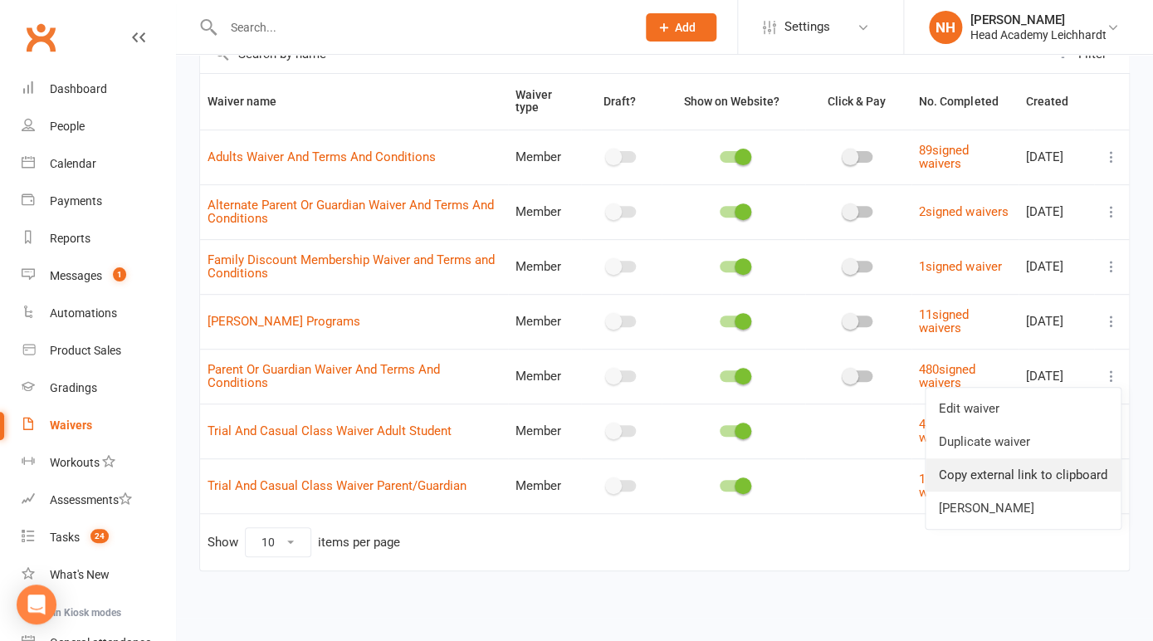
click at [1002, 479] on link "Copy external link to clipboard" at bounding box center [1023, 474] width 195 height 33
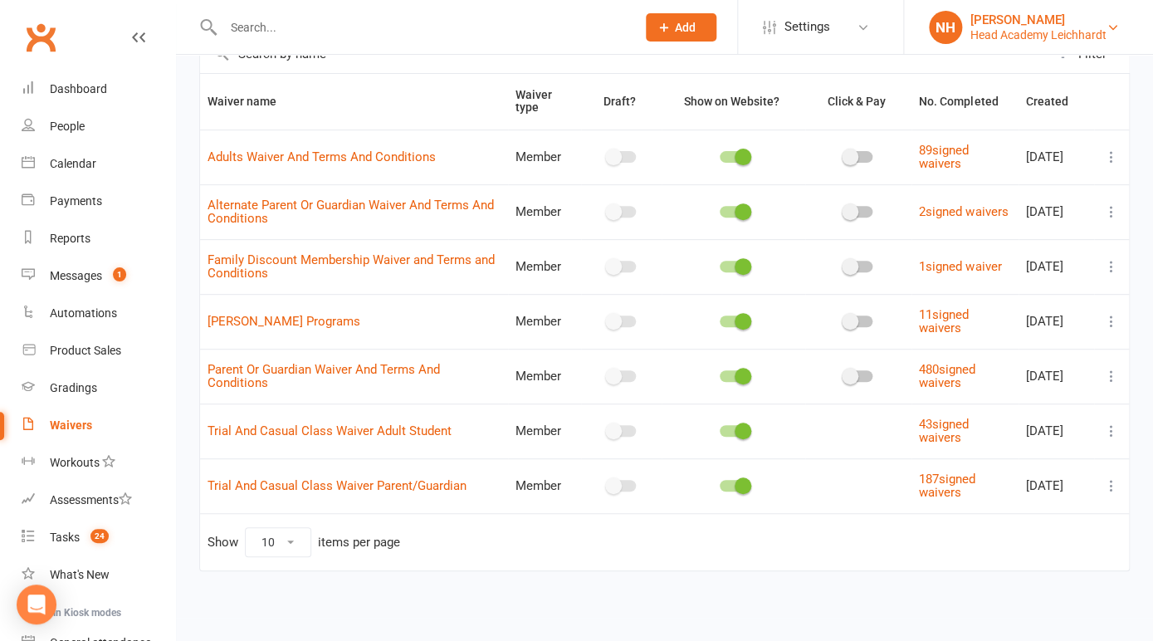
click at [1059, 32] on div "Head Academy Leichhardt" at bounding box center [1039, 34] width 136 height 15
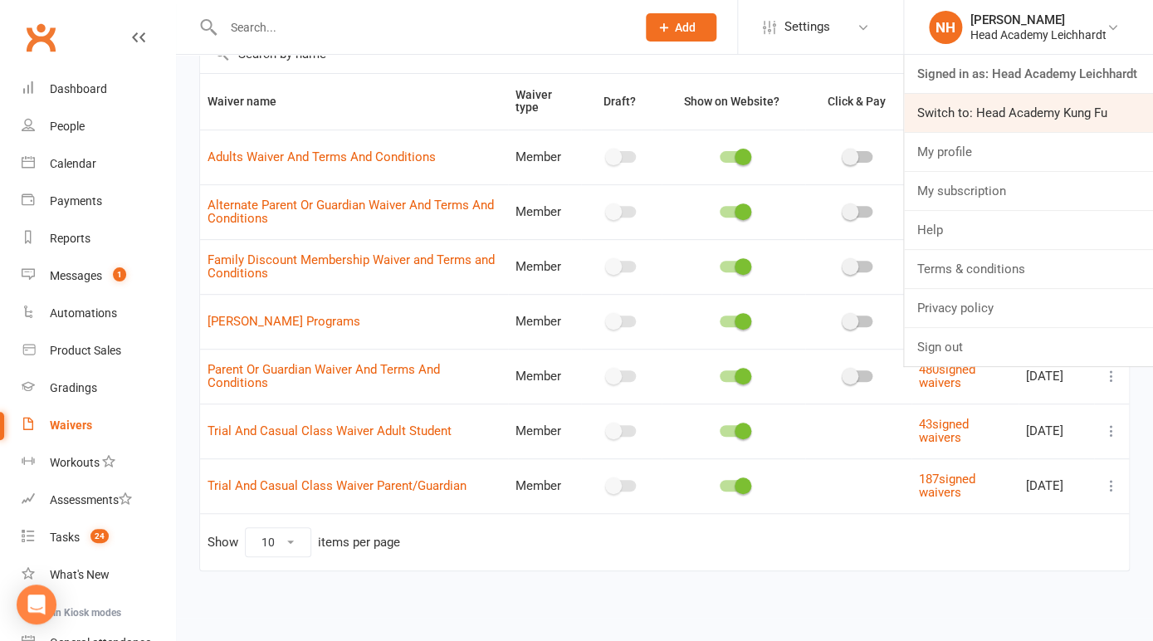
click at [1048, 105] on link "Switch to: Head Academy Kung Fu" at bounding box center [1028, 113] width 249 height 38
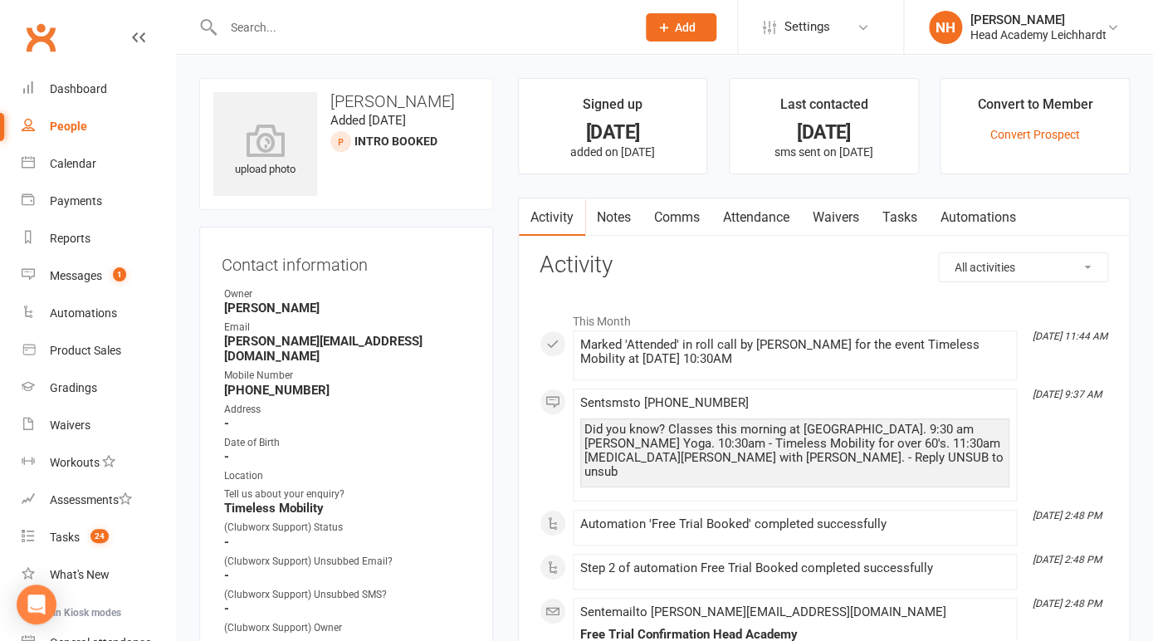
click at [895, 216] on link "Tasks" at bounding box center [900, 217] width 58 height 38
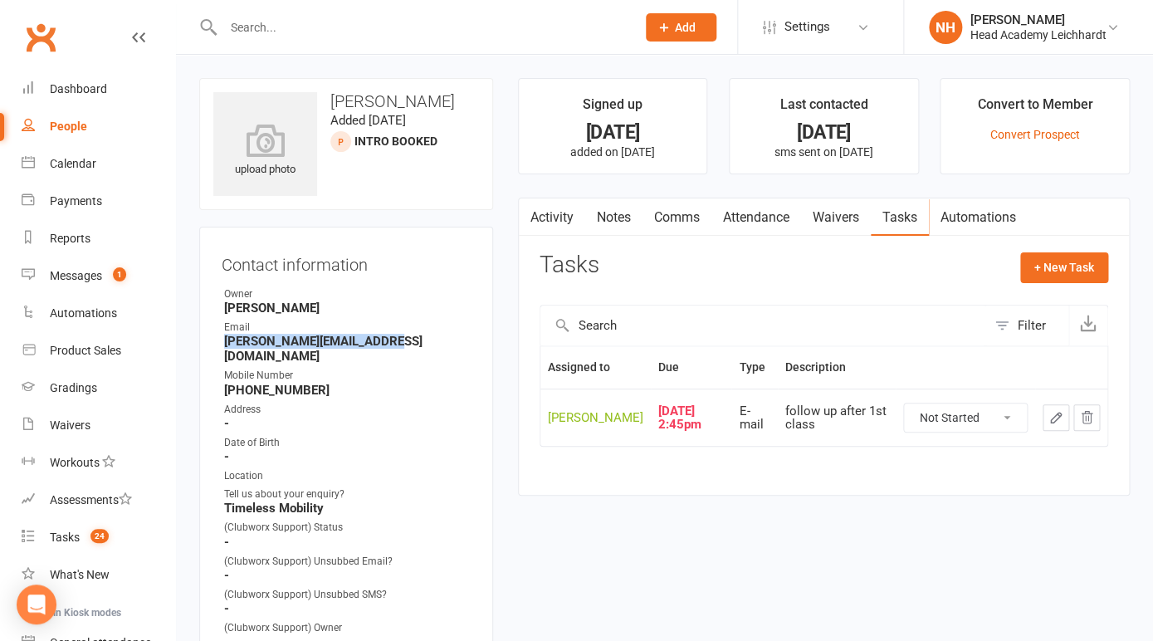
drag, startPoint x: 223, startPoint y: 342, endPoint x: 394, endPoint y: 345, distance: 171.0
click at [394, 345] on li "Email [PERSON_NAME][EMAIL_ADDRESS][DOMAIN_NAME]" at bounding box center [346, 342] width 249 height 44
copy strong "[PERSON_NAME][EMAIL_ADDRESS][DOMAIN_NAME]"
click at [1056, 27] on div "Head Academy Leichhardt" at bounding box center [1039, 34] width 136 height 15
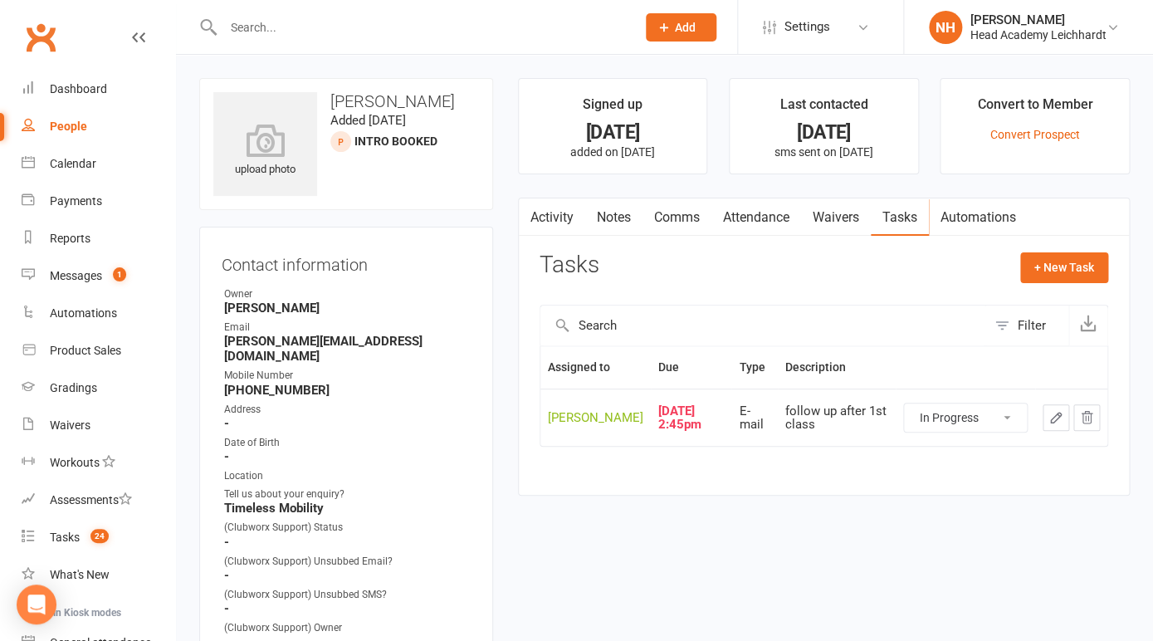
click option "In Progress" at bounding box center [0, 0] width 0 height 0
select select "started"
click at [1065, 418] on button "button" at bounding box center [1056, 417] width 27 height 27
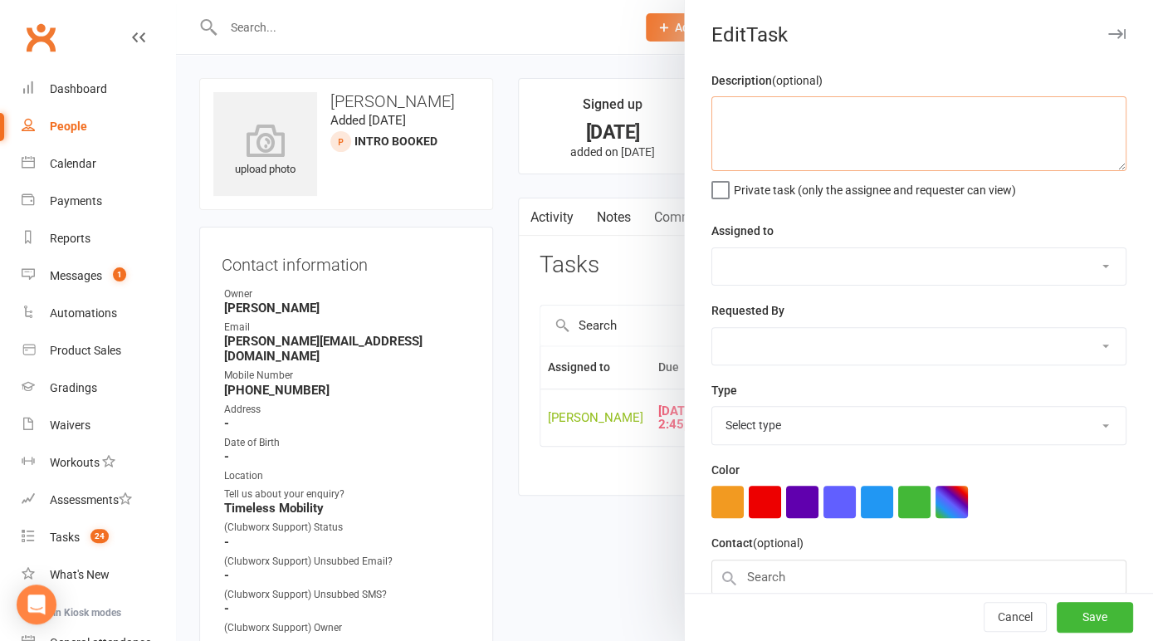
type textarea "follow up after 1st class"
select select "31972"
type input "[DATE]"
type input "2:45pm"
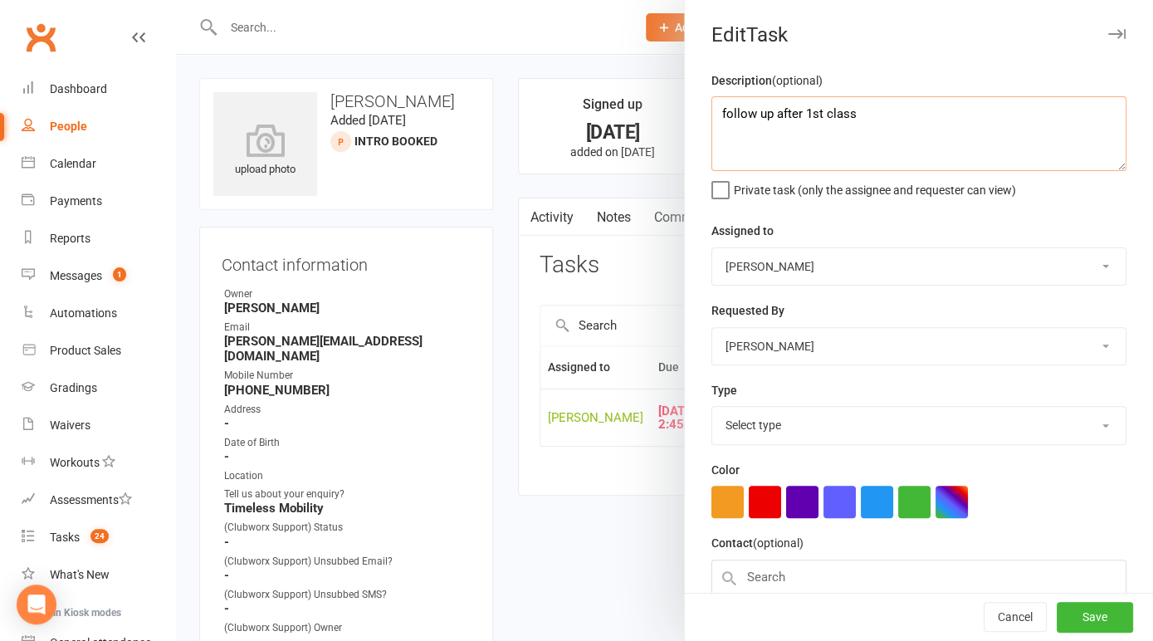
click at [783, 117] on textarea "follow up after 1st class" at bounding box center [919, 133] width 415 height 75
select select "18925"
type textarea "follow up after 1st class."
click at [1101, 614] on button "Save" at bounding box center [1095, 618] width 76 height 30
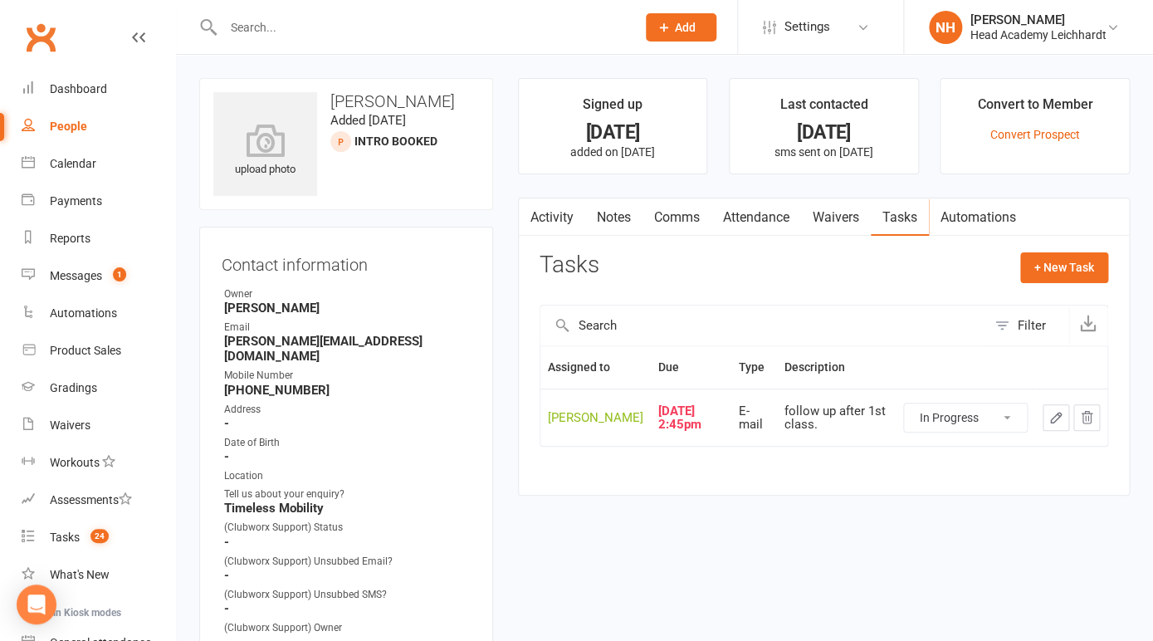
click option "In Progress" at bounding box center [0, 0] width 0 height 0
click at [1054, 417] on icon "button" at bounding box center [1056, 417] width 15 height 15
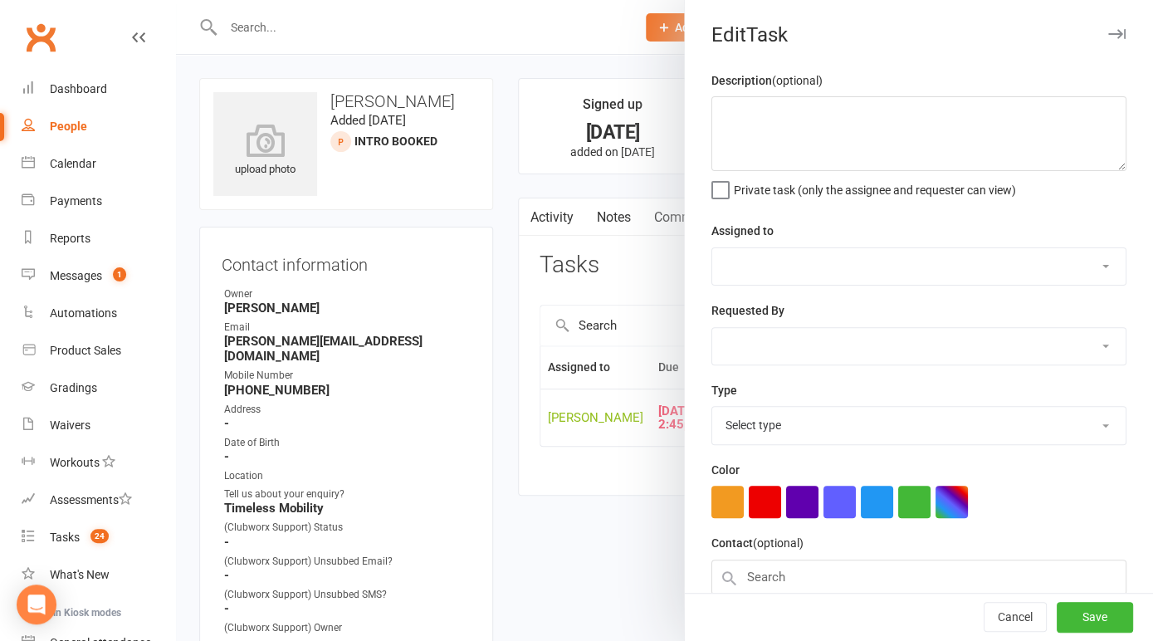
type textarea "follow up after 1st class."
select select "31972"
type input "[DATE]"
type input "2:45pm"
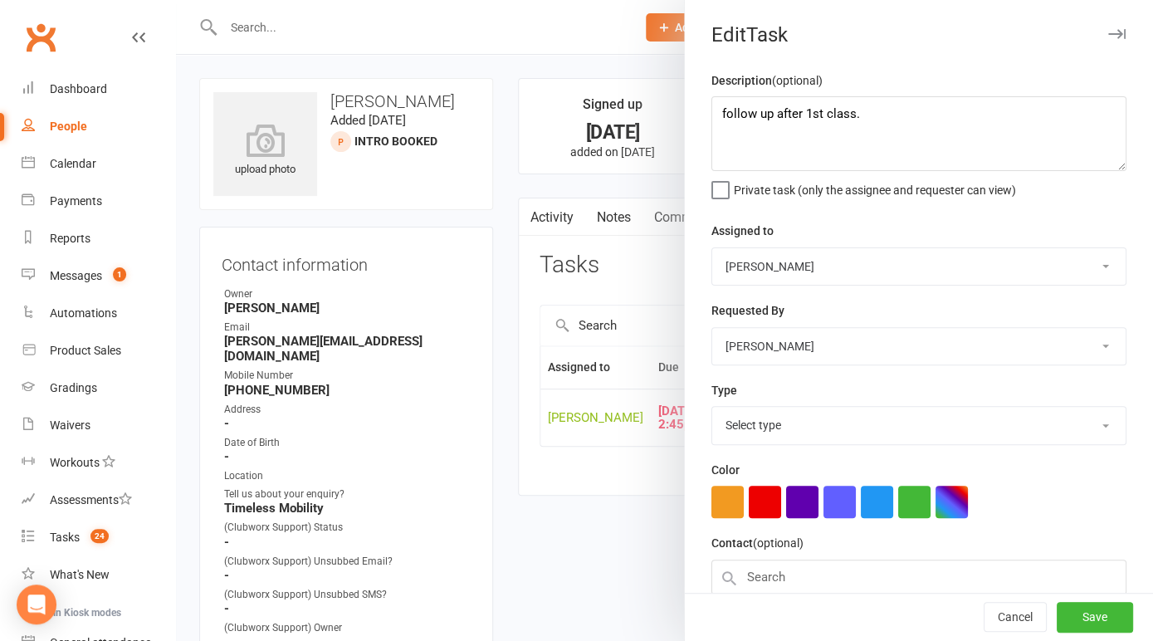
select select "18925"
click at [868, 118] on textarea "follow up after 1st class." at bounding box center [919, 133] width 415 height 75
click at [868, 118] on textarea "Jun Spoke to [PERSON_NAME]. She liuves far away. follow up after 1st class." at bounding box center [919, 133] width 415 height 75
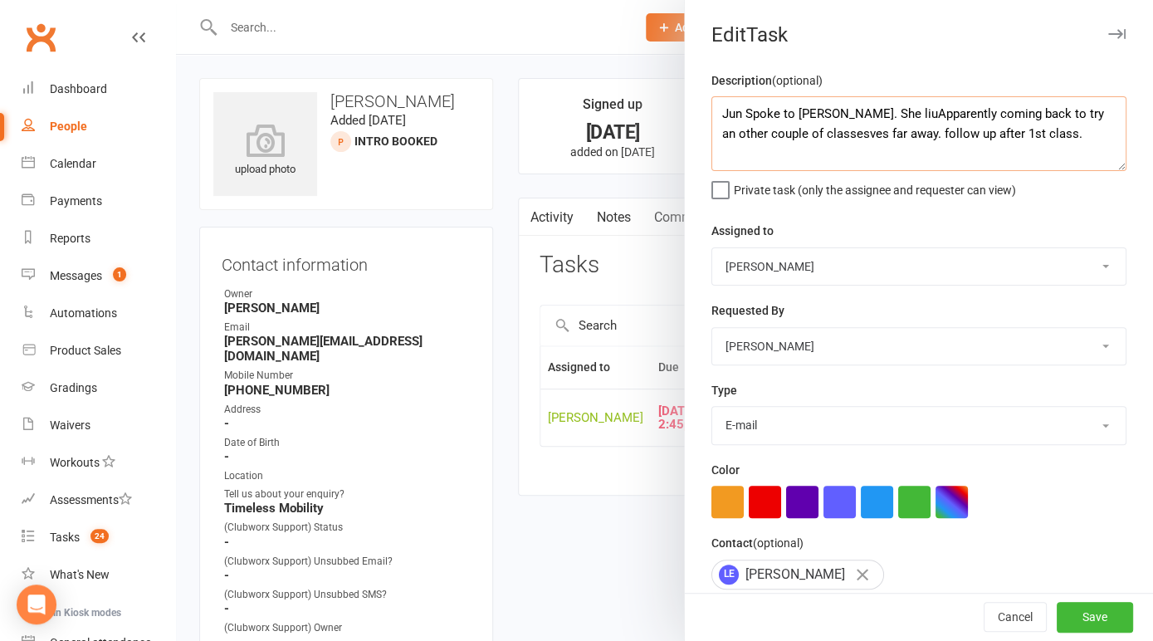
click at [872, 113] on textarea "Jun Spoke to [PERSON_NAME]. She liuApparently coming back to try an other coupl…" at bounding box center [919, 133] width 415 height 75
click at [916, 115] on textarea "Jun Spoke to [PERSON_NAME]. She apparently coming back to try an other couple o…" at bounding box center [919, 133] width 415 height 75
drag, startPoint x: 946, startPoint y: 117, endPoint x: 836, endPoint y: 139, distance: 112.5
click at [836, 139] on textarea "Jun Spoke to [PERSON_NAME]. She apparently lives coming back to try an other co…" at bounding box center [919, 133] width 415 height 75
click at [1001, 114] on textarea "Jun Spoke to [PERSON_NAME]. She apparently lives far away. follow up after 1st …" at bounding box center [919, 133] width 415 height 75
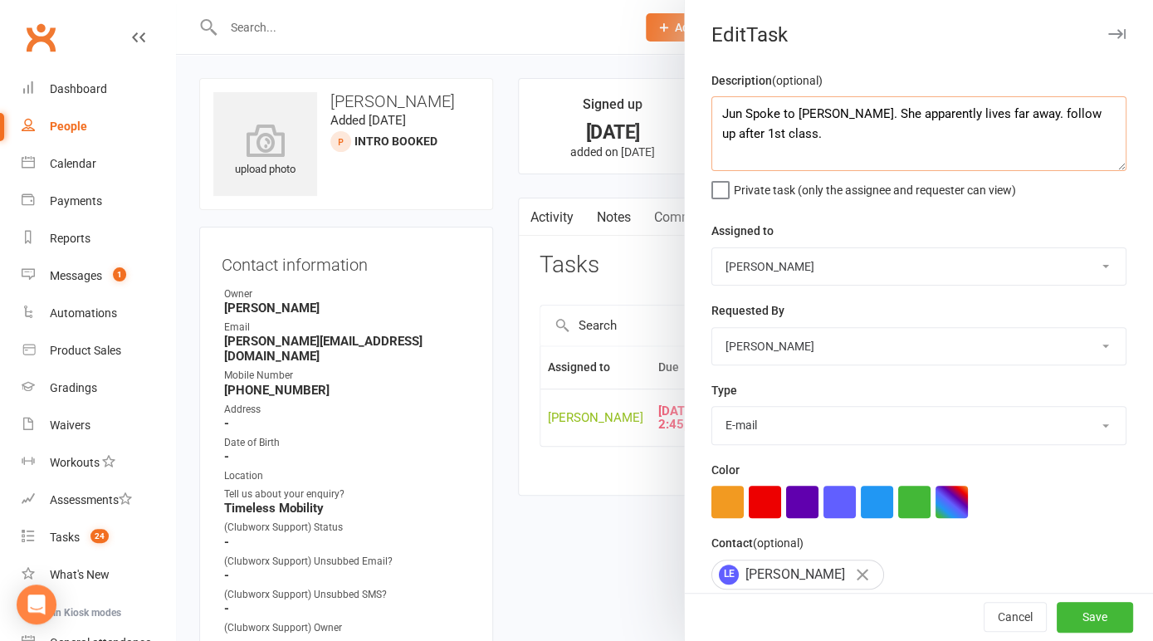
paste textarea "coming back to try an other couple of classesves"
click at [876, 134] on textarea "Jun Spoke to [PERSON_NAME]. She apparently lives far away. coming back to try a…" at bounding box center [919, 133] width 415 height 75
click at [1009, 149] on textarea "Jun Spoke to [PERSON_NAME]. She apparently lives far away. coming back to try a…" at bounding box center [919, 133] width 415 height 75
click at [878, 134] on textarea "Jun Spoke to [PERSON_NAME]. She apparently lives far away. coming back to try a…" at bounding box center [919, 133] width 415 height 75
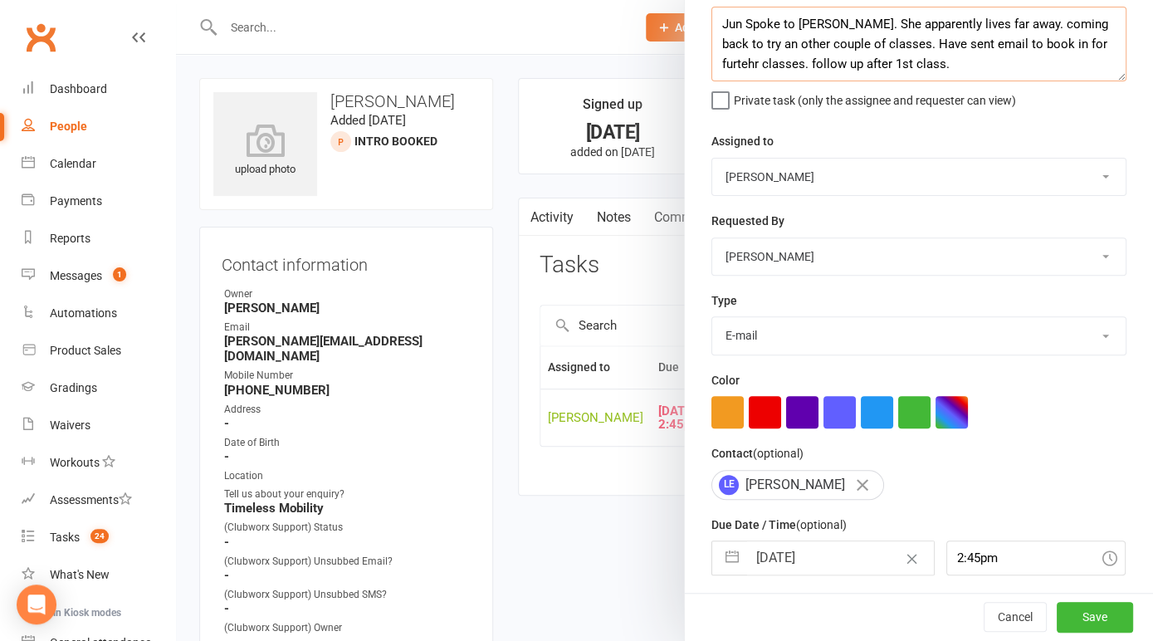
scroll to position [149, 0]
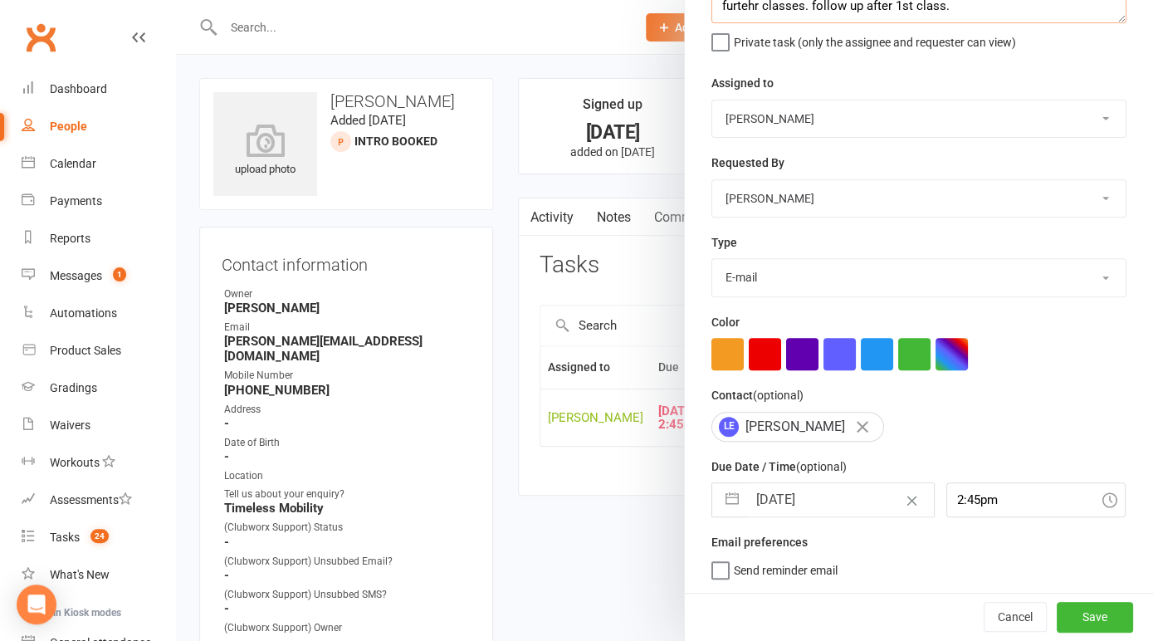
type textarea "Jun Spoke to [PERSON_NAME]. She apparently lives far away. coming back to try a…"
click at [814, 482] on div "Due Date / Time (optional) [DATE] Navigate forward to interact with the calenda…" at bounding box center [919, 487] width 415 height 61
click at [788, 491] on input "[DATE]" at bounding box center [840, 499] width 187 height 33
select select "6"
select select "2025"
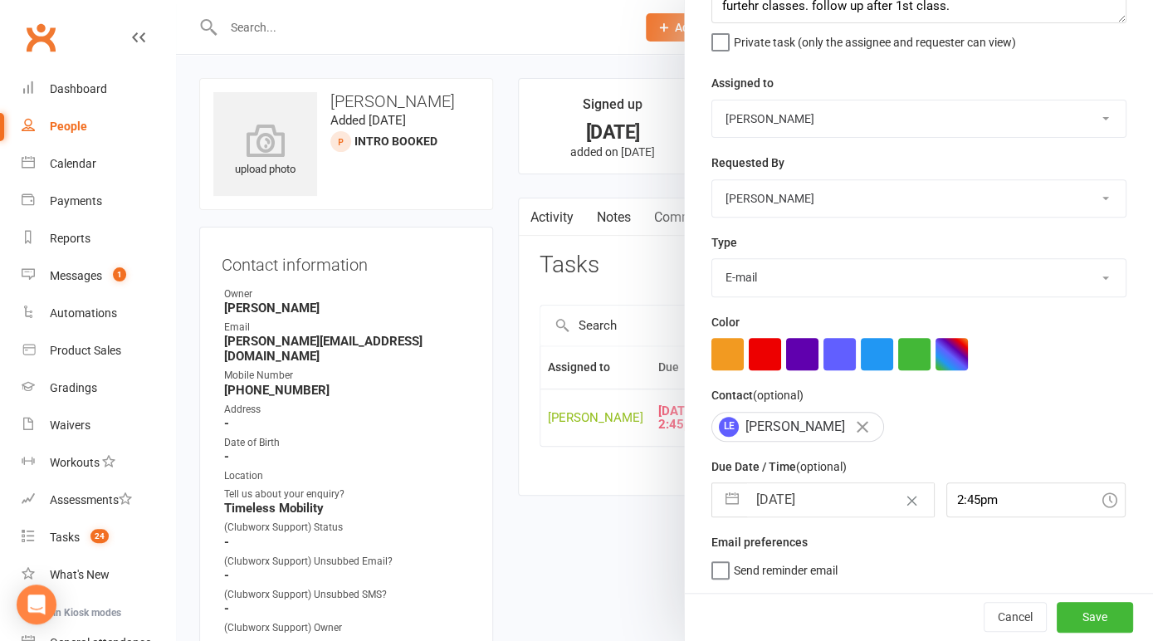
select select "7"
select select "2025"
select select "8"
select select "2025"
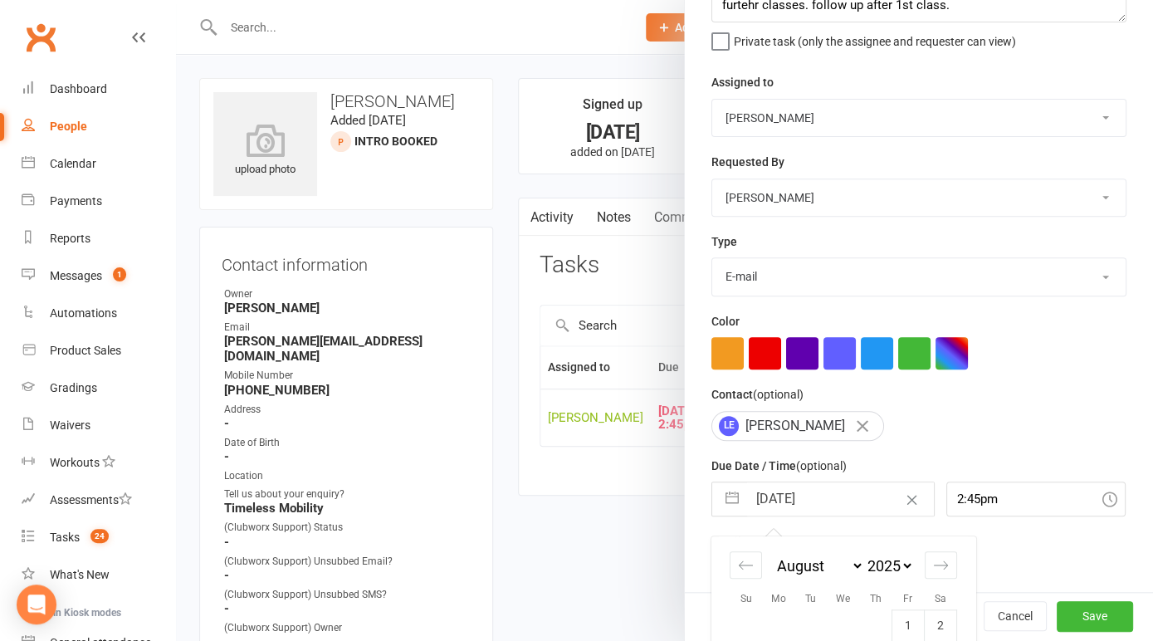
scroll to position [328, 0]
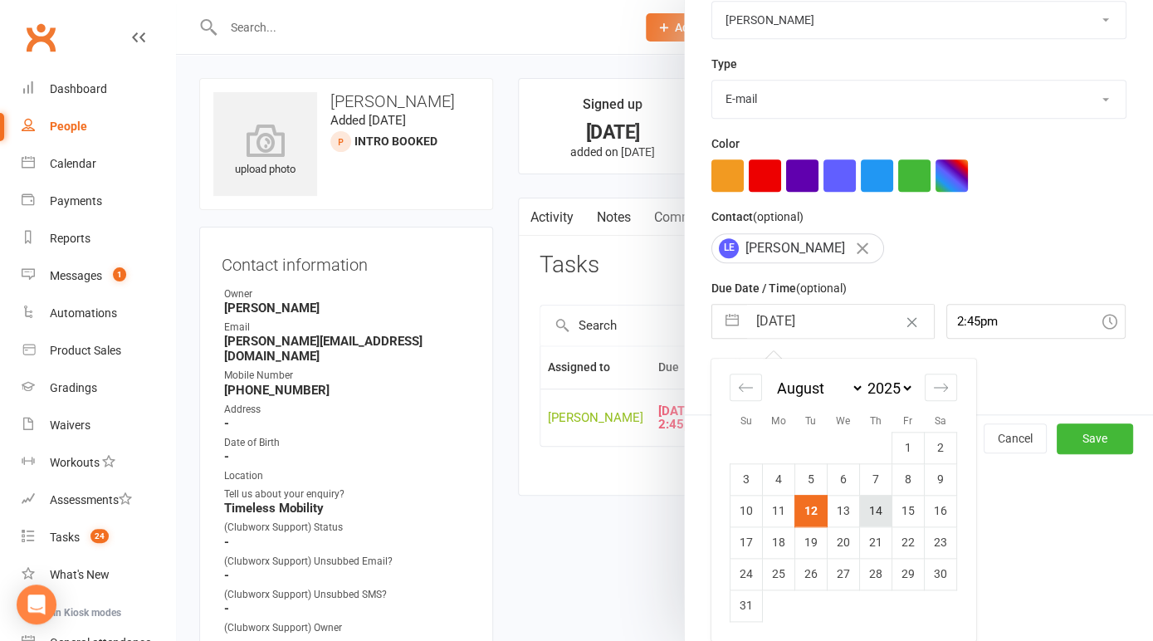
click at [868, 511] on td "14" at bounding box center [876, 511] width 32 height 32
type input "14 Aug 2025"
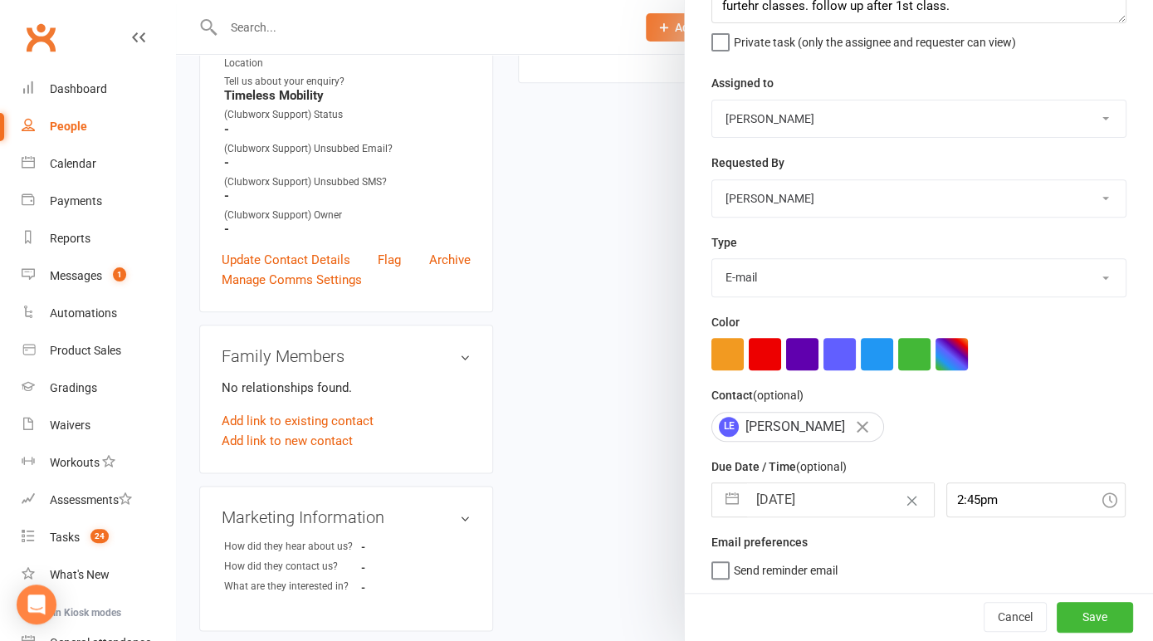
scroll to position [433, 0]
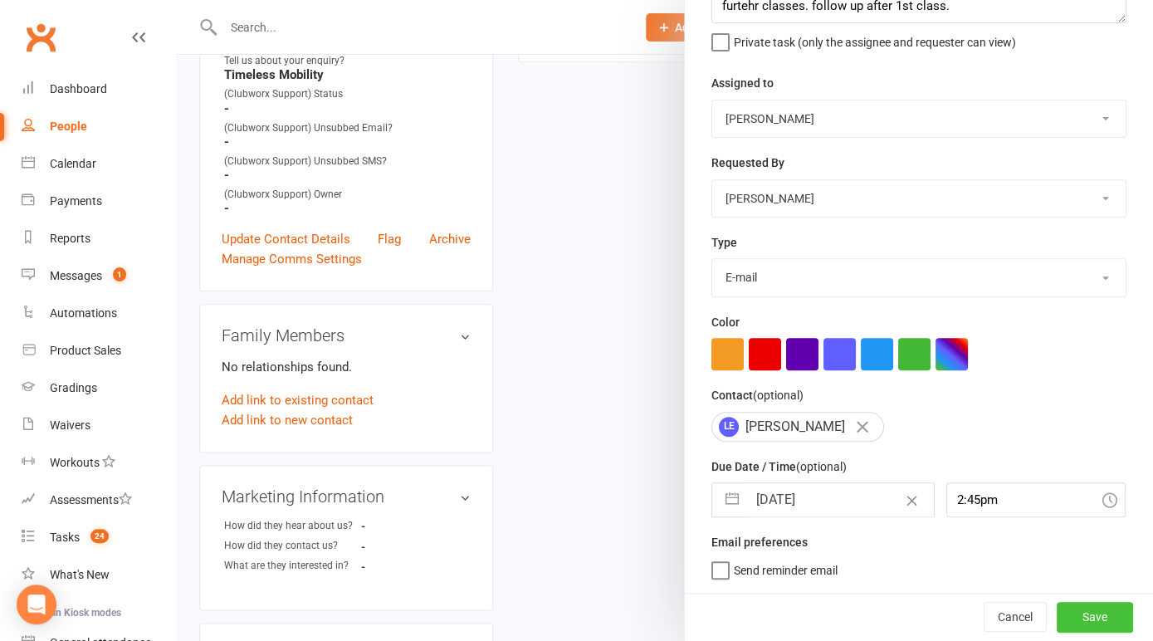
click at [1098, 610] on button "Save" at bounding box center [1095, 617] width 76 height 30
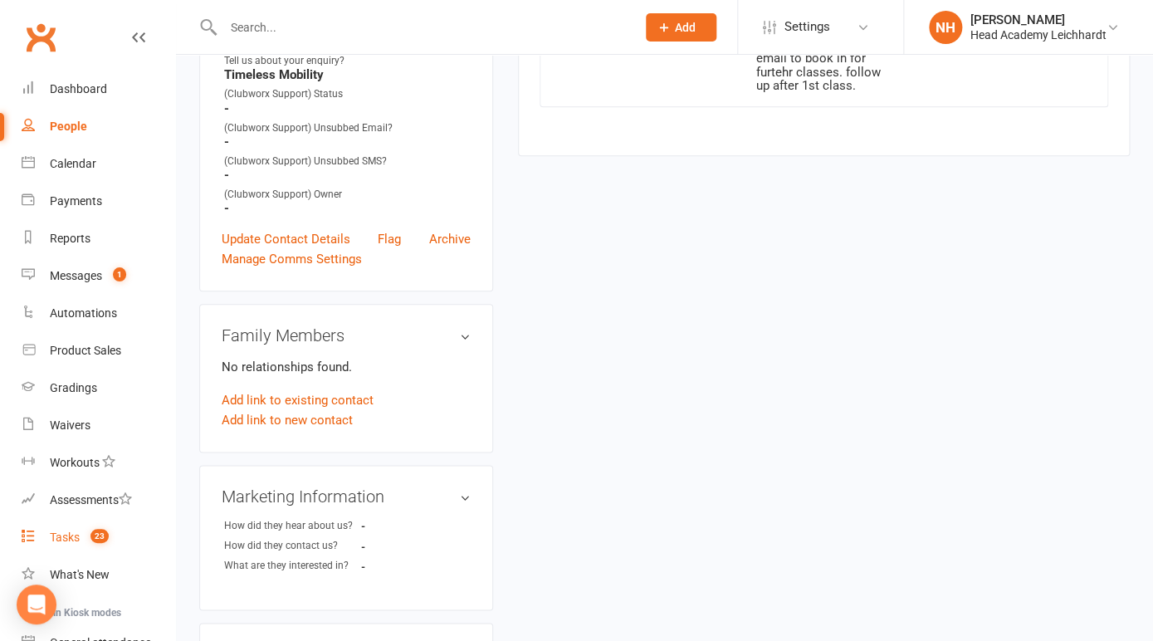
click at [71, 536] on div "Tasks" at bounding box center [65, 537] width 30 height 13
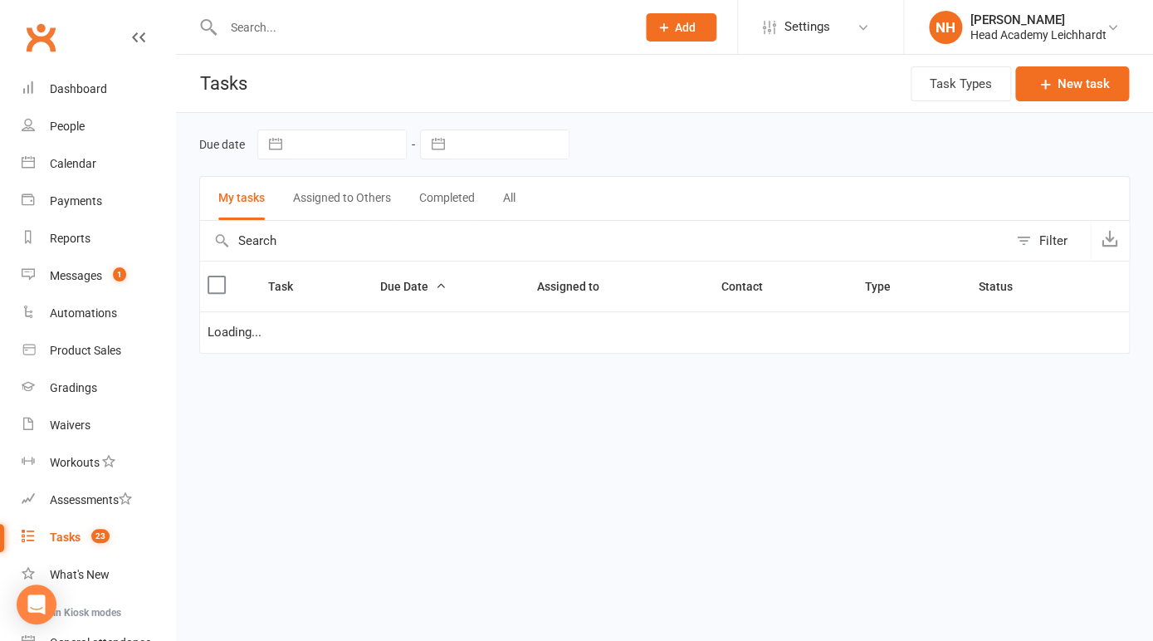
select select "started"
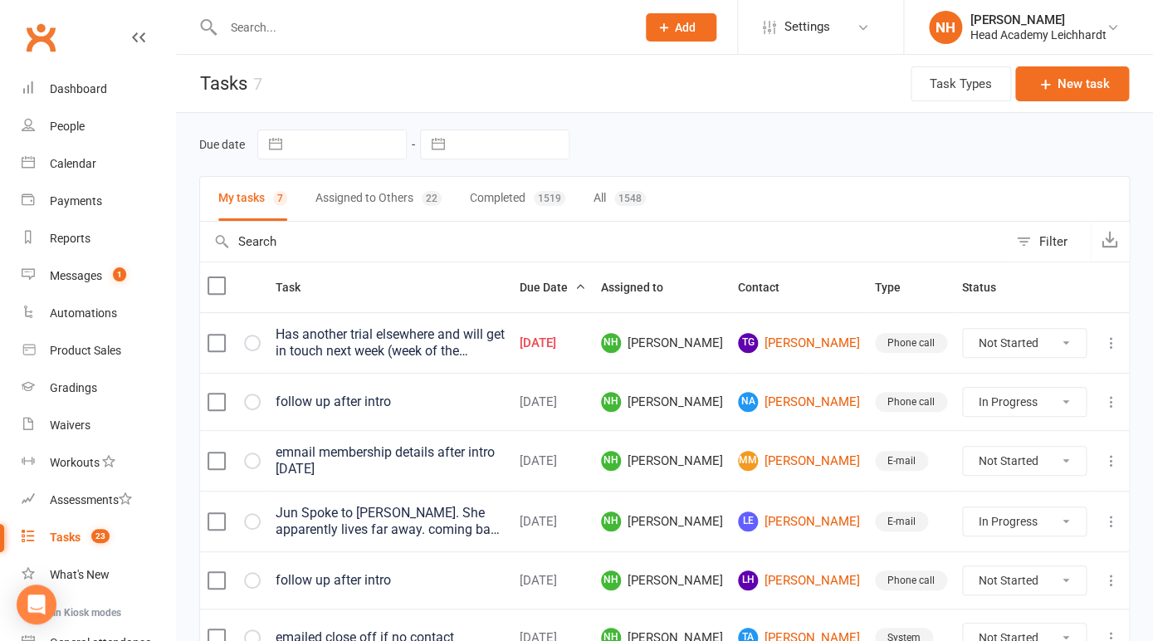
click option "In Progress" at bounding box center [0, 0] width 0 height 0
select select "unstarted"
select select "started"
click at [71, 89] on div "Dashboard" at bounding box center [78, 88] width 57 height 13
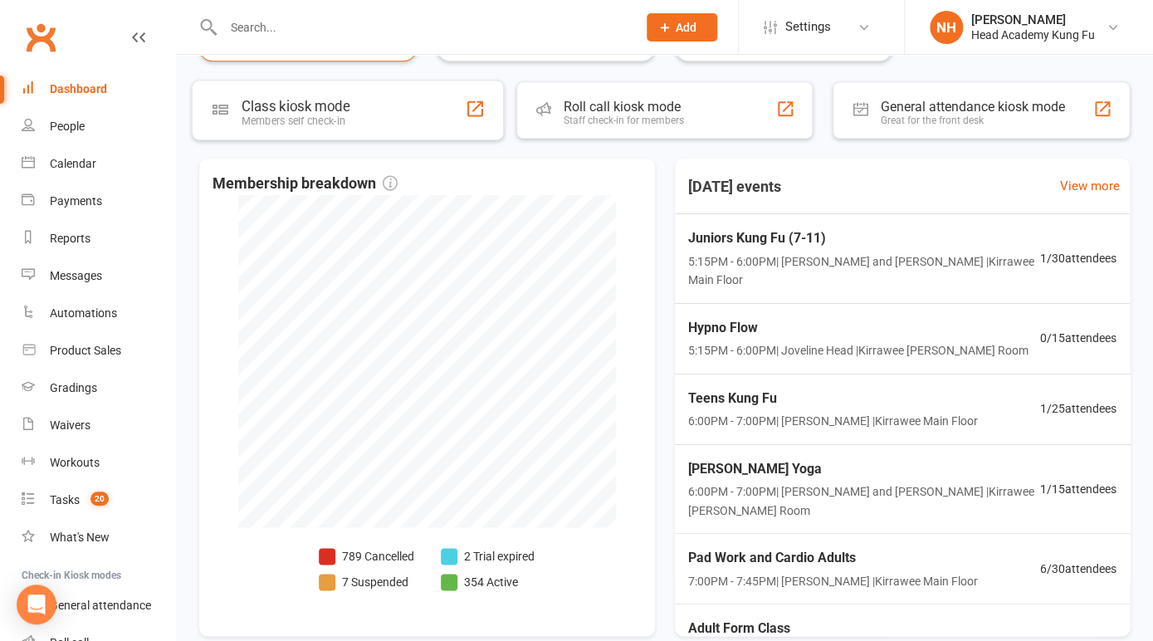
scroll to position [433, 0]
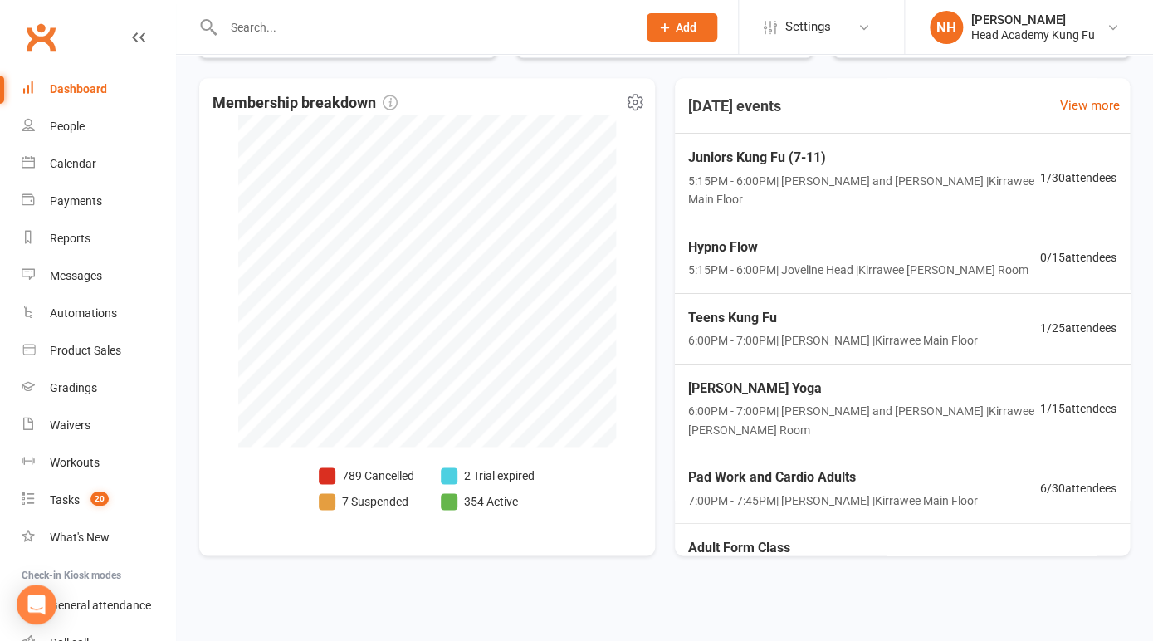
click at [370, 501] on li "7 Suspended" at bounding box center [366, 501] width 95 height 18
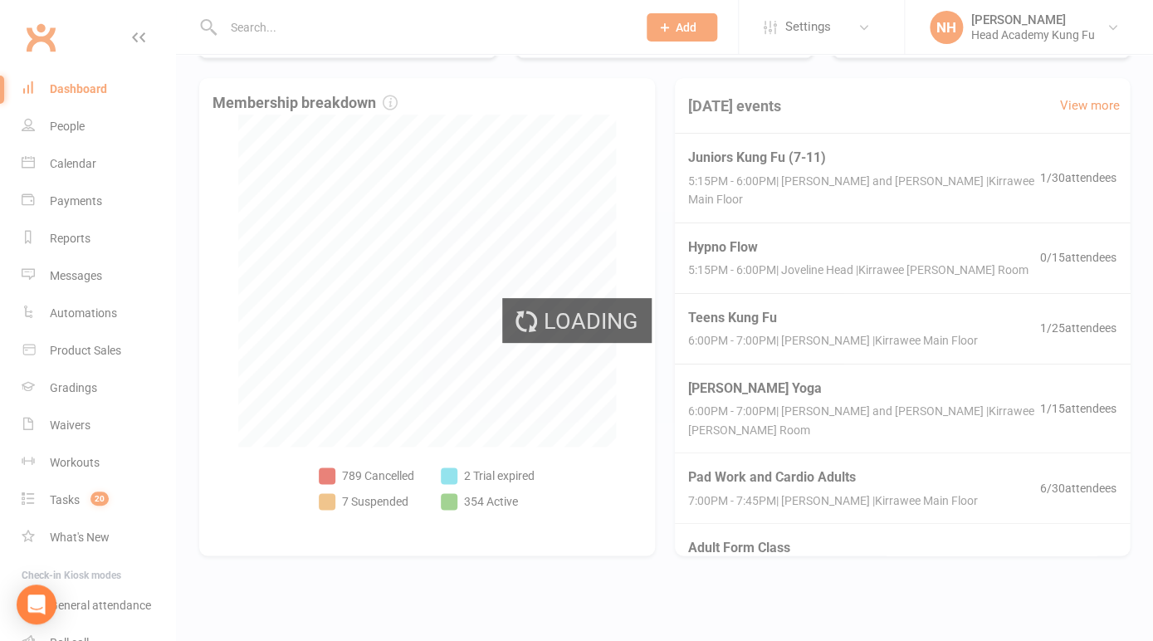
select select "100"
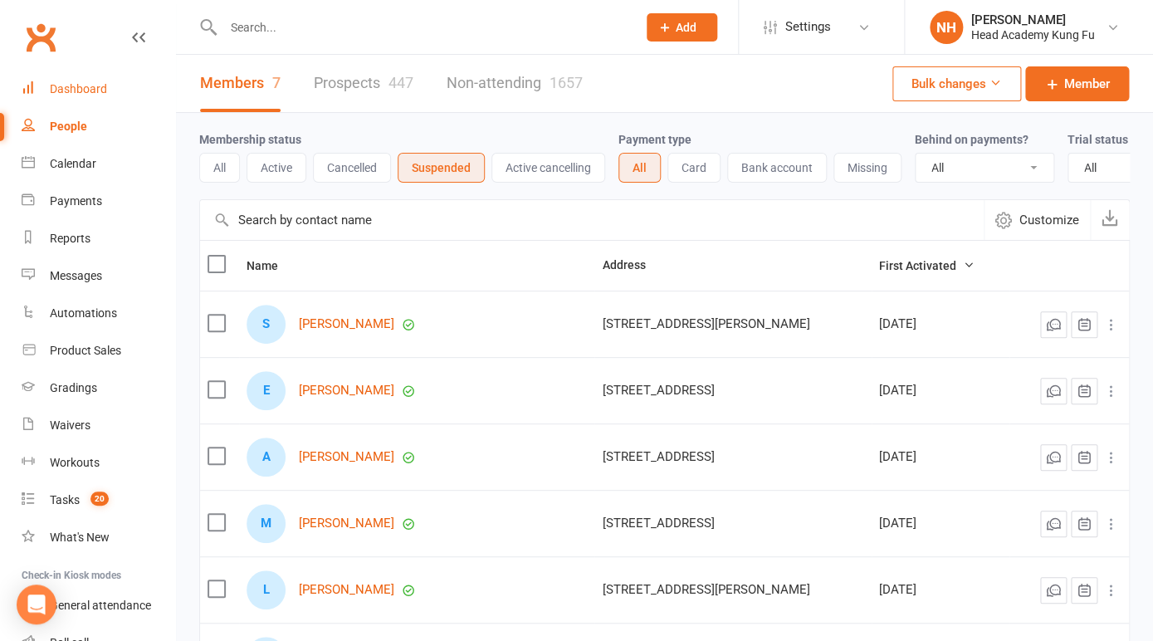
click at [79, 95] on div "Dashboard" at bounding box center [78, 88] width 57 height 13
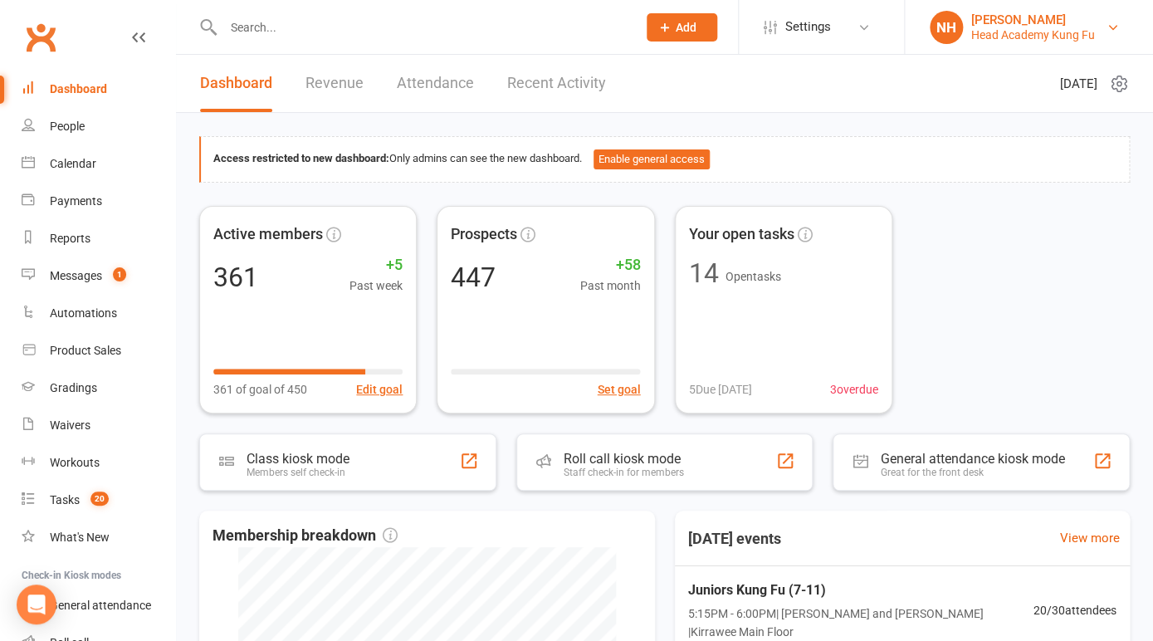
click at [1031, 22] on div "[PERSON_NAME]" at bounding box center [1033, 19] width 124 height 15
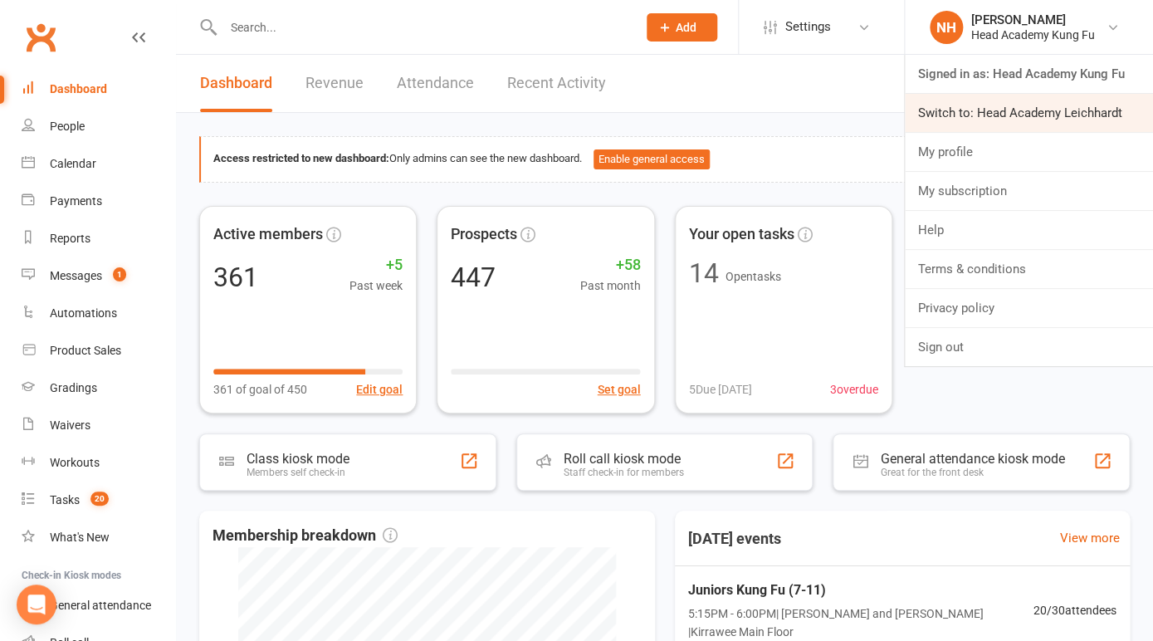
click at [1026, 105] on link "Switch to: Head Academy Leichhardt" at bounding box center [1029, 113] width 248 height 38
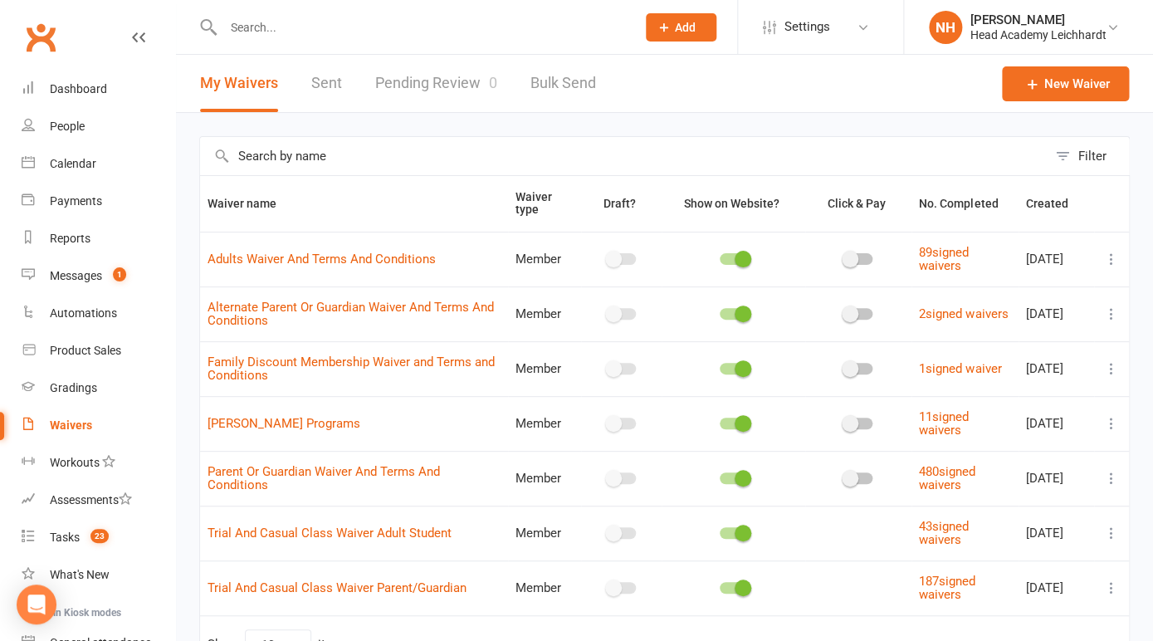
click at [1110, 256] on icon at bounding box center [1111, 259] width 17 height 17
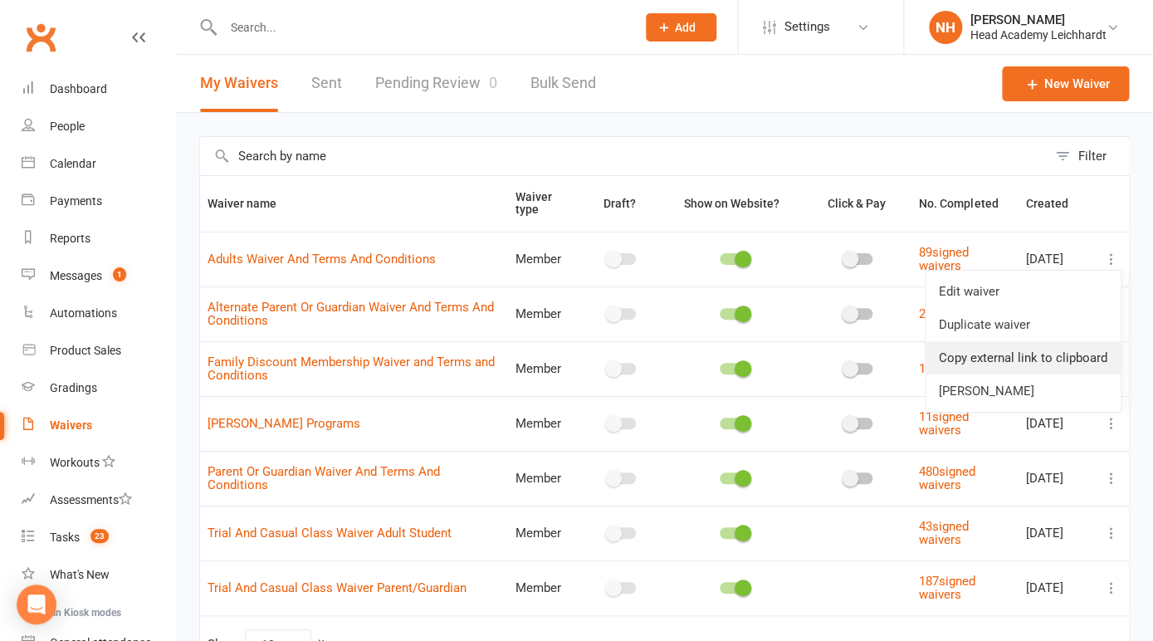
click at [988, 352] on link "Copy external link to clipboard" at bounding box center [1023, 357] width 195 height 33
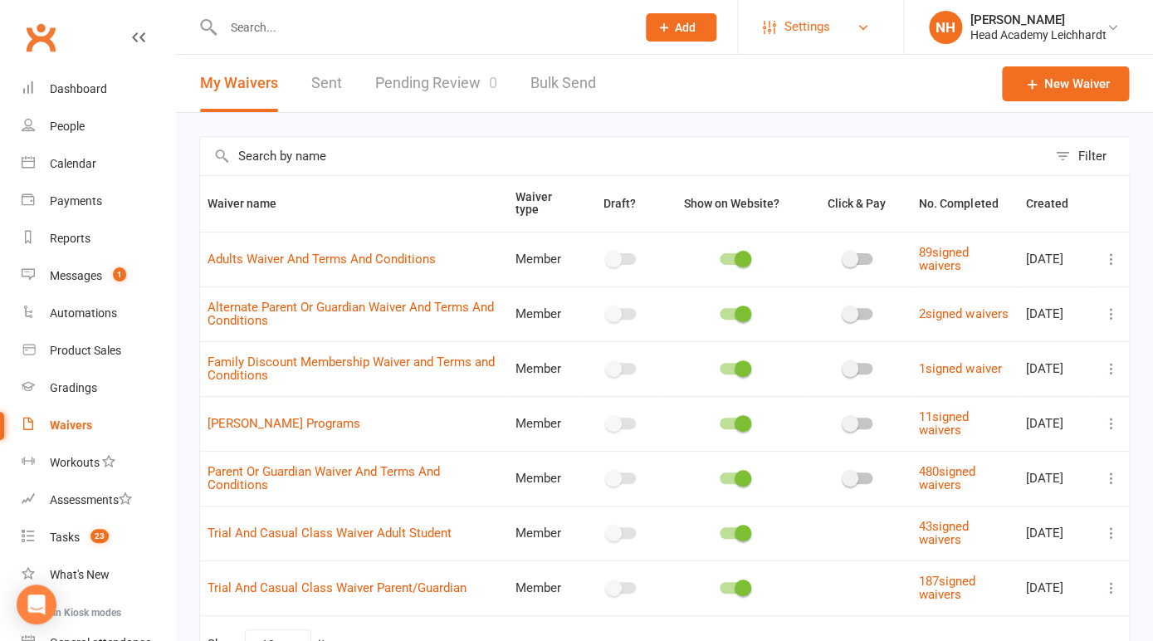
click at [821, 29] on span "Settings" at bounding box center [808, 26] width 46 height 37
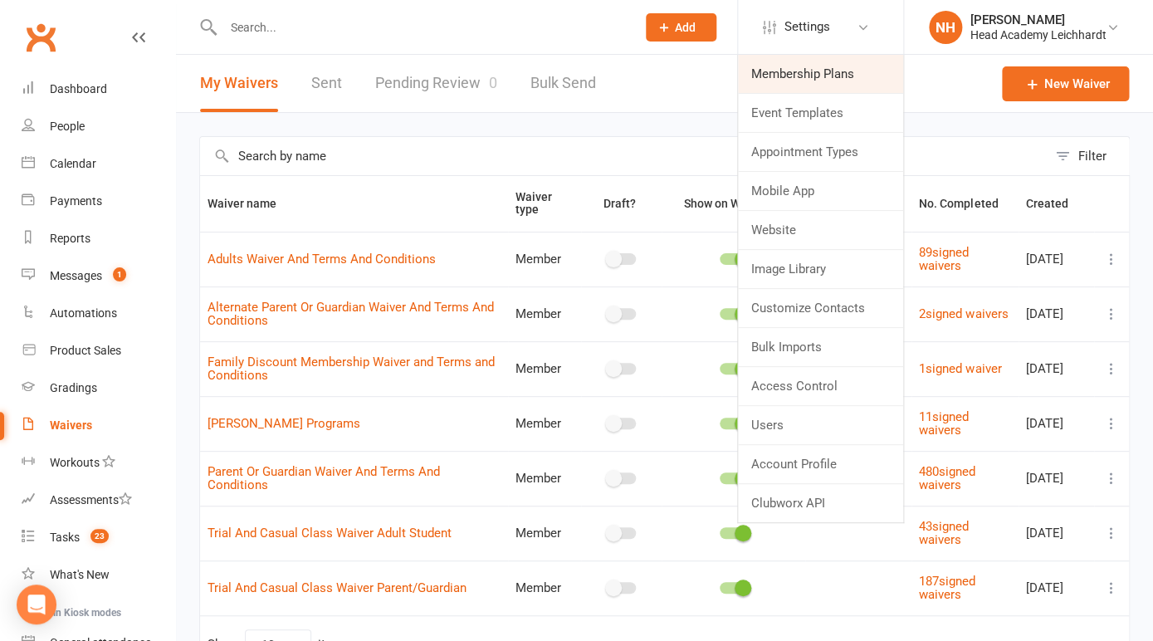
click at [802, 77] on link "Membership Plans" at bounding box center [820, 74] width 165 height 38
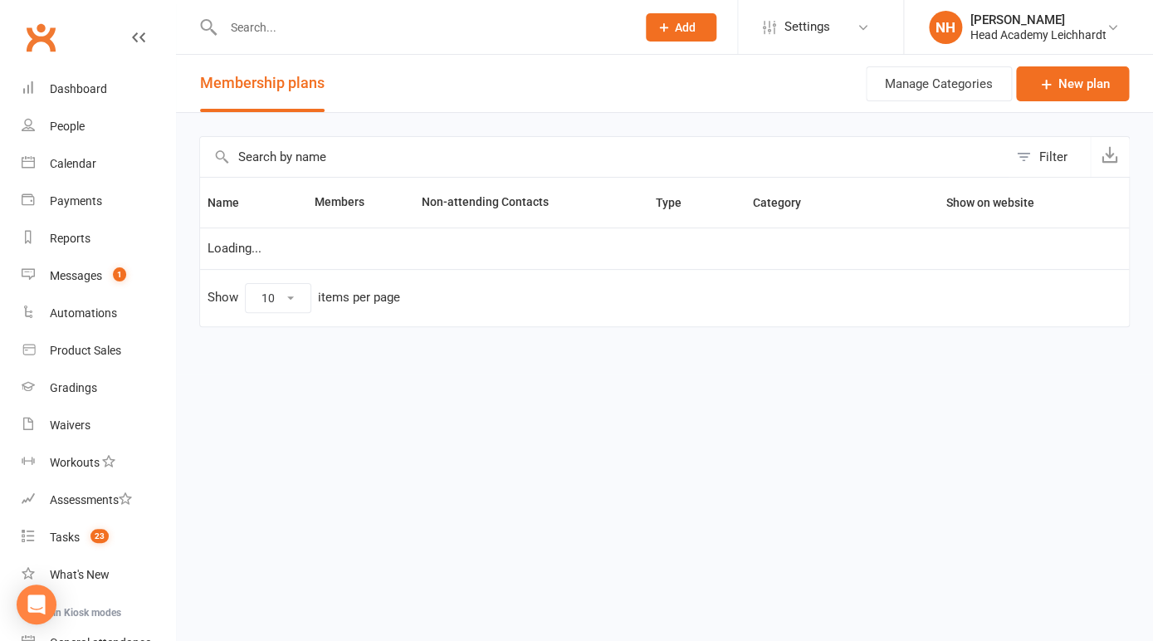
select select "100"
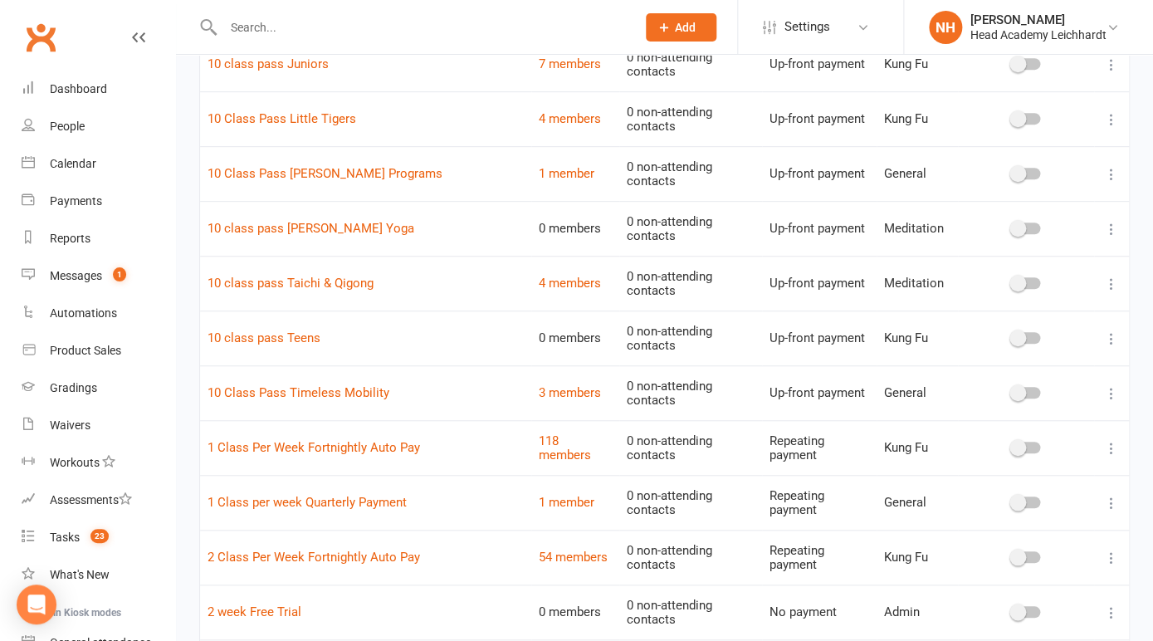
scroll to position [236, 0]
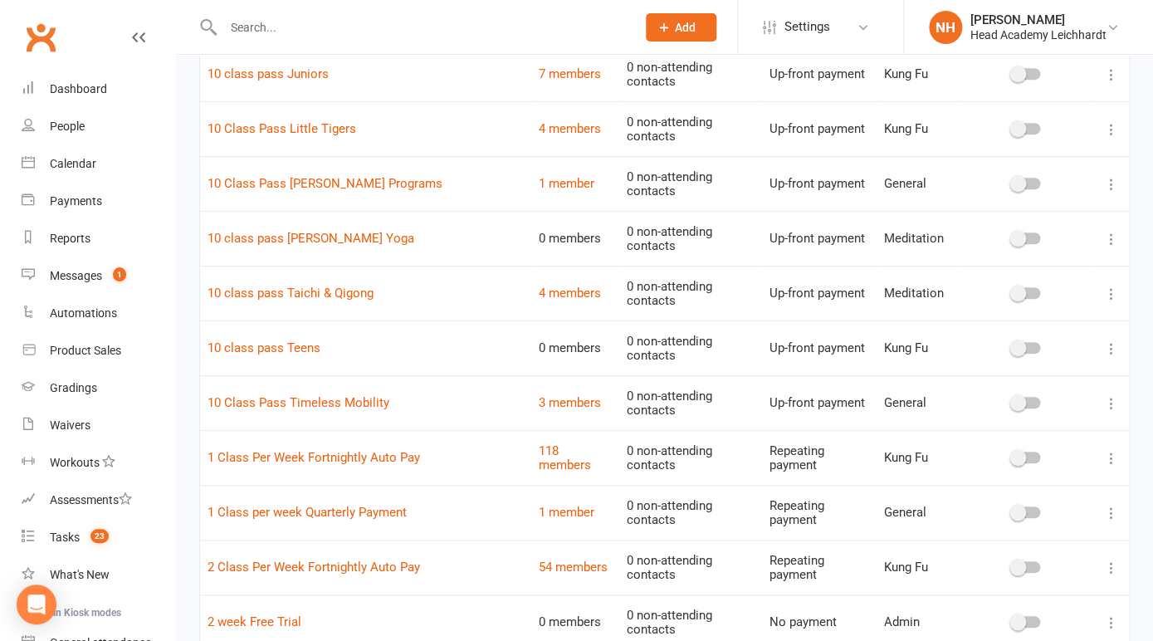
click at [1114, 286] on icon at bounding box center [1111, 294] width 17 height 17
click at [1038, 276] on link "Edit" at bounding box center [1038, 284] width 164 height 33
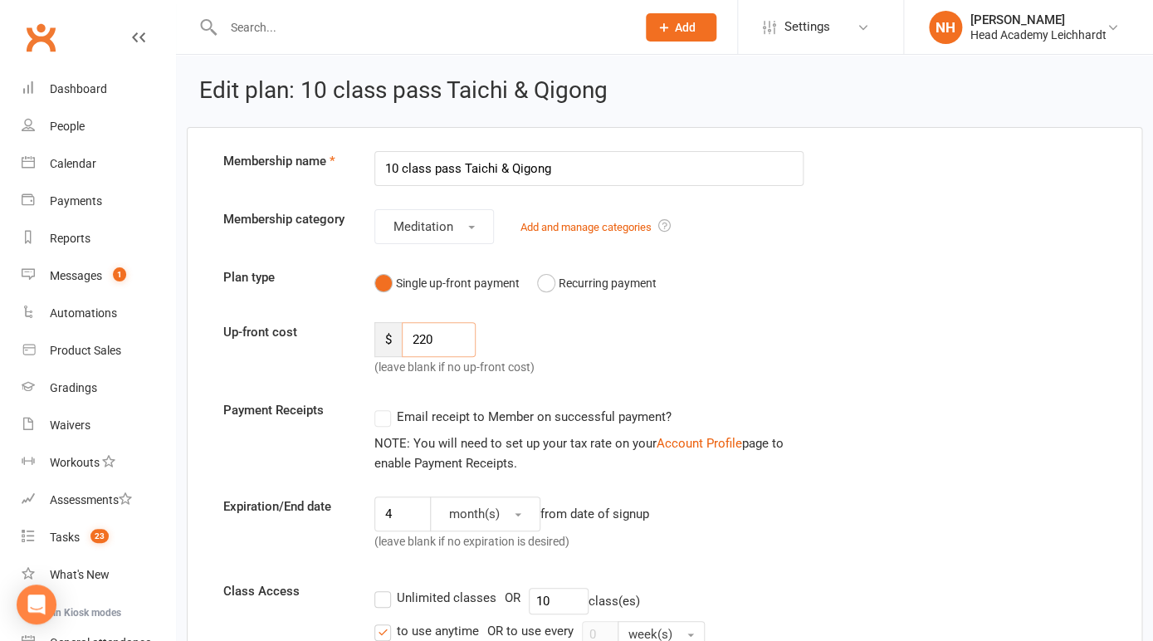
click at [437, 337] on input "220" at bounding box center [439, 339] width 74 height 35
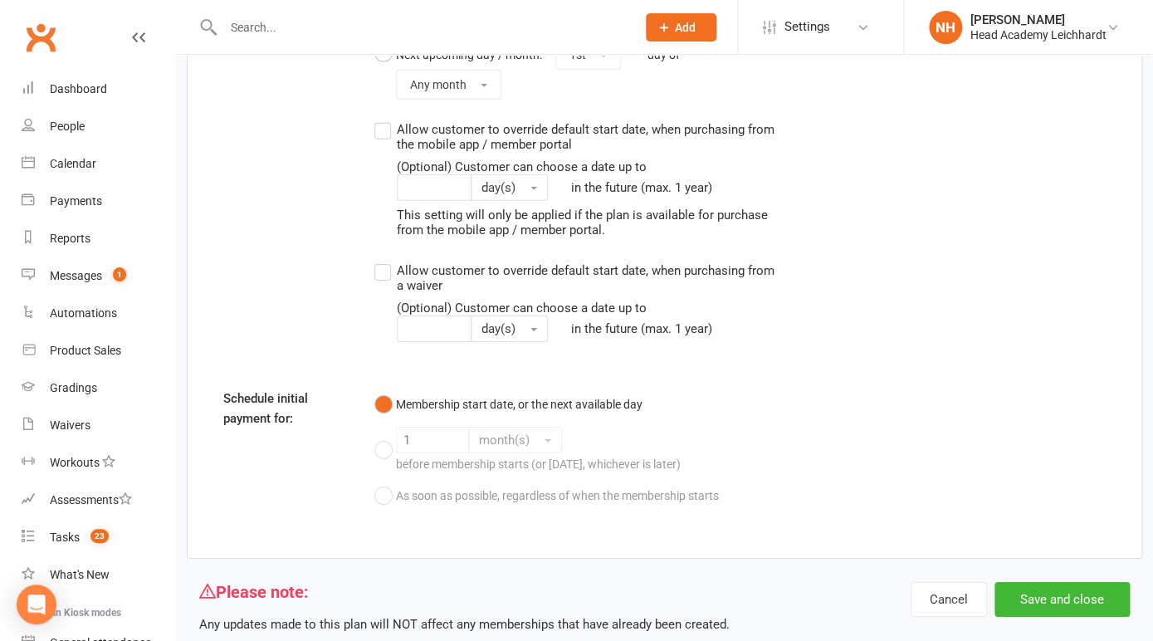
scroll to position [1795, 0]
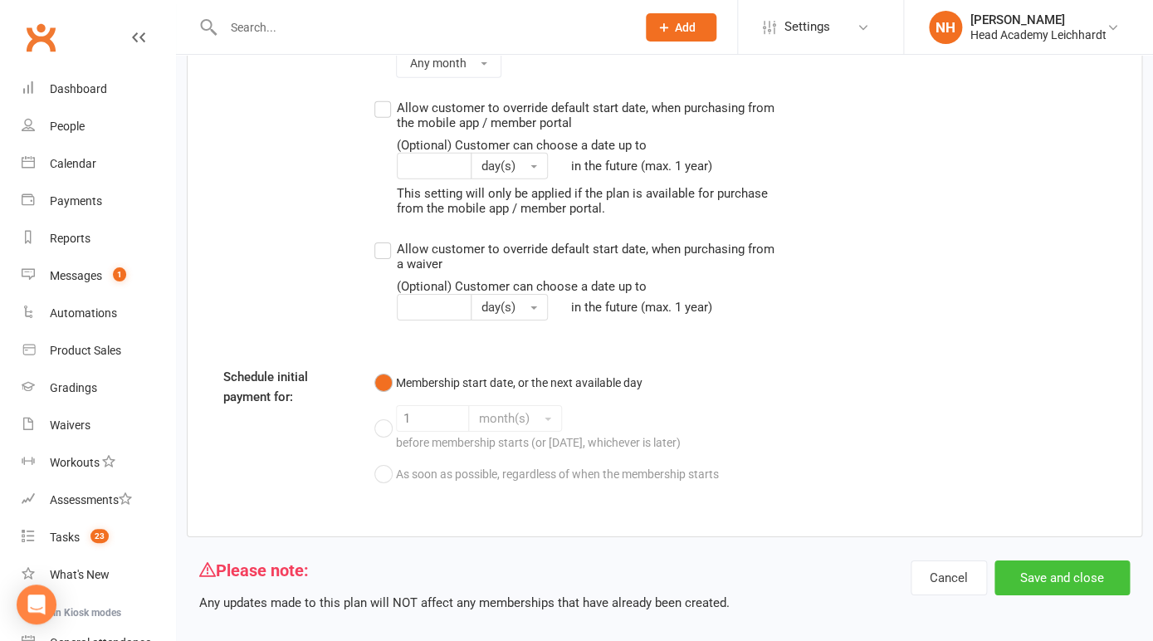
type input "260"
click at [1063, 563] on button "Save and close" at bounding box center [1062, 577] width 135 height 35
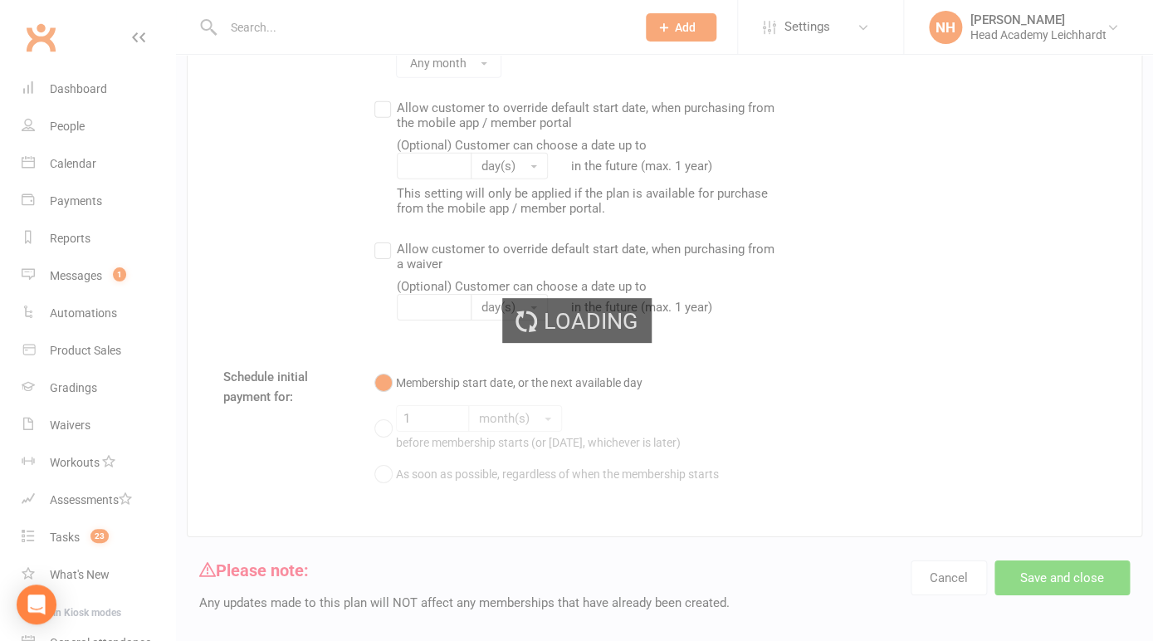
select select "100"
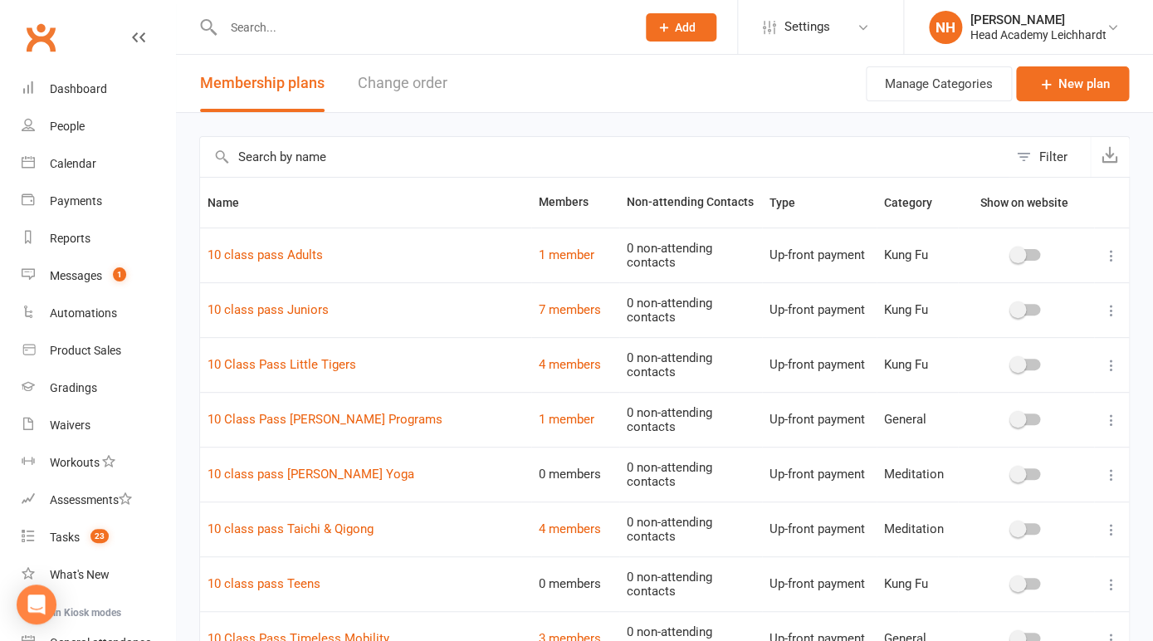
click at [1111, 467] on icon at bounding box center [1111, 475] width 17 height 17
click at [975, 472] on link "Edit" at bounding box center [1038, 473] width 164 height 33
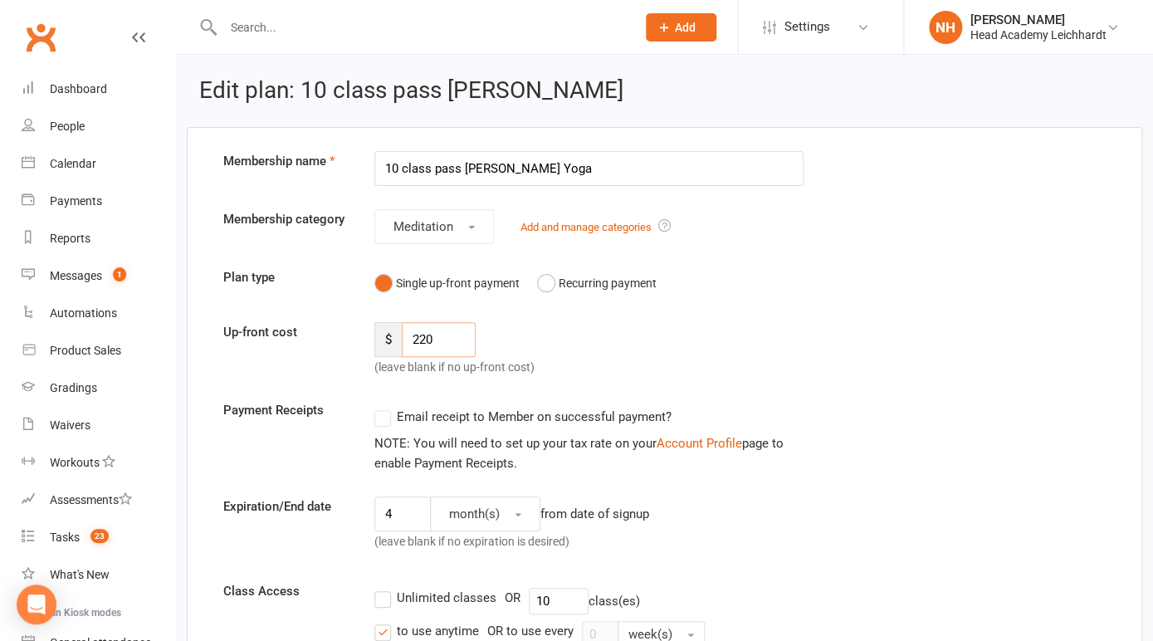
click at [439, 341] on input "220" at bounding box center [439, 339] width 74 height 35
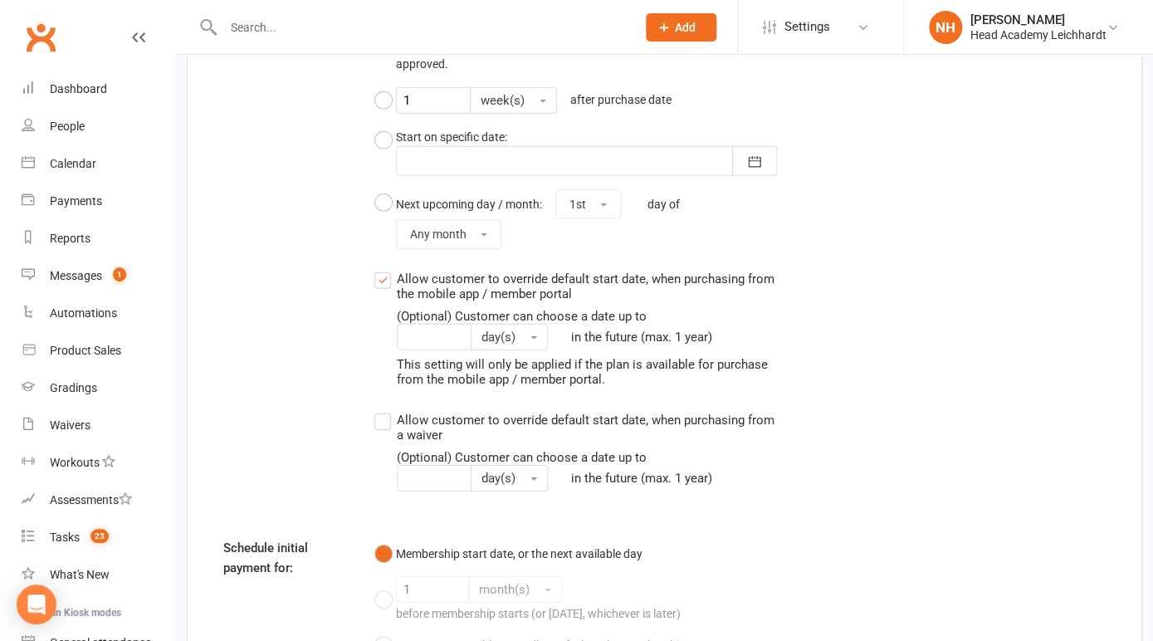
scroll to position [1795, 0]
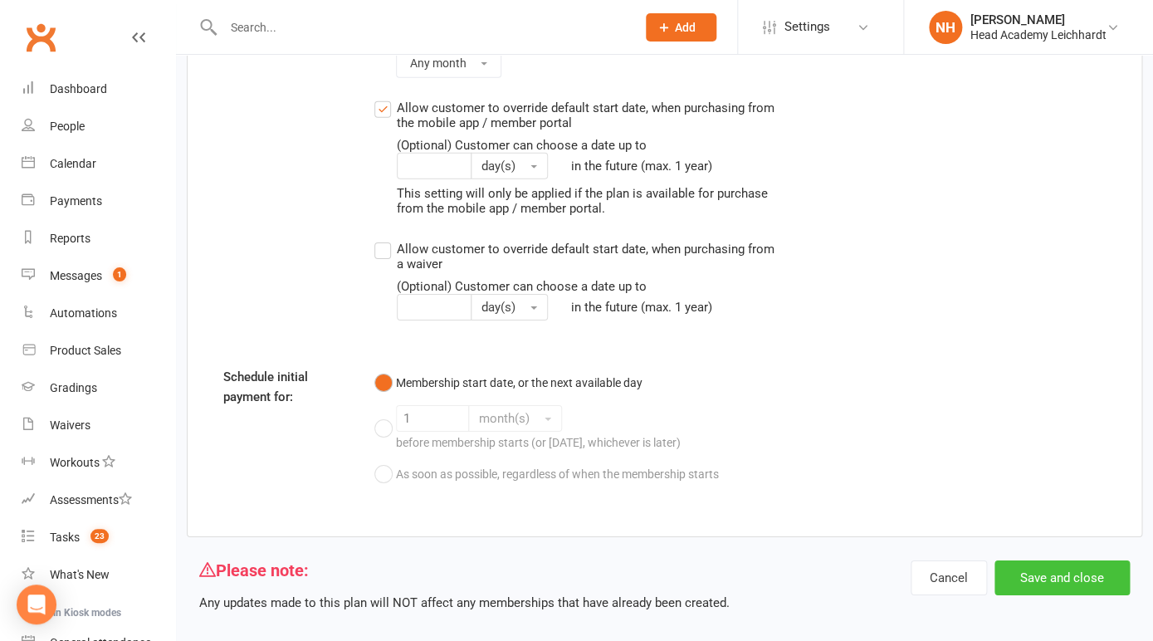
type input "260"
click at [1080, 566] on button "Save and close" at bounding box center [1062, 577] width 135 height 35
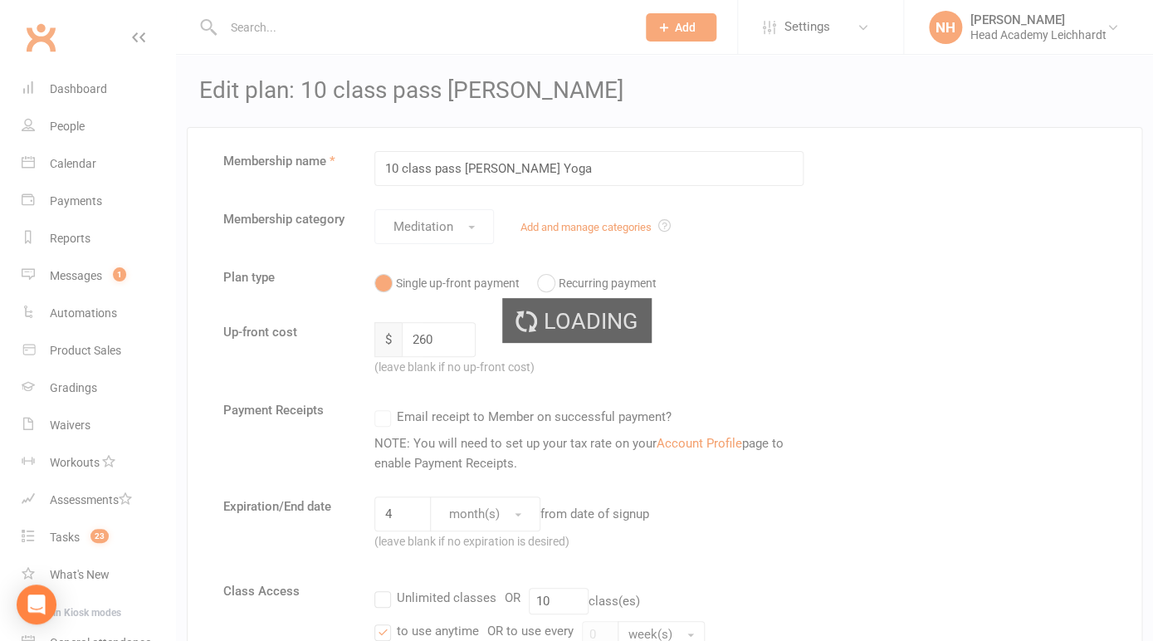
select select "100"
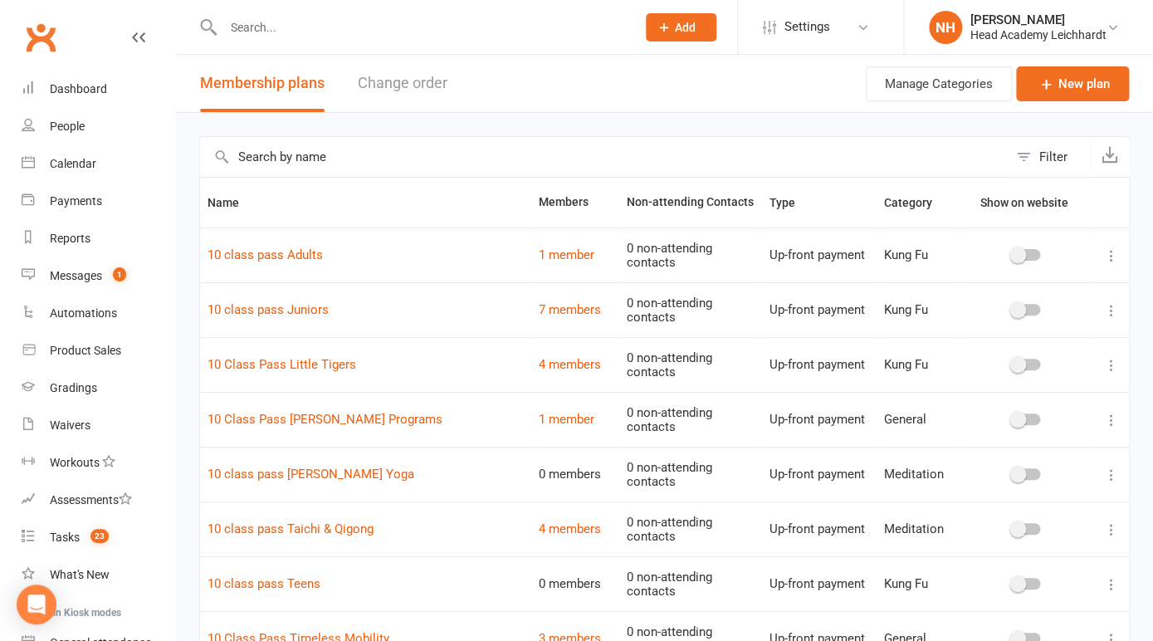
click at [1108, 412] on icon at bounding box center [1111, 420] width 17 height 17
click at [1031, 421] on link "Edit" at bounding box center [1038, 425] width 164 height 33
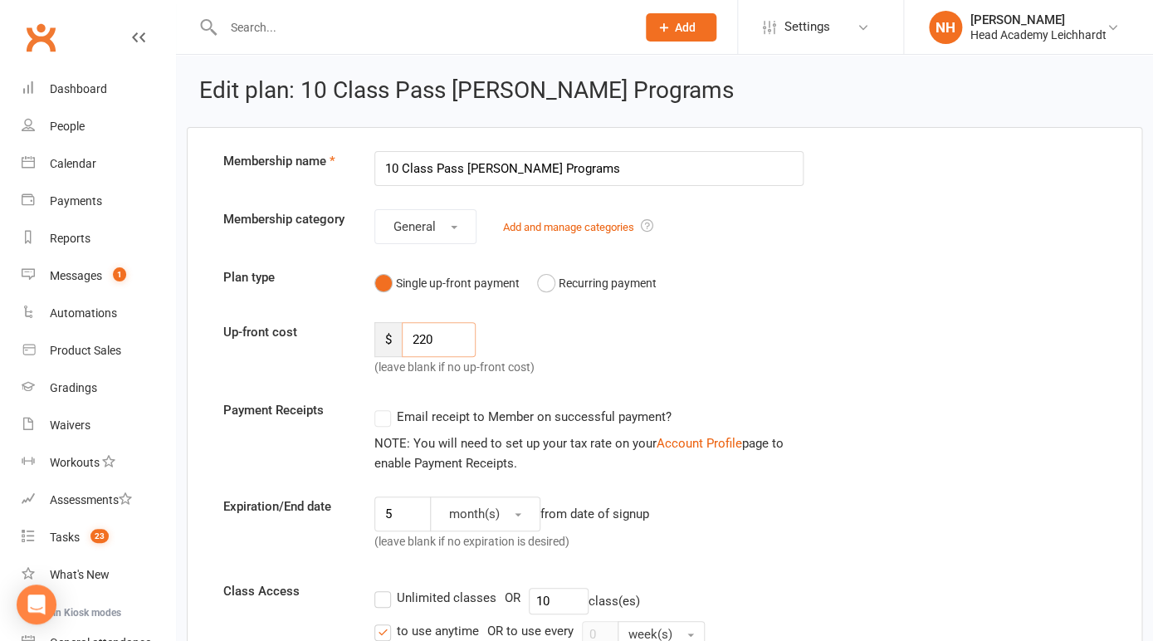
click at [447, 329] on input "220" at bounding box center [439, 339] width 74 height 35
click at [438, 343] on input "220" at bounding box center [439, 339] width 74 height 35
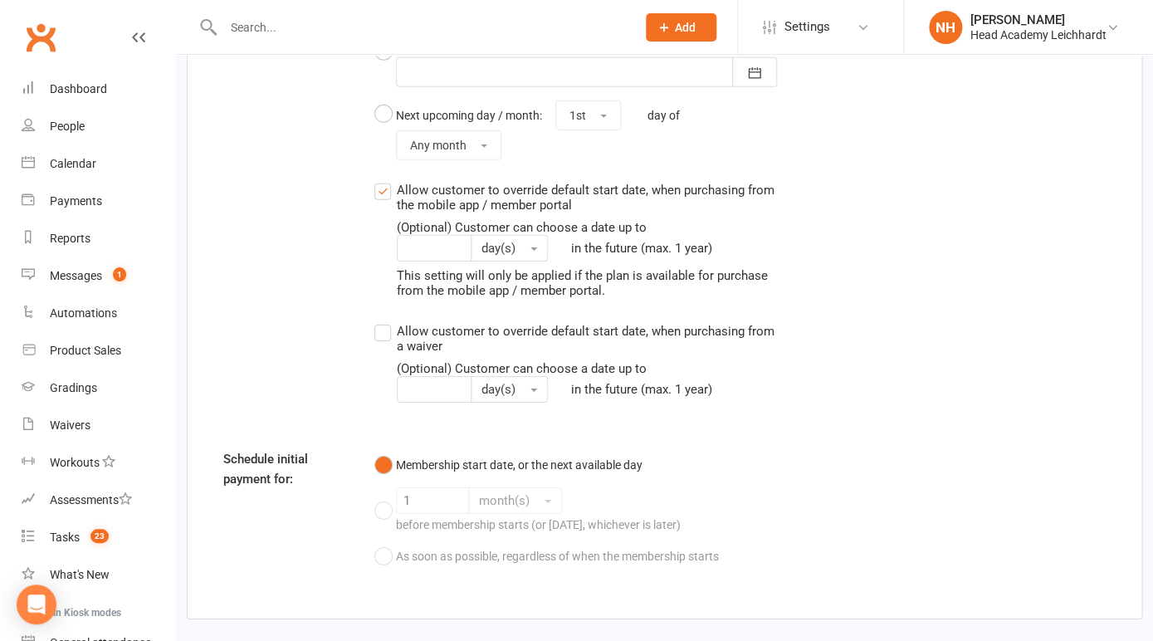
scroll to position [1861, 0]
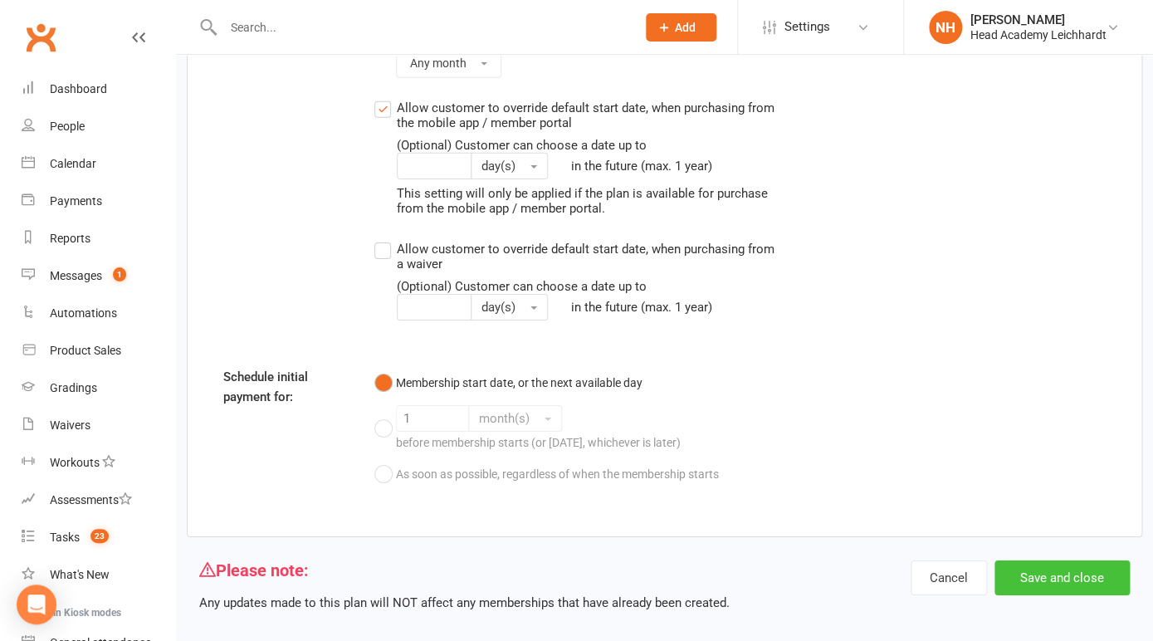
type input "260"
click at [1115, 560] on button "Save and close" at bounding box center [1062, 577] width 135 height 35
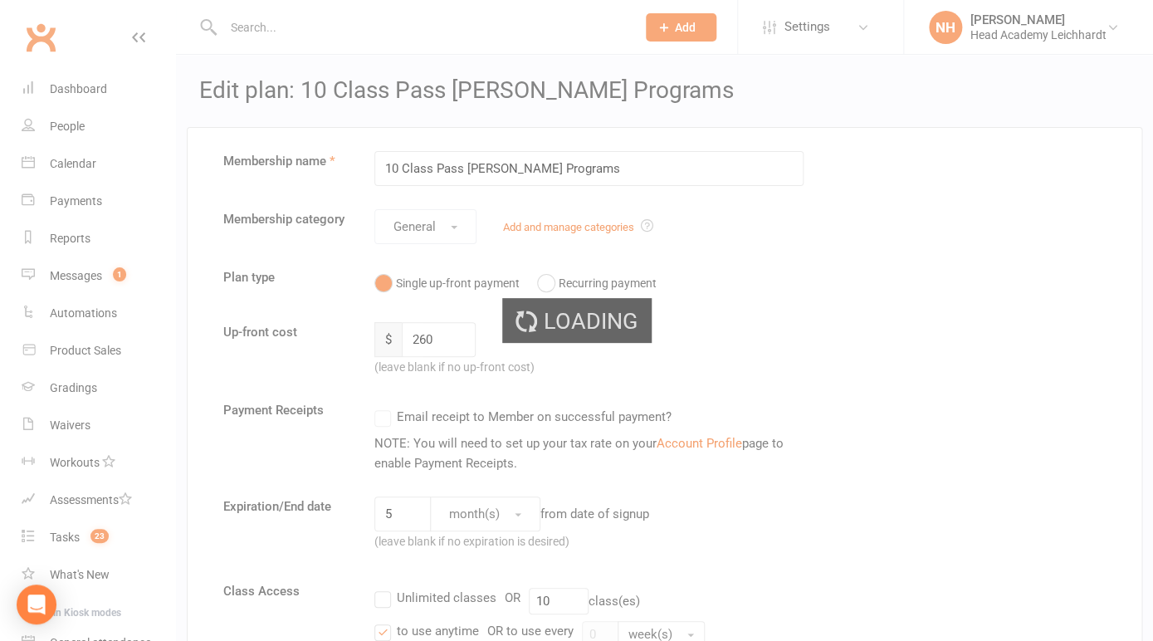
select select "100"
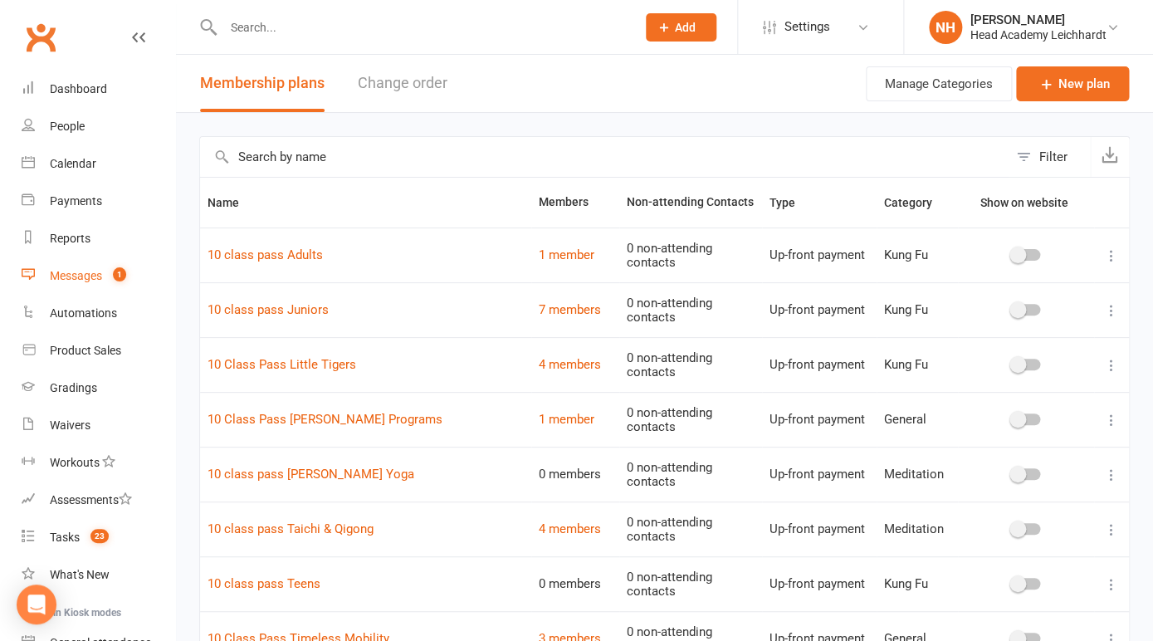
click at [90, 278] on div "Messages" at bounding box center [76, 275] width 52 height 13
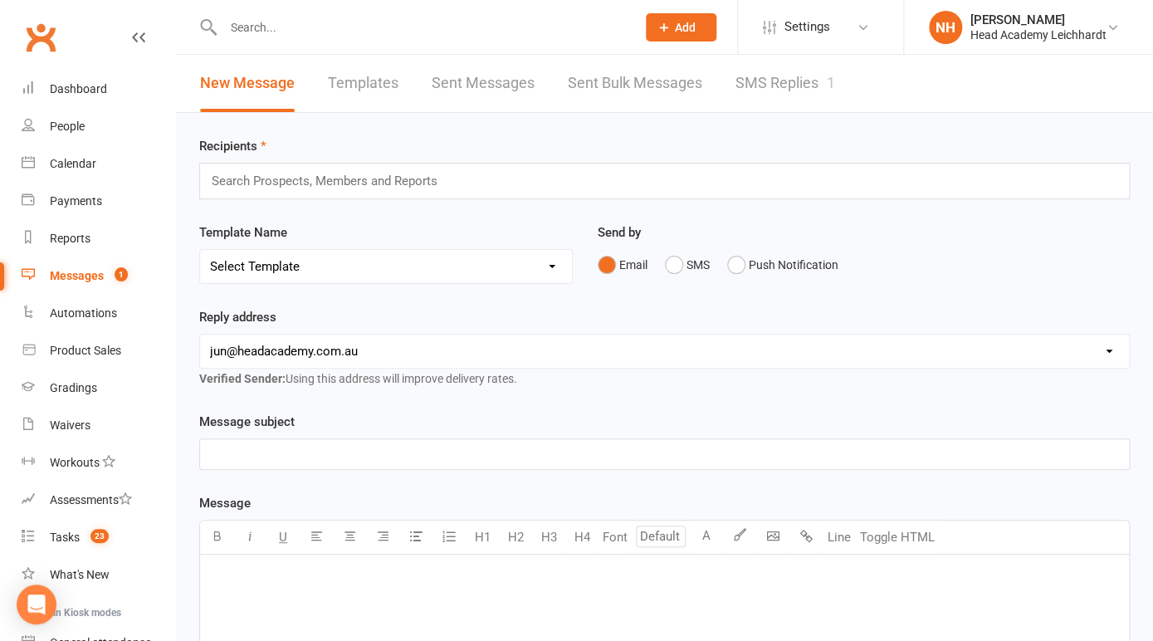
click at [813, 81] on link "SMS Replies 1" at bounding box center [786, 83] width 100 height 57
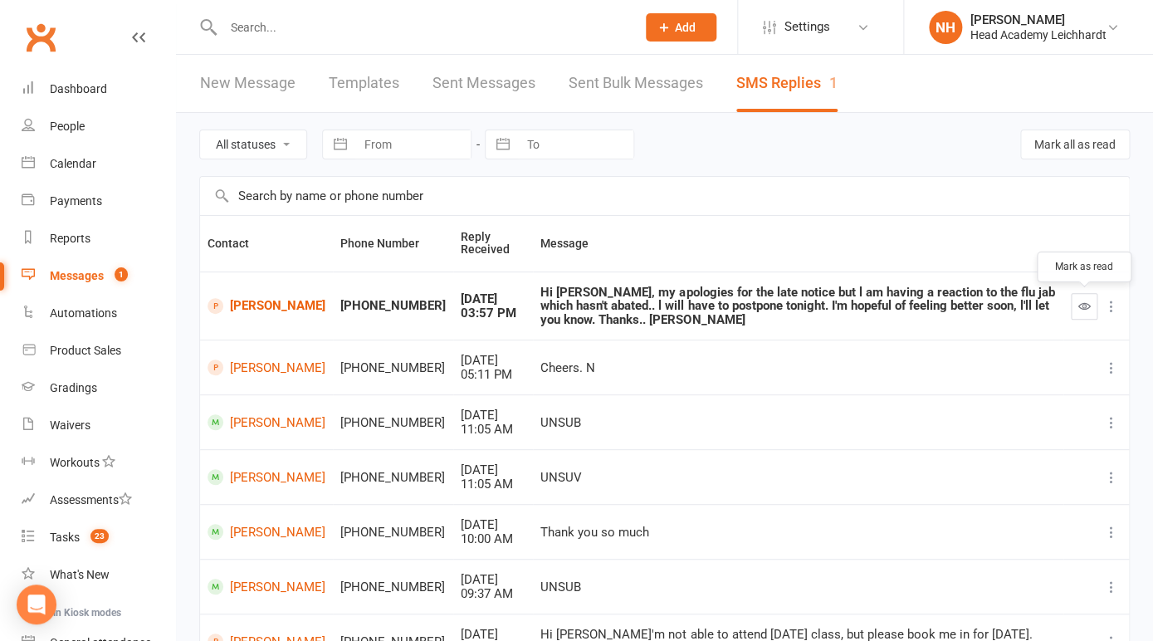
click at [1083, 303] on icon "button" at bounding box center [1084, 306] width 12 height 12
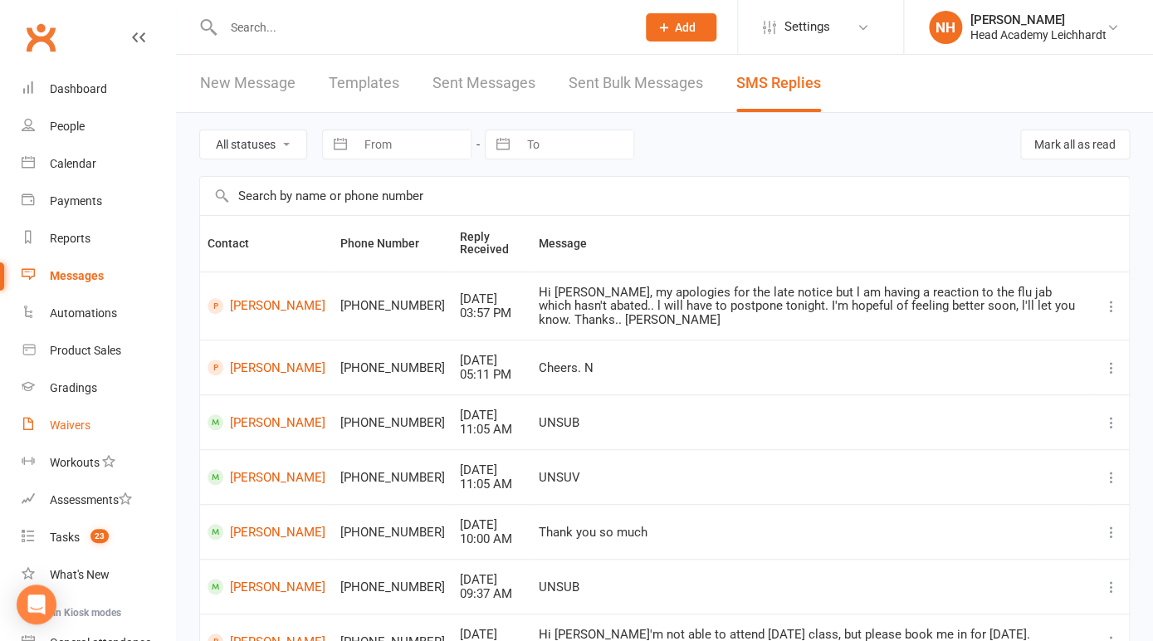
click at [71, 421] on div "Waivers" at bounding box center [70, 424] width 41 height 13
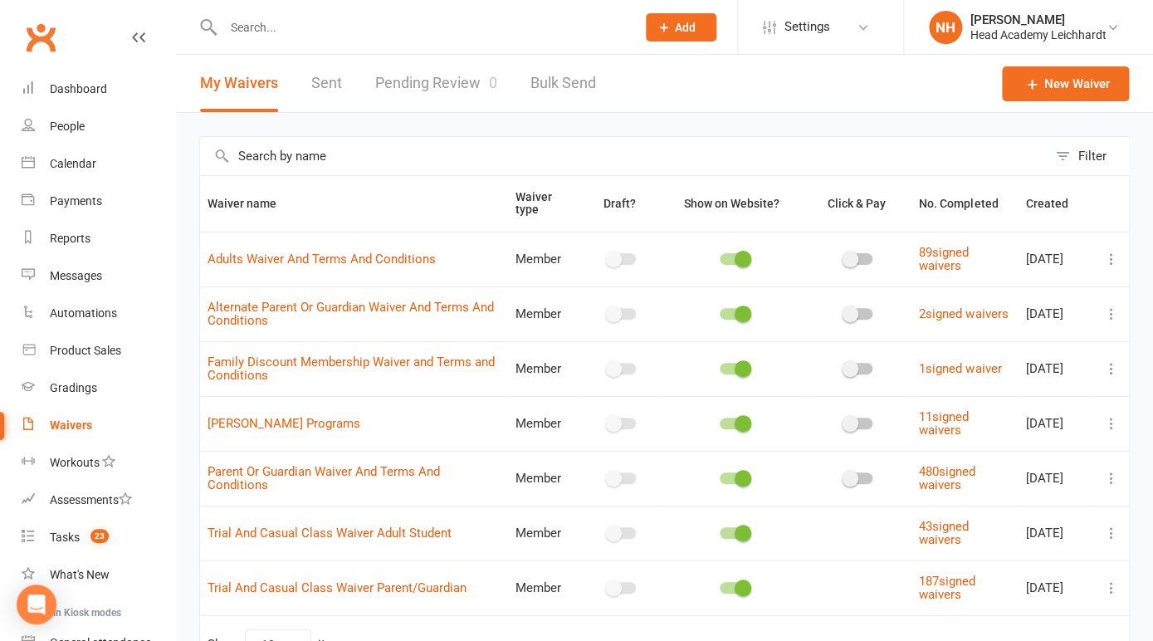
click at [1113, 258] on icon at bounding box center [1111, 259] width 17 height 17
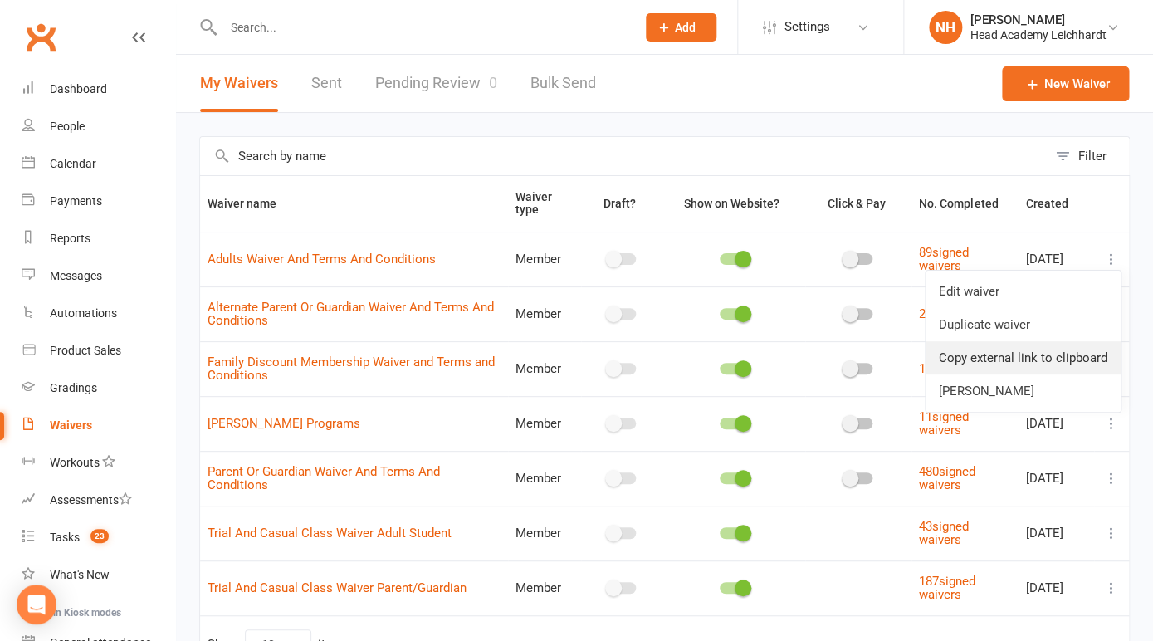
click at [988, 358] on link "Copy external link to clipboard" at bounding box center [1023, 357] width 195 height 33
